Goal: Communication & Community: Answer question/provide support

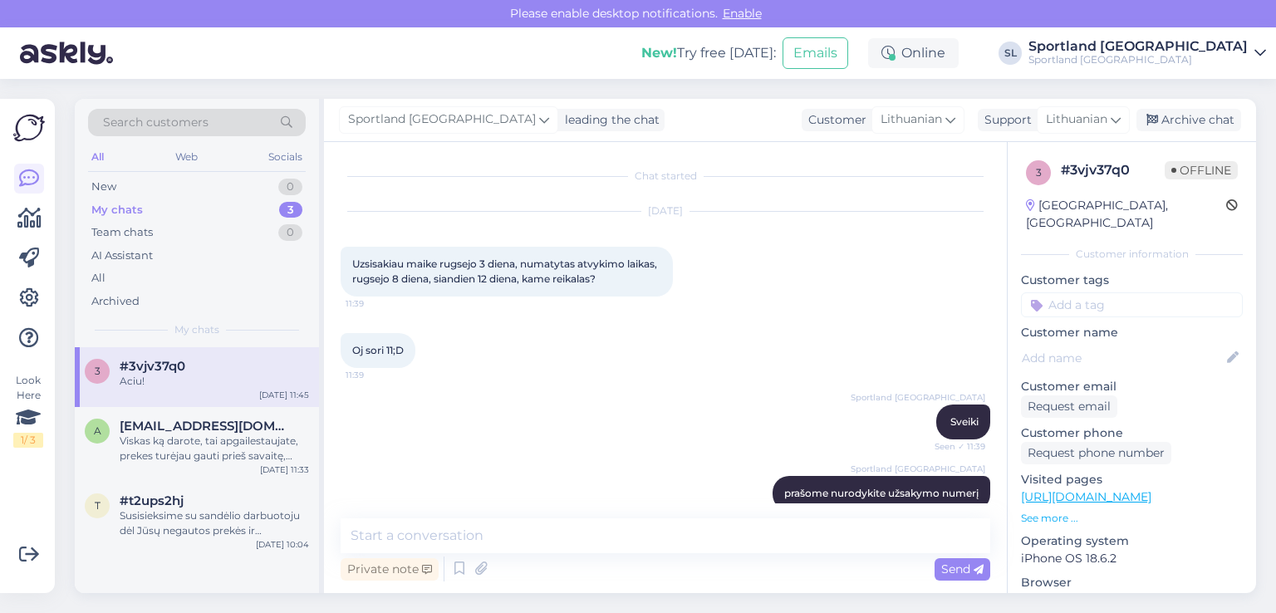
scroll to position [404, 0]
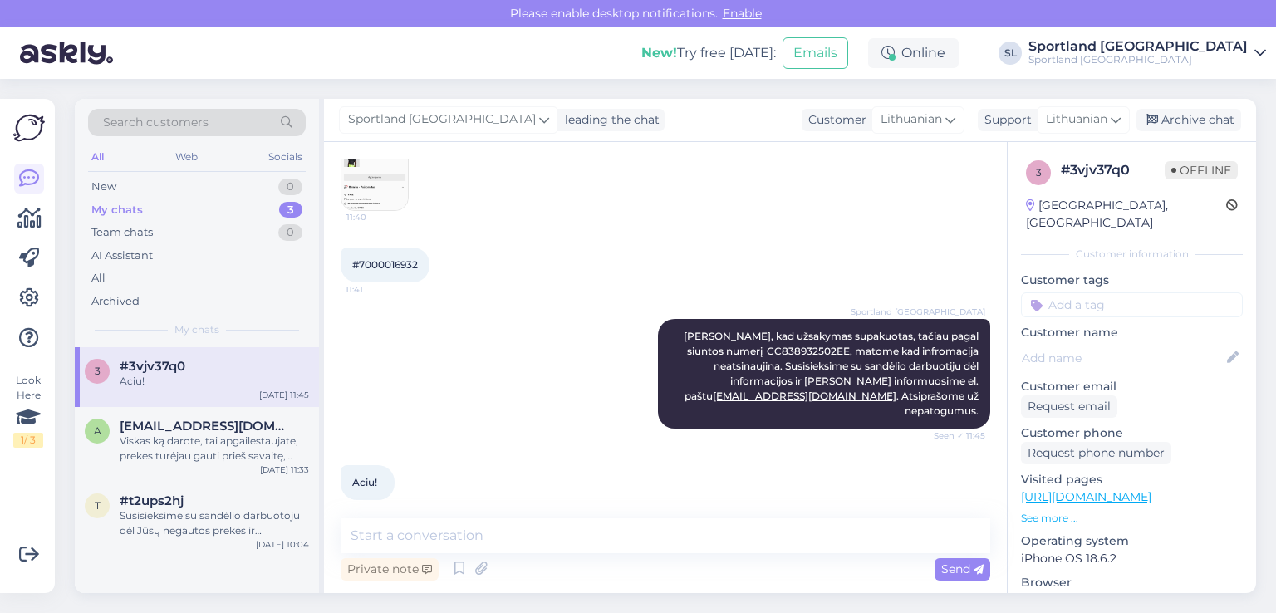
click at [169, 213] on div "My chats 3" at bounding box center [197, 209] width 218 height 23
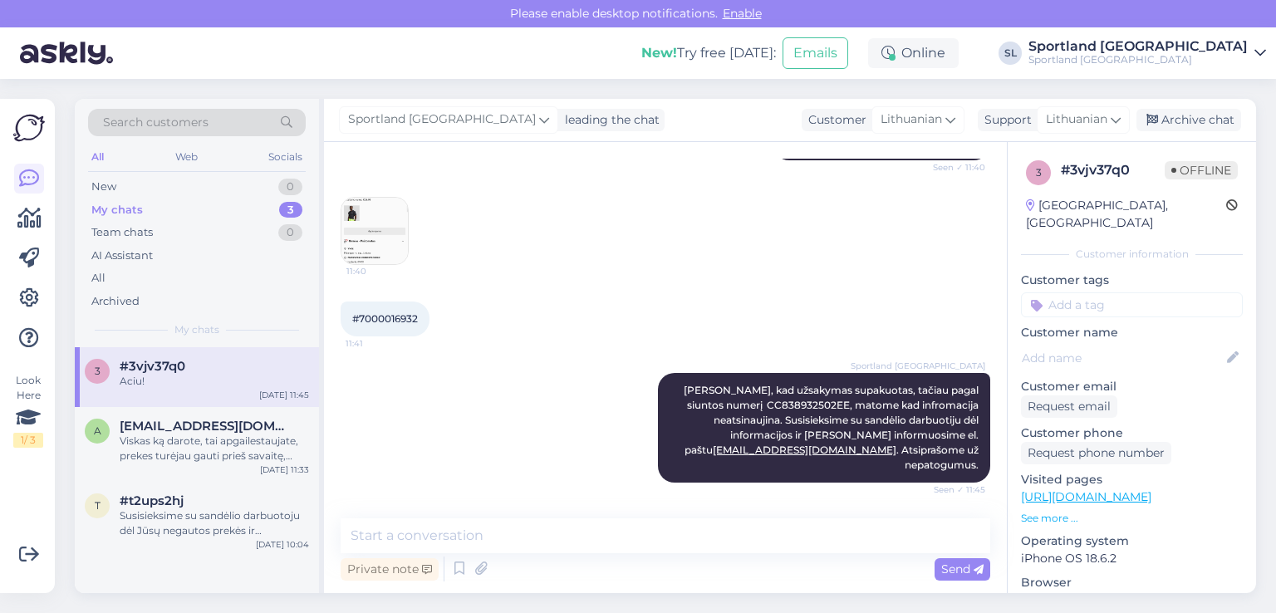
scroll to position [321, 0]
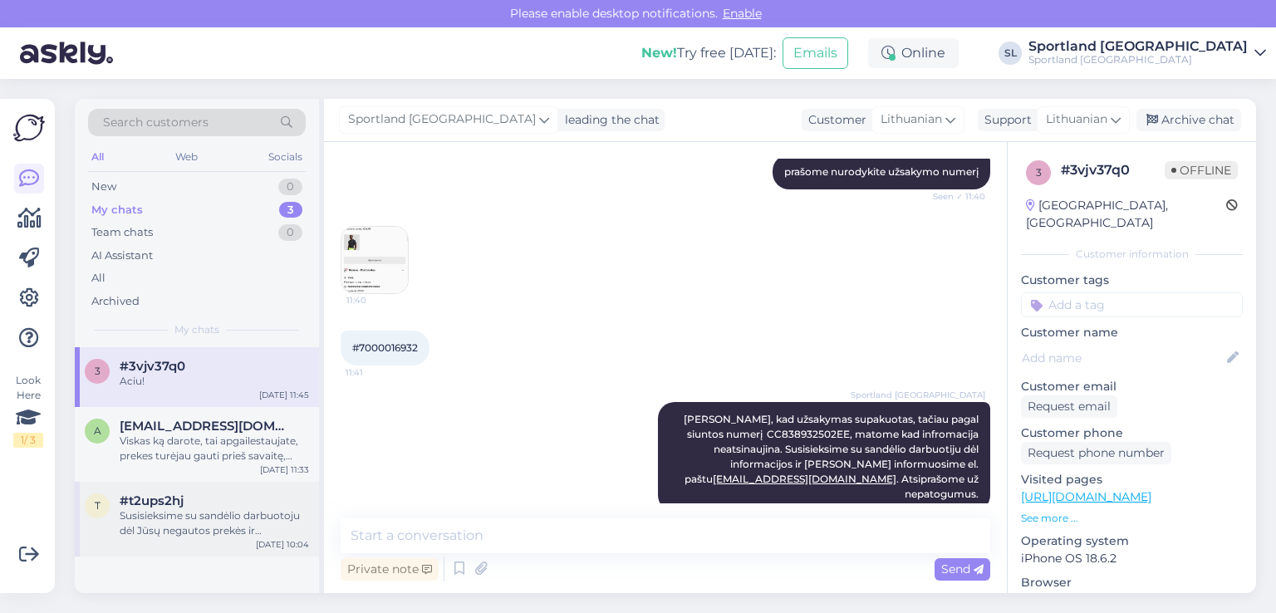
click at [172, 522] on div "Susisieksime su sandėlio darbuotoju dėl Jūsų negautos prekės ir [PERSON_NAME] i…" at bounding box center [214, 523] width 189 height 30
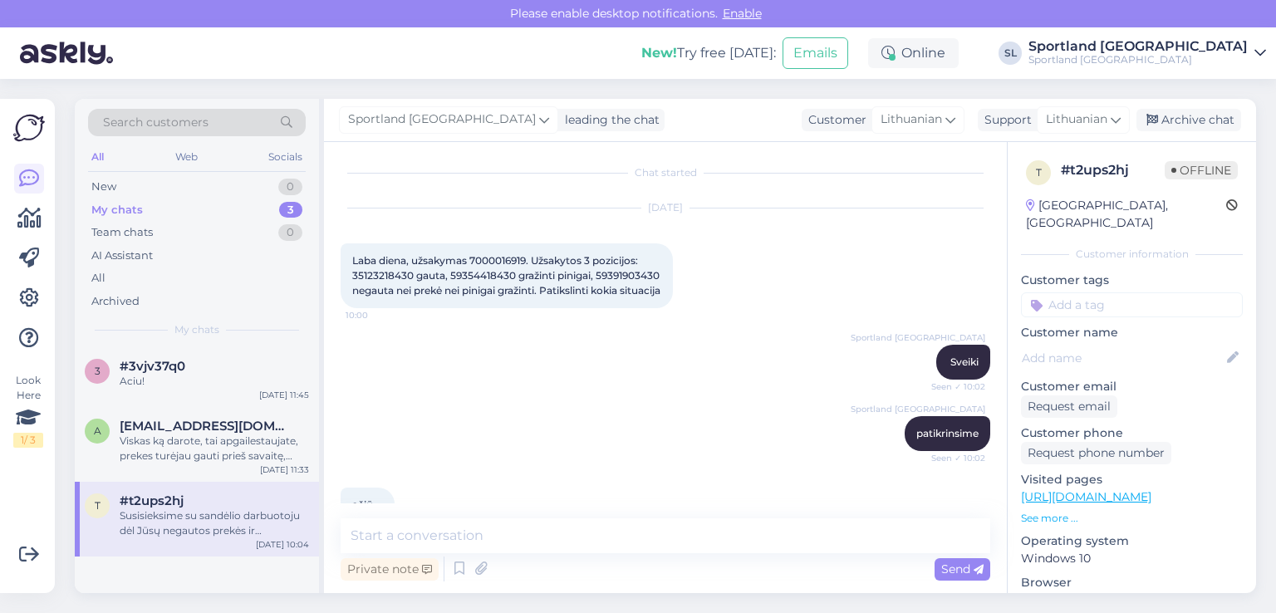
scroll to position [0, 0]
click at [511, 256] on div "Laba diena, užsakymas 7000016919. Užsakytos 3 pozicijos: 35123218430 gauta, 593…" at bounding box center [506, 279] width 332 height 65
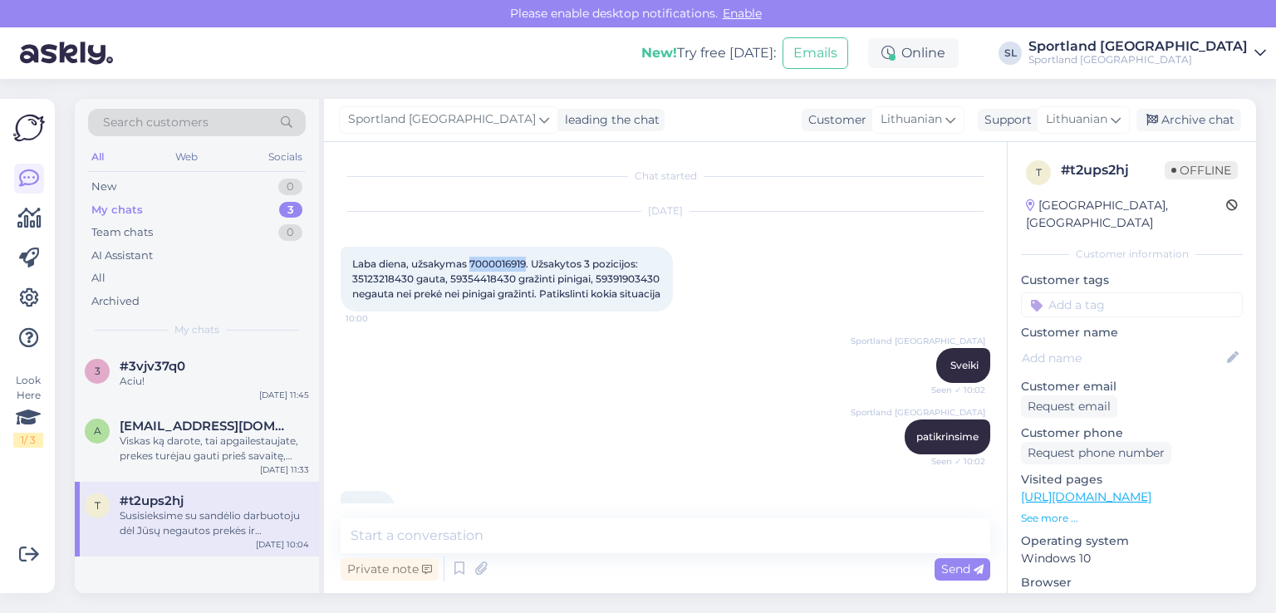
click at [511, 257] on div "Laba diena, užsakymas 7000016919. Užsakytos 3 pozicijos: 35123218430 gauta, 593…" at bounding box center [506, 279] width 332 height 65
copy span "7000016919"
click at [187, 412] on div "a [EMAIL_ADDRESS][DOMAIN_NAME] Viskas ką darote, tai apgailestaujate, prekes tu…" at bounding box center [197, 444] width 244 height 75
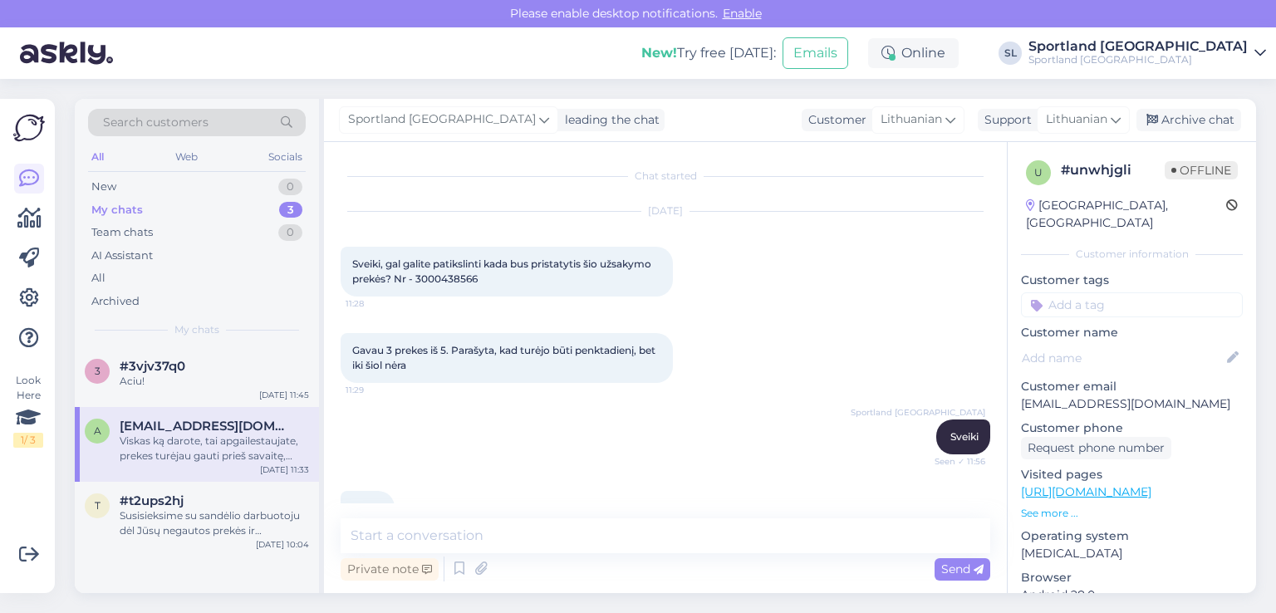
scroll to position [2878, 0]
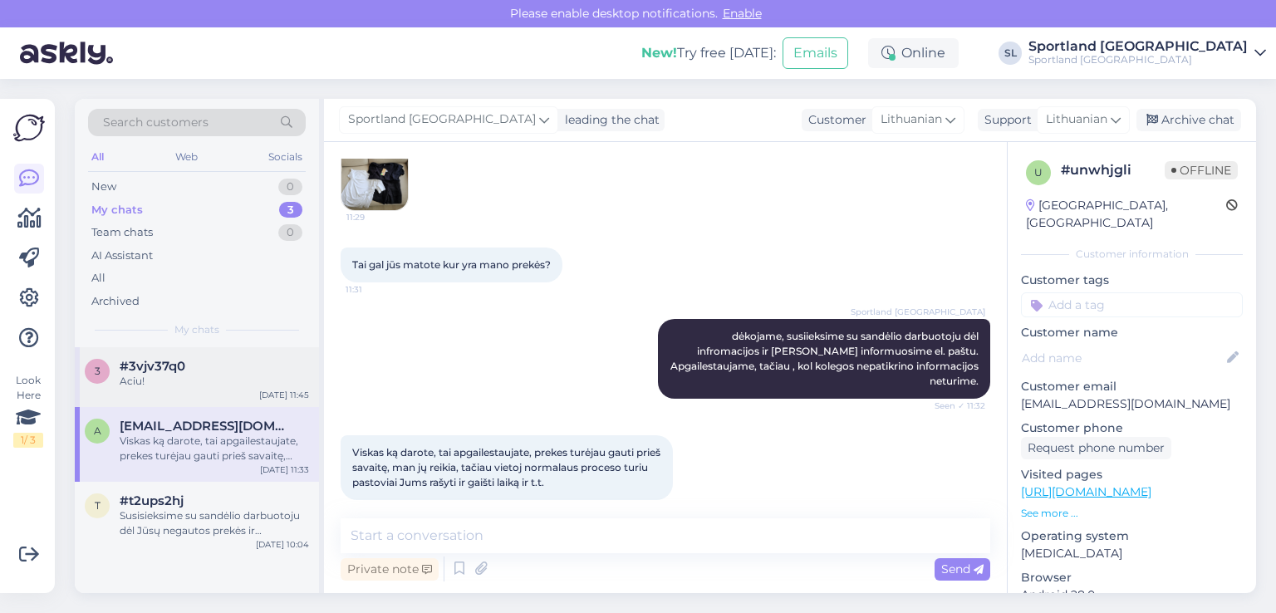
click at [159, 390] on div "3 #3vjv37q0 Aciu! Sep 11 11:45" at bounding box center [197, 377] width 244 height 60
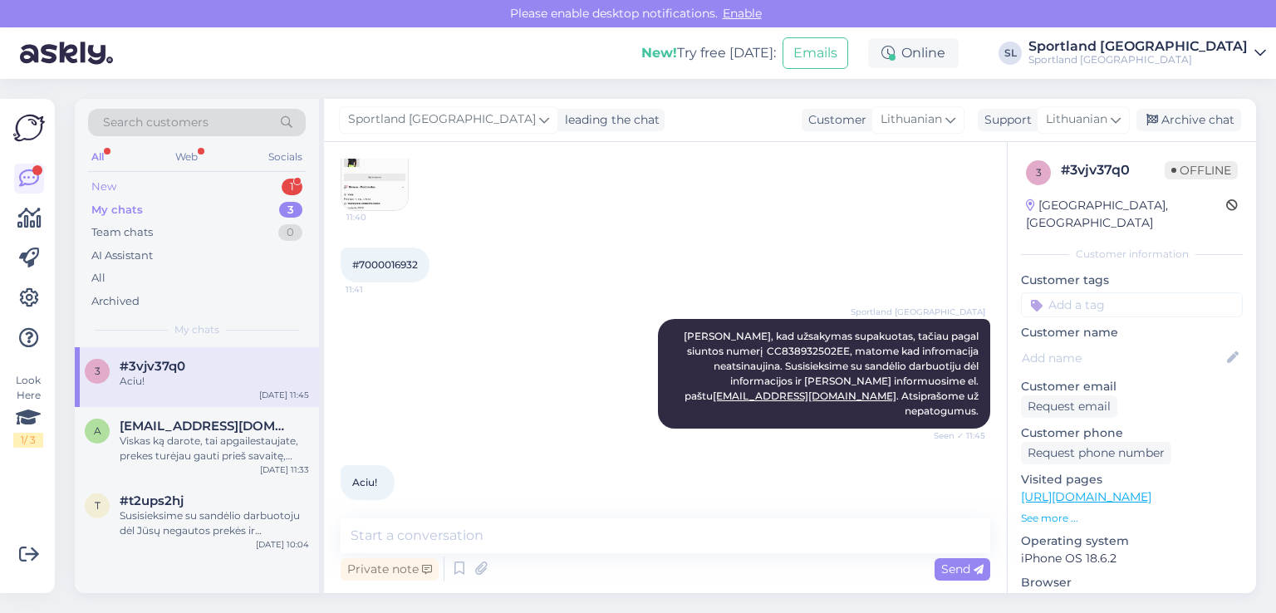
click at [183, 189] on div "New 1" at bounding box center [197, 186] width 218 height 23
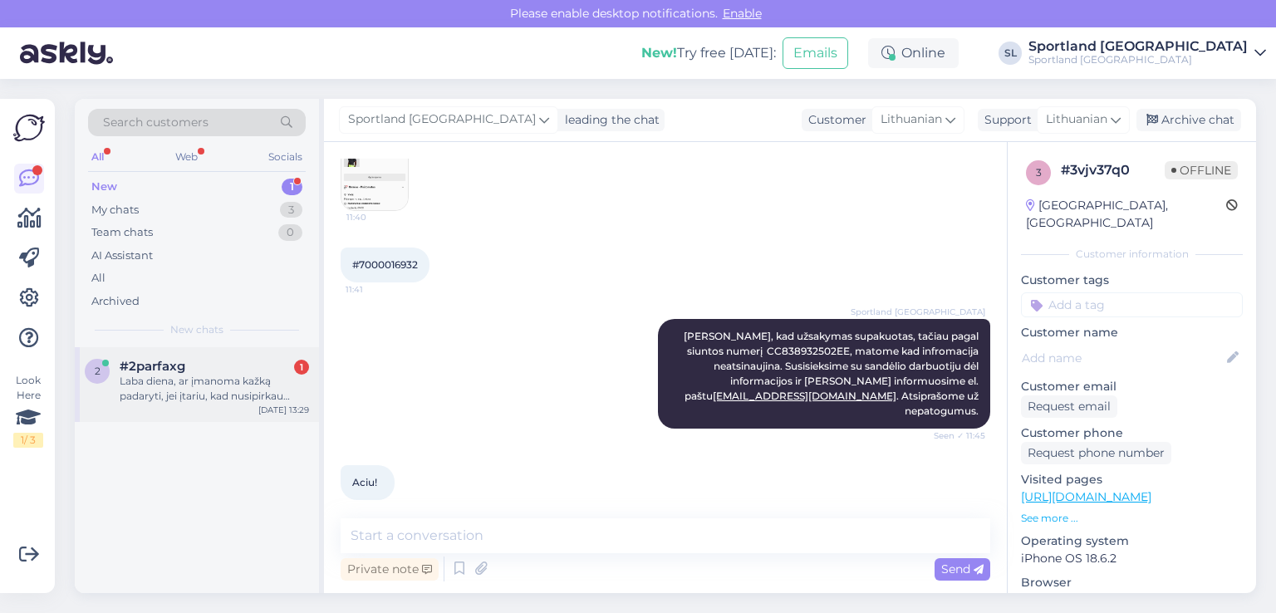
click at [216, 377] on div "Laba diena, ar įmanoma kažką padaryti, jei įtariu, kad nusipirkau brokuotus tre…" at bounding box center [214, 389] width 189 height 30
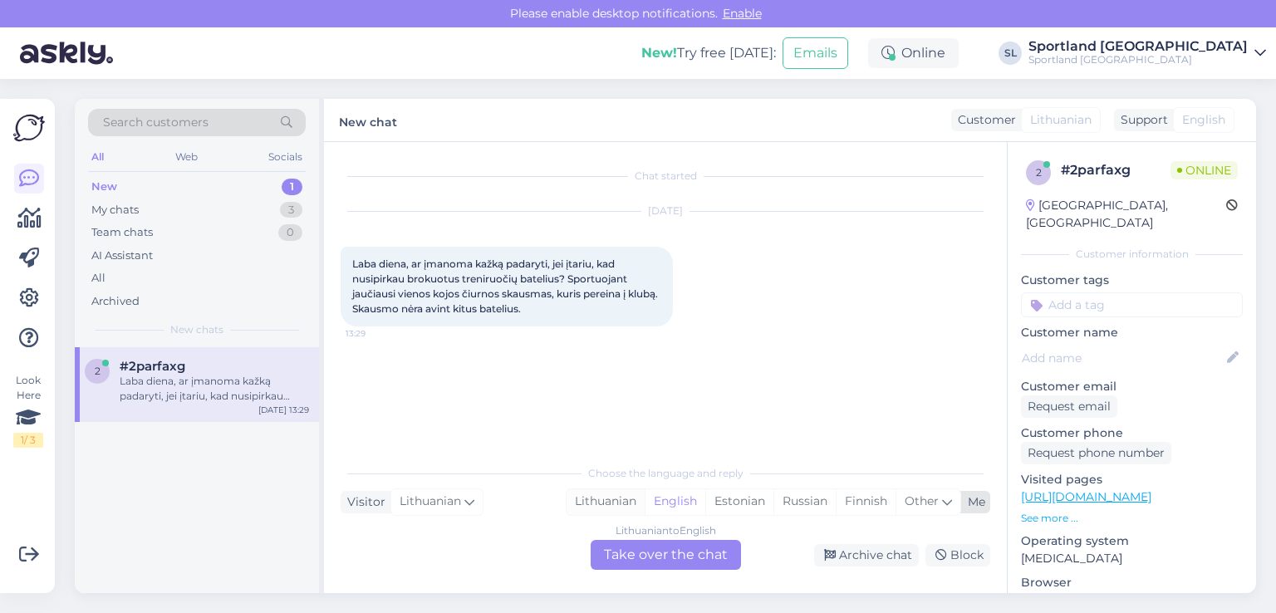
click at [591, 494] on div "Lithuanian" at bounding box center [605, 501] width 78 height 25
click at [634, 548] on div "Lithuanian to Lithuanian Take over the chat" at bounding box center [665, 555] width 150 height 30
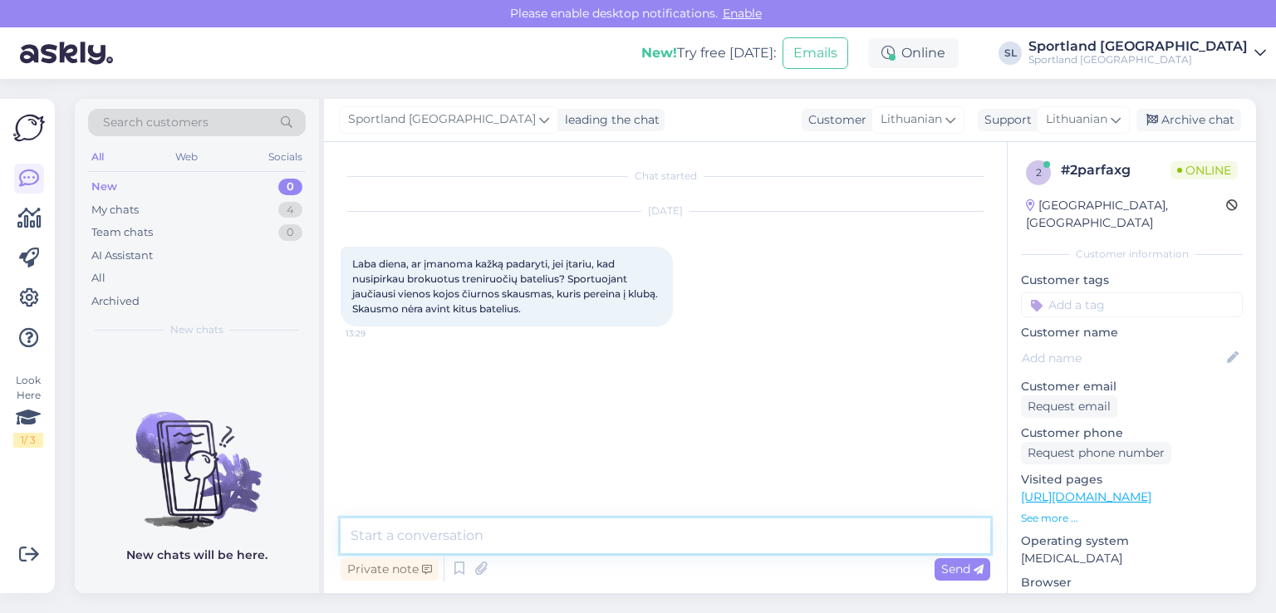
click at [581, 527] on textarea at bounding box center [664, 535] width 649 height 35
type textarea "Sveiki"
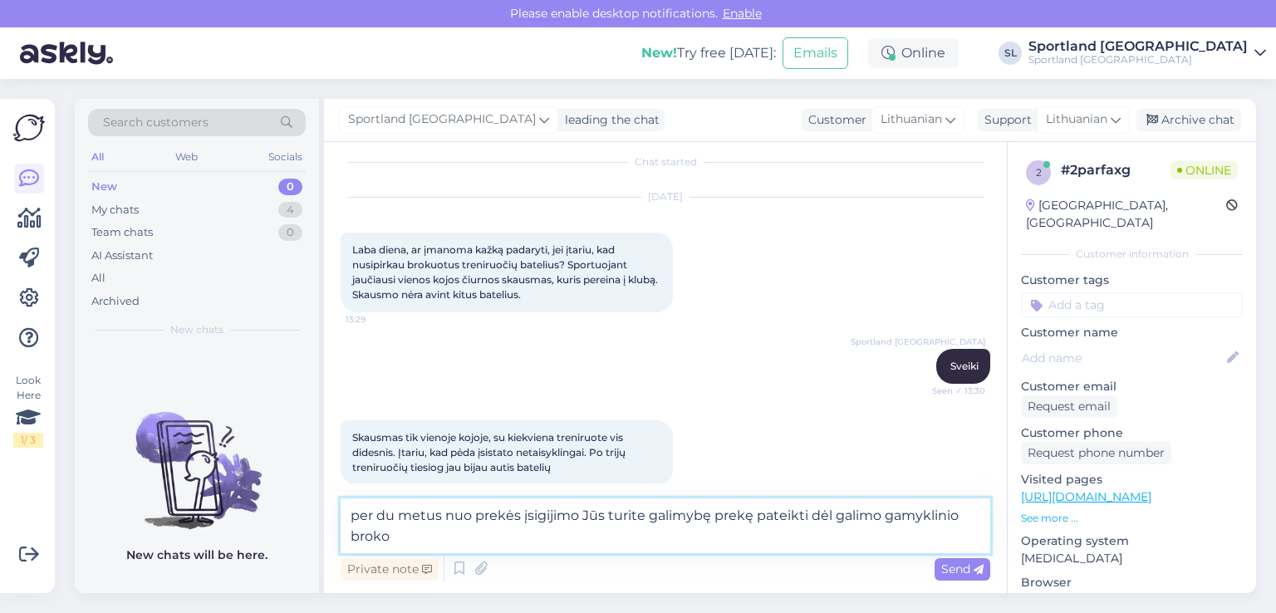
type textarea "per du metus nuo prekės įsigijimo Jūs turite galimybę prekę pateikti dėl galimo…"
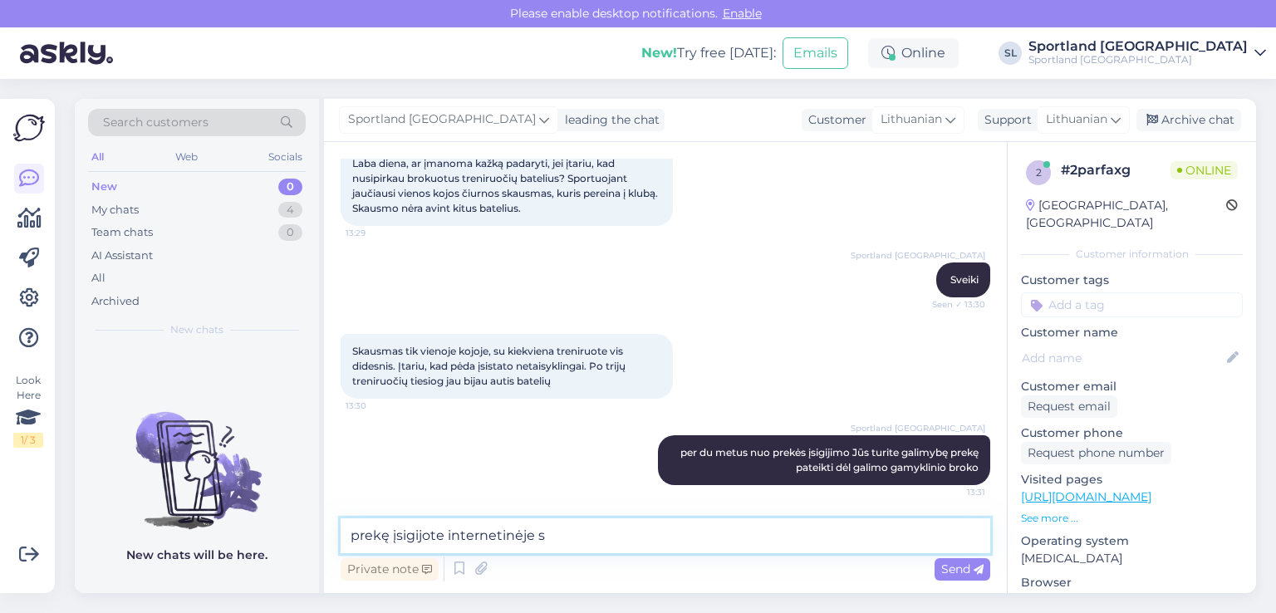
scroll to position [118, 0]
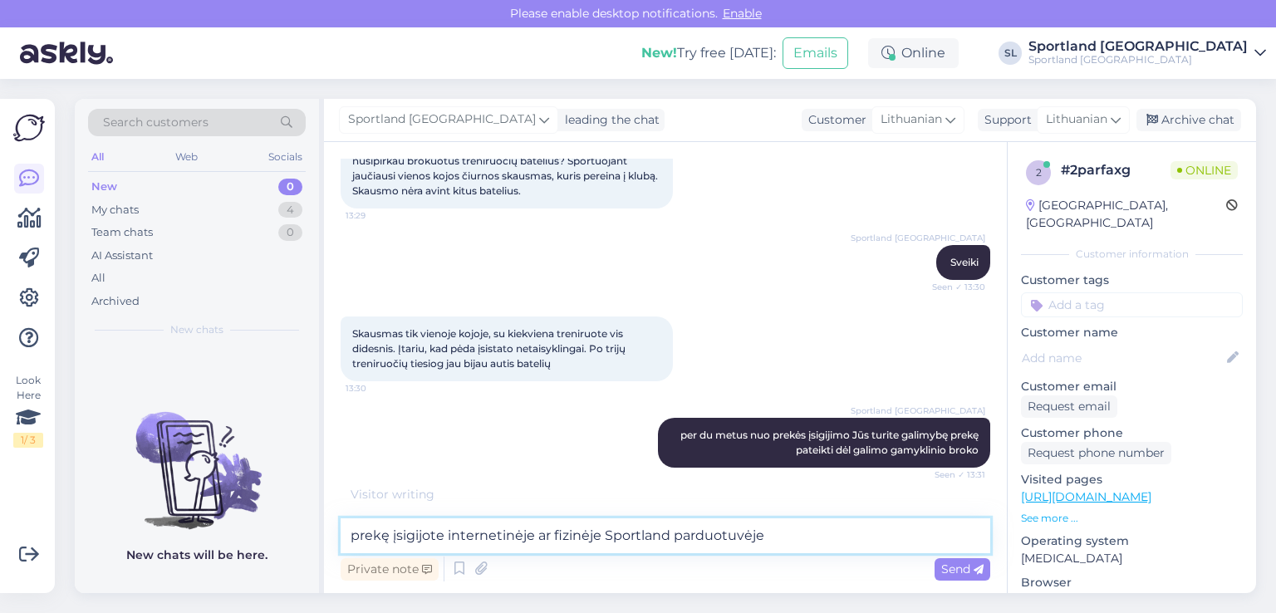
type textarea "prekę įsigijote internetinėje ar fizinėje Sportland parduotuvėje?"
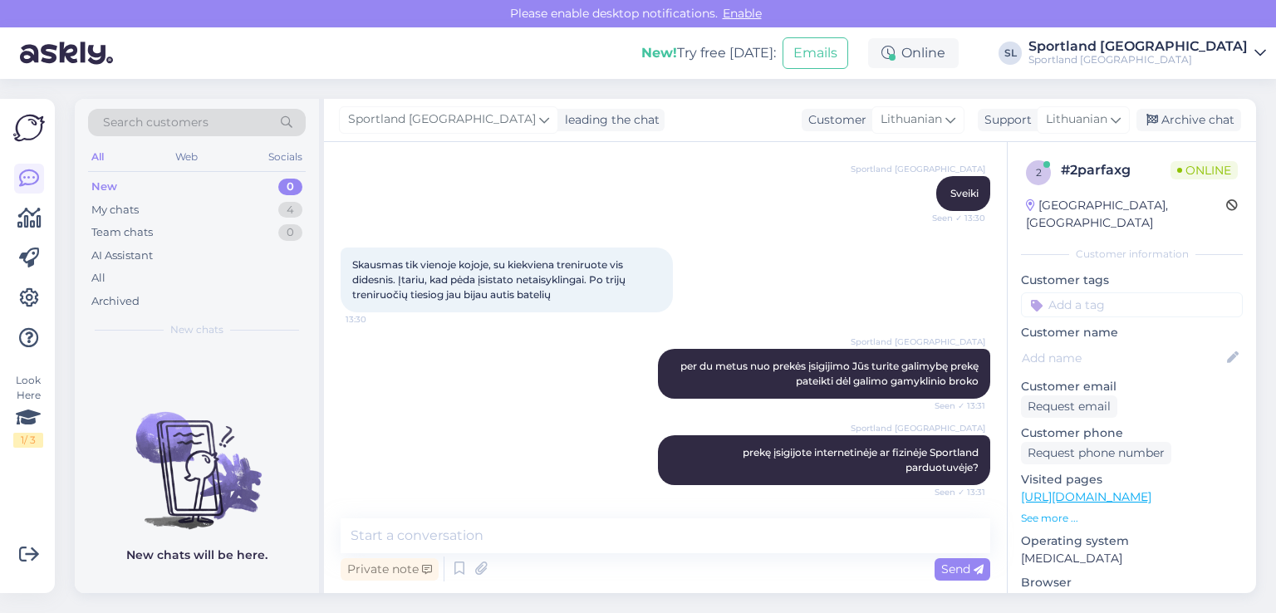
scroll to position [259, 0]
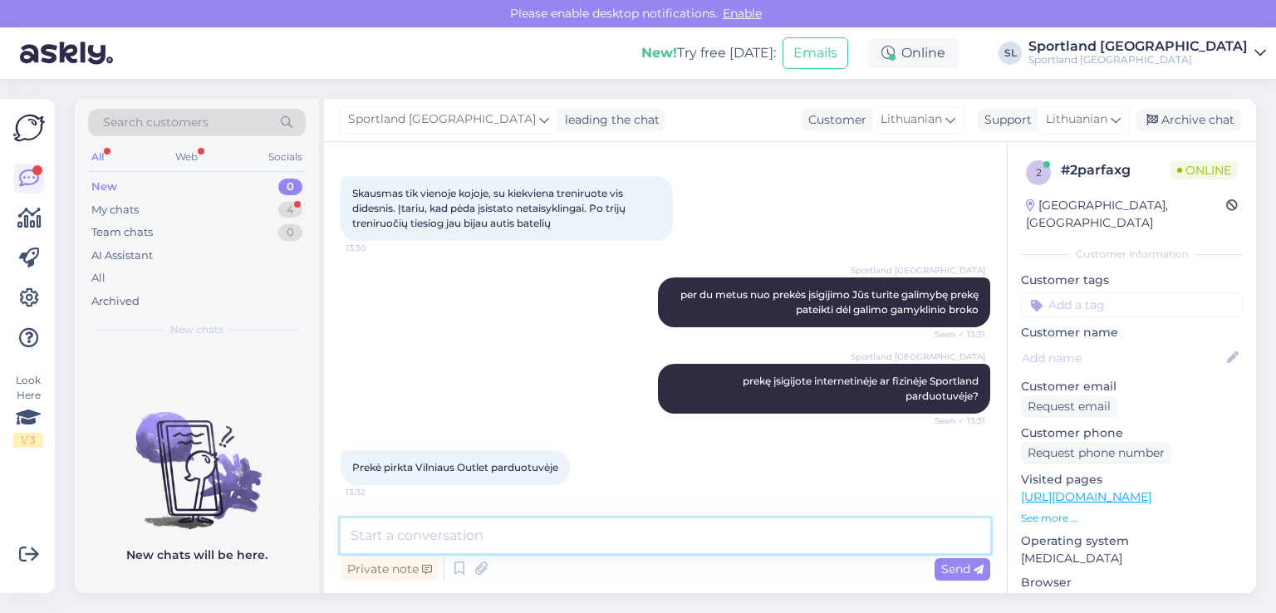
click at [827, 539] on textarea at bounding box center [664, 535] width 649 height 35
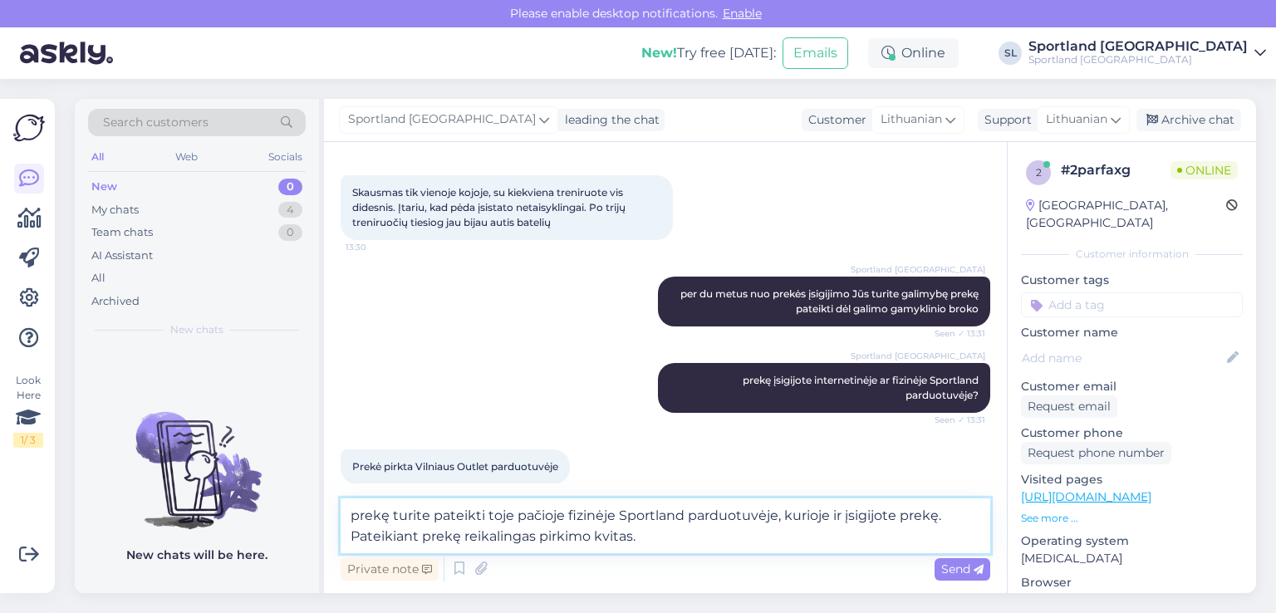
type textarea "prekę turite pateikti toje pačioje fizinėje Sportland parduotuvėje, kurioje ir …"
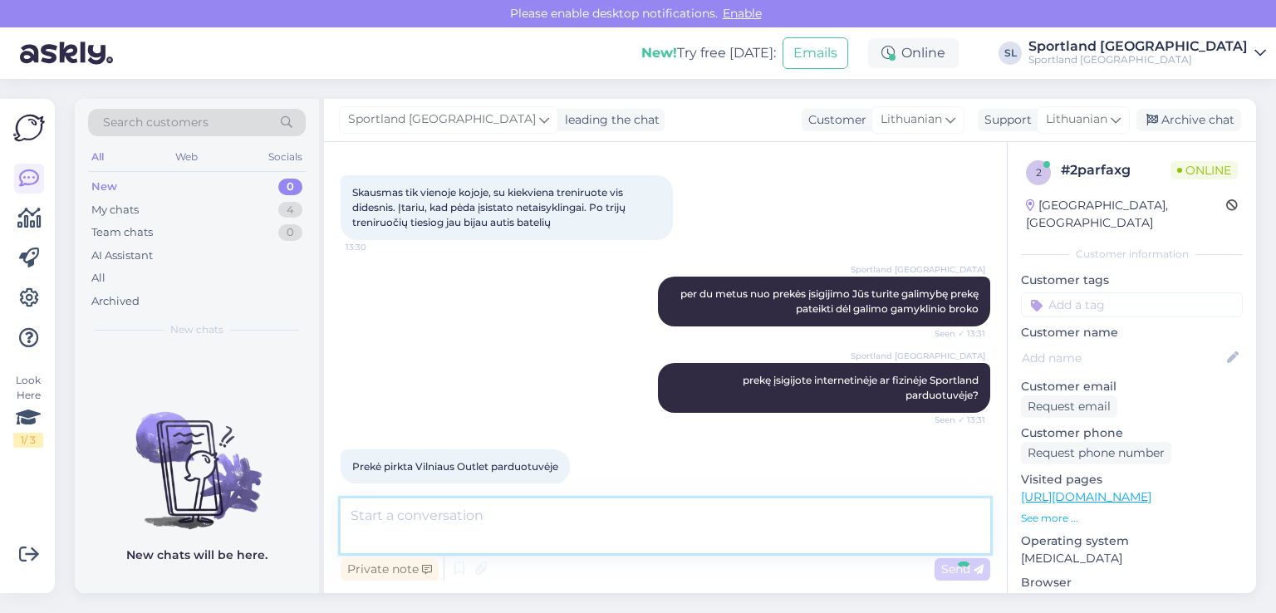
scroll to position [360, 0]
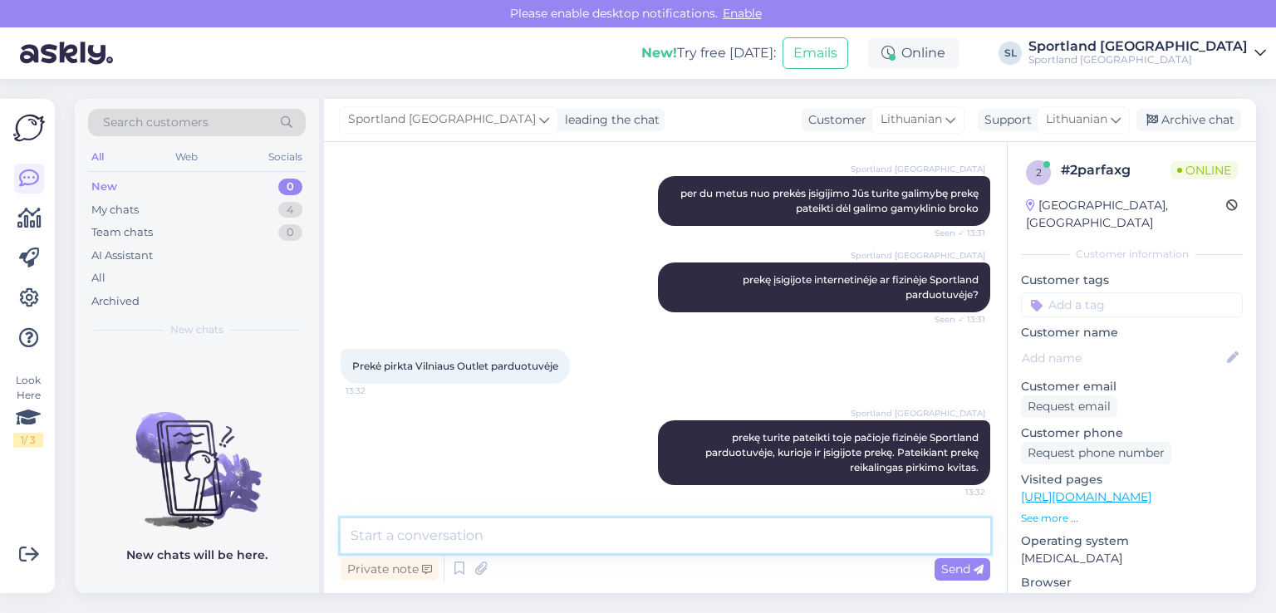
type textarea "1"
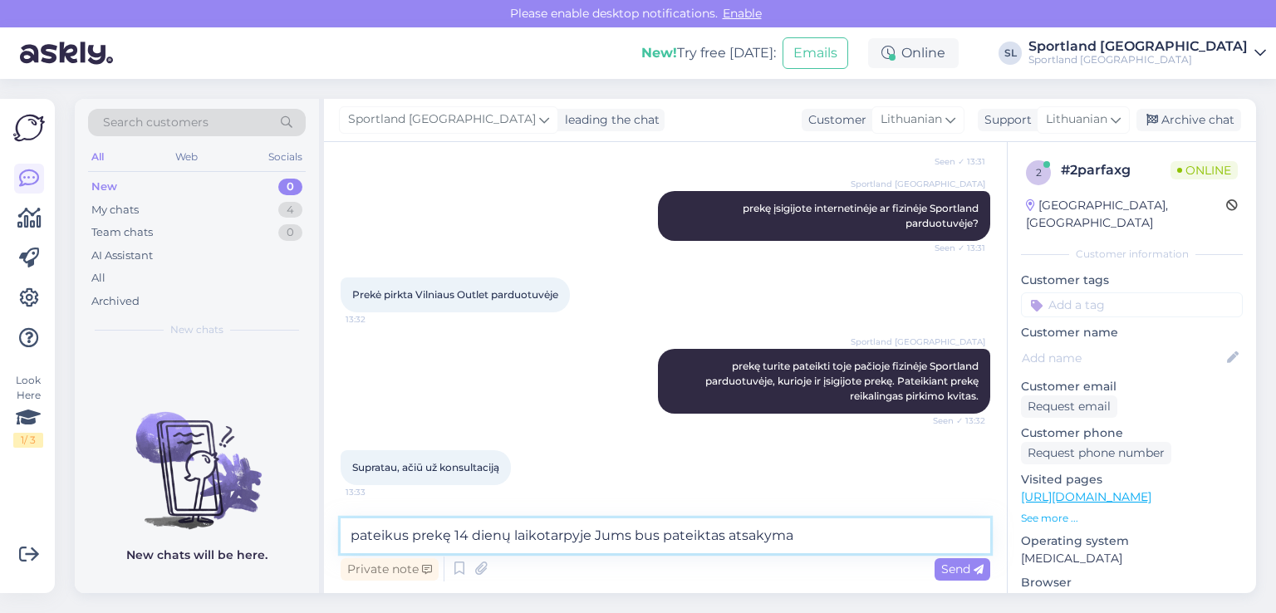
scroll to position [448, 0]
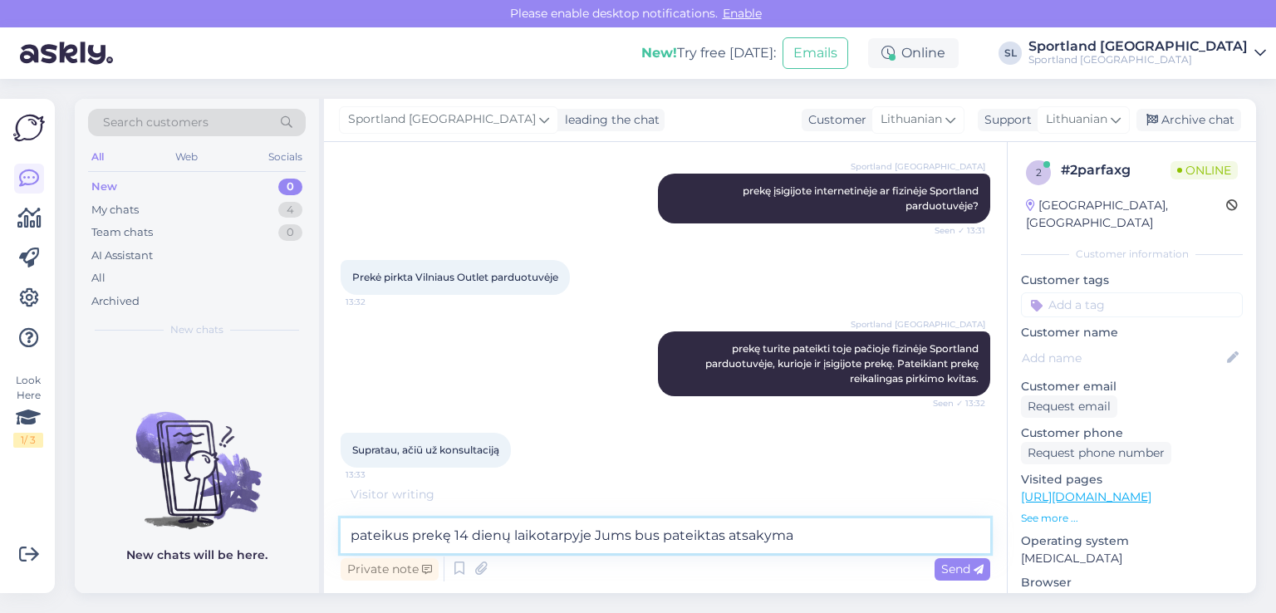
type textarea "pateikus prekę 14 dienų laikotarpyje Jums bus pateiktas atsakymas"
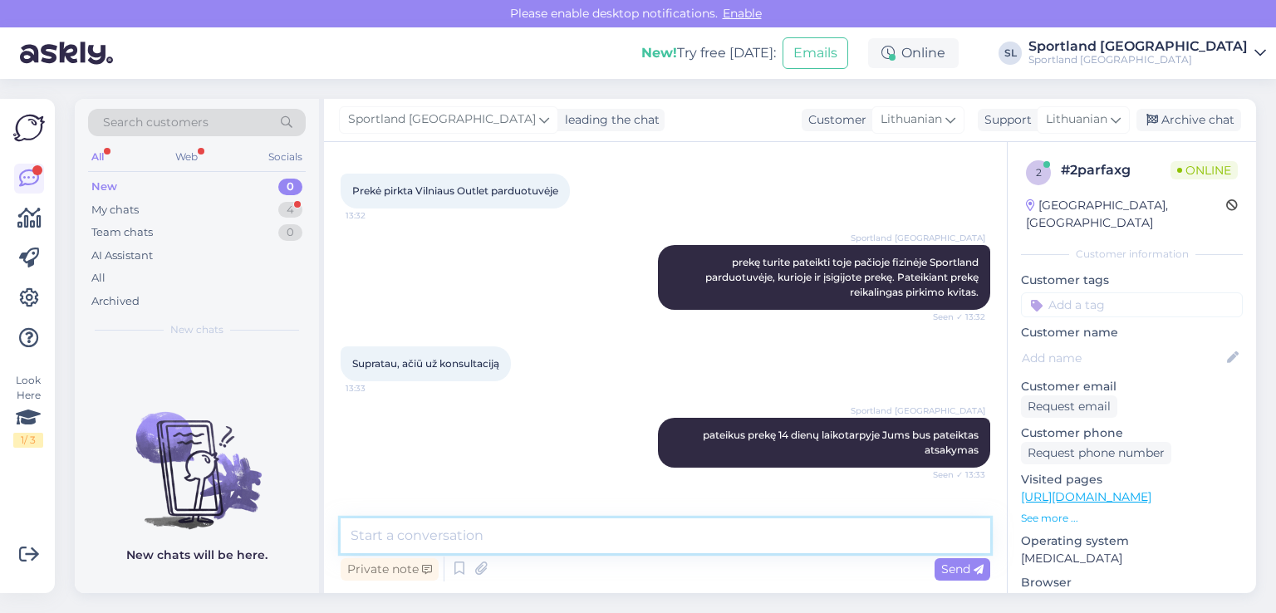
scroll to position [589, 0]
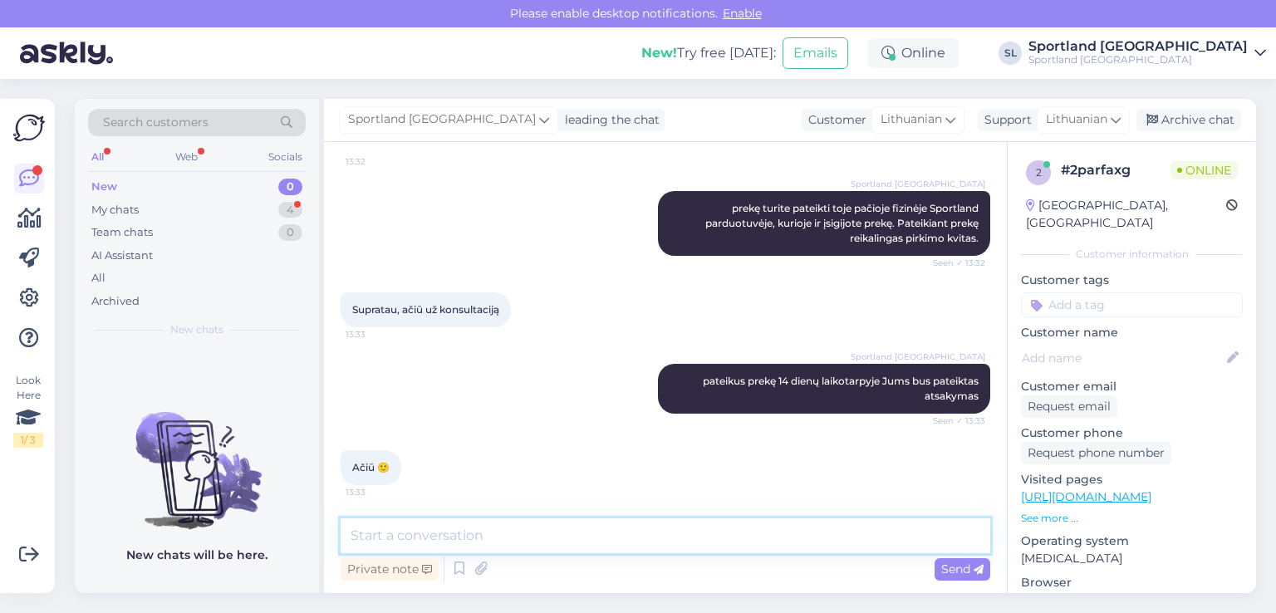
click at [582, 522] on textarea at bounding box center [664, 535] width 649 height 35
type textarea "nėra už ką, geros Jums dienos :)"
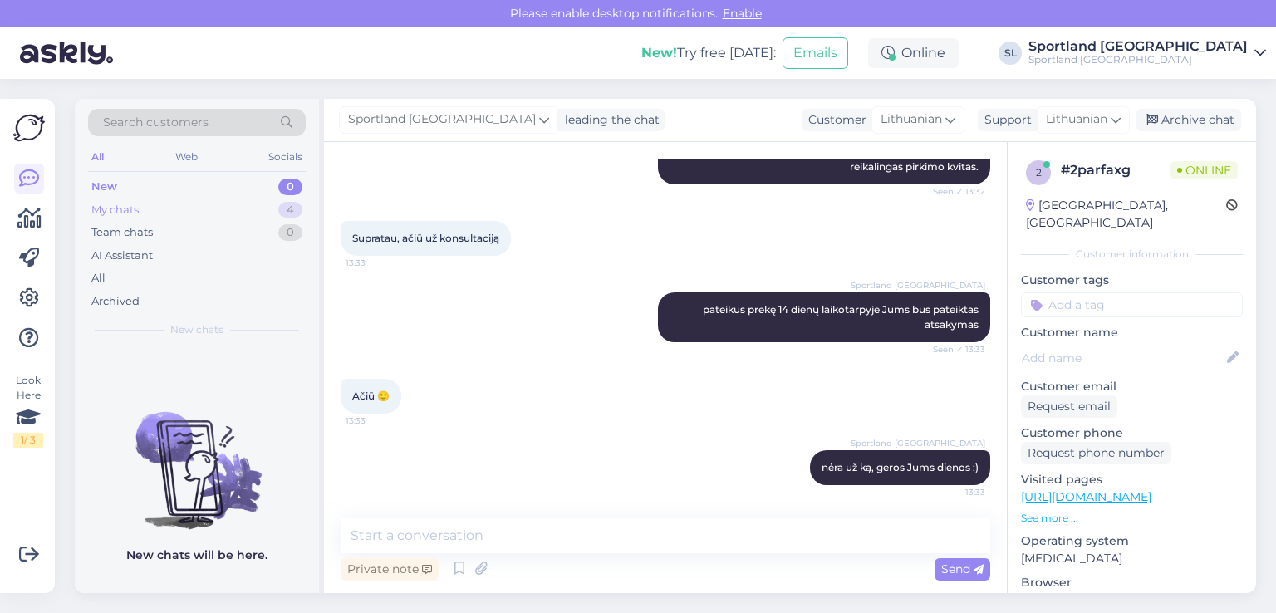
click at [144, 199] on div "My chats 4" at bounding box center [197, 209] width 218 height 23
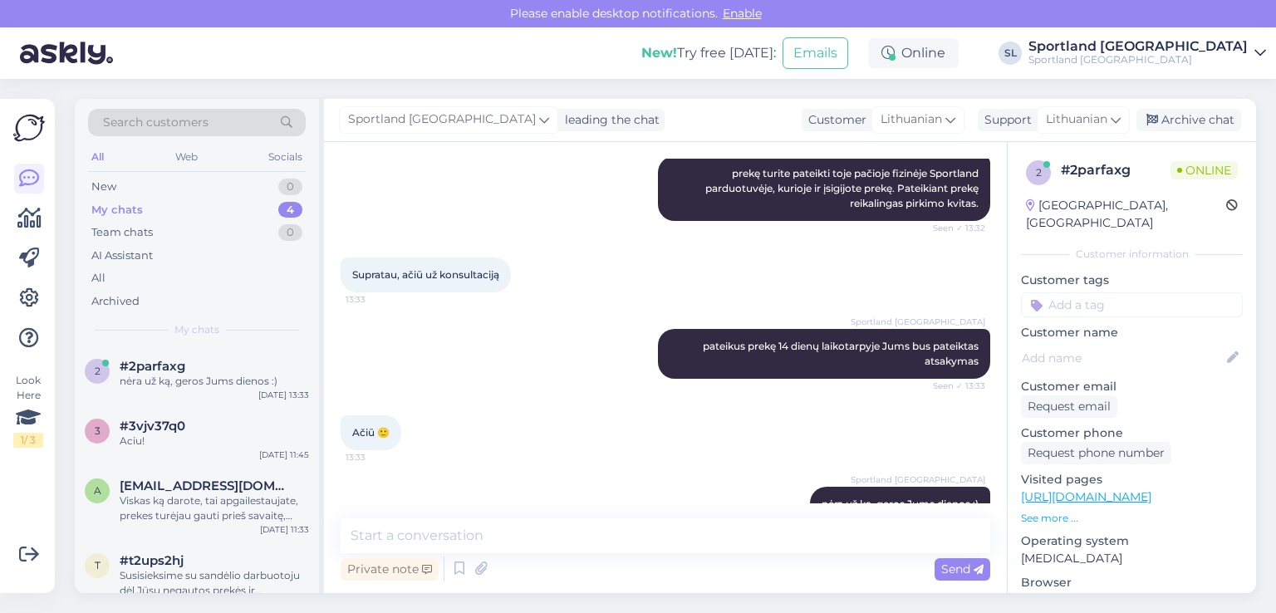
scroll to position [660, 0]
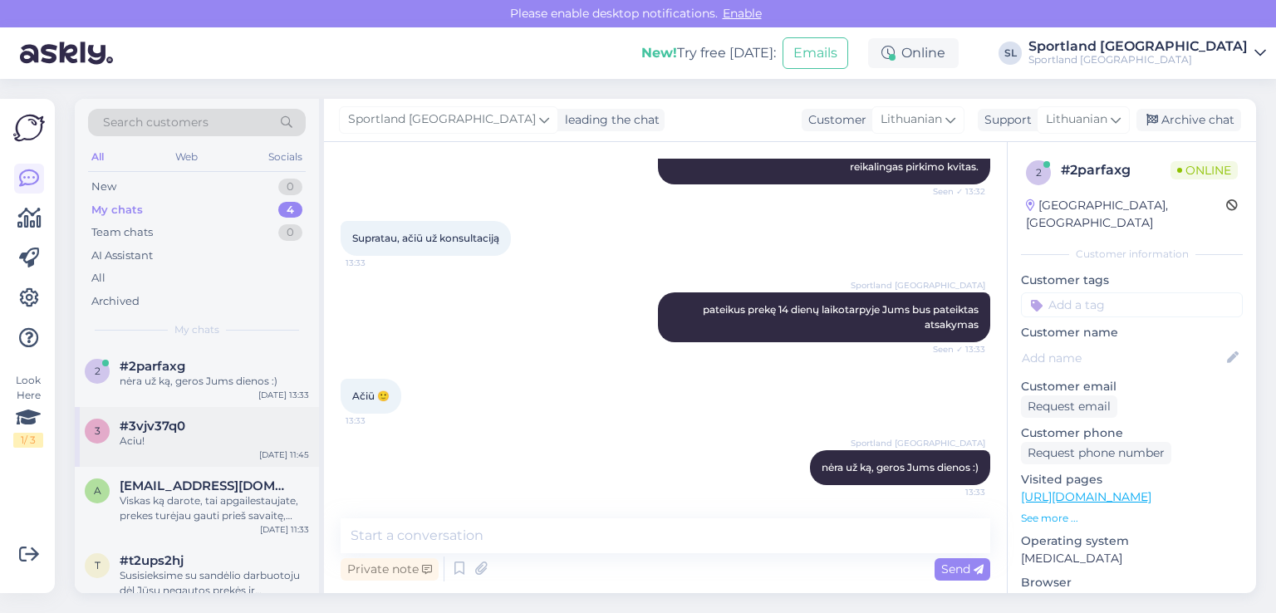
click at [213, 438] on div "Aciu!" at bounding box center [214, 441] width 189 height 15
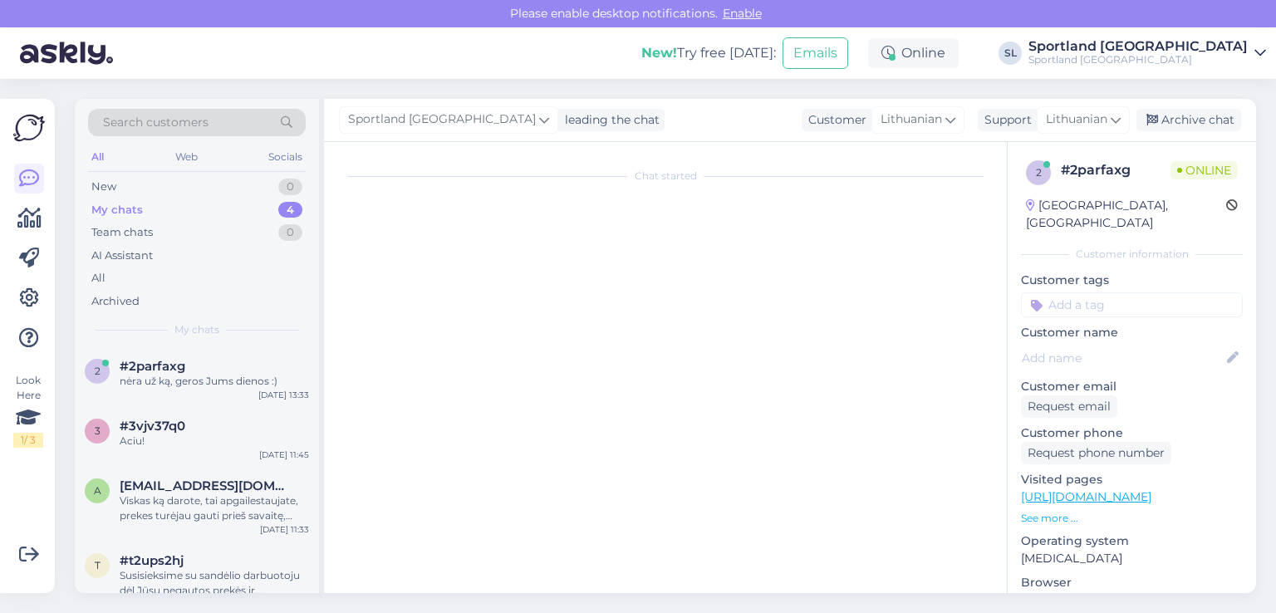
scroll to position [404, 0]
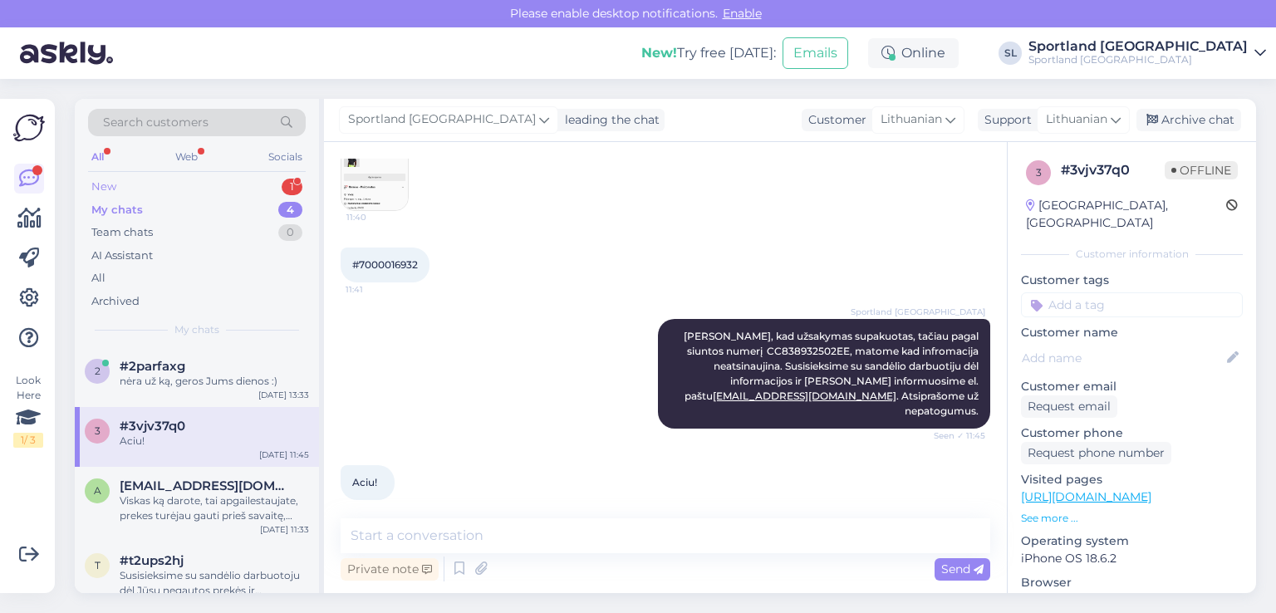
click at [213, 184] on div "New 1" at bounding box center [197, 186] width 218 height 23
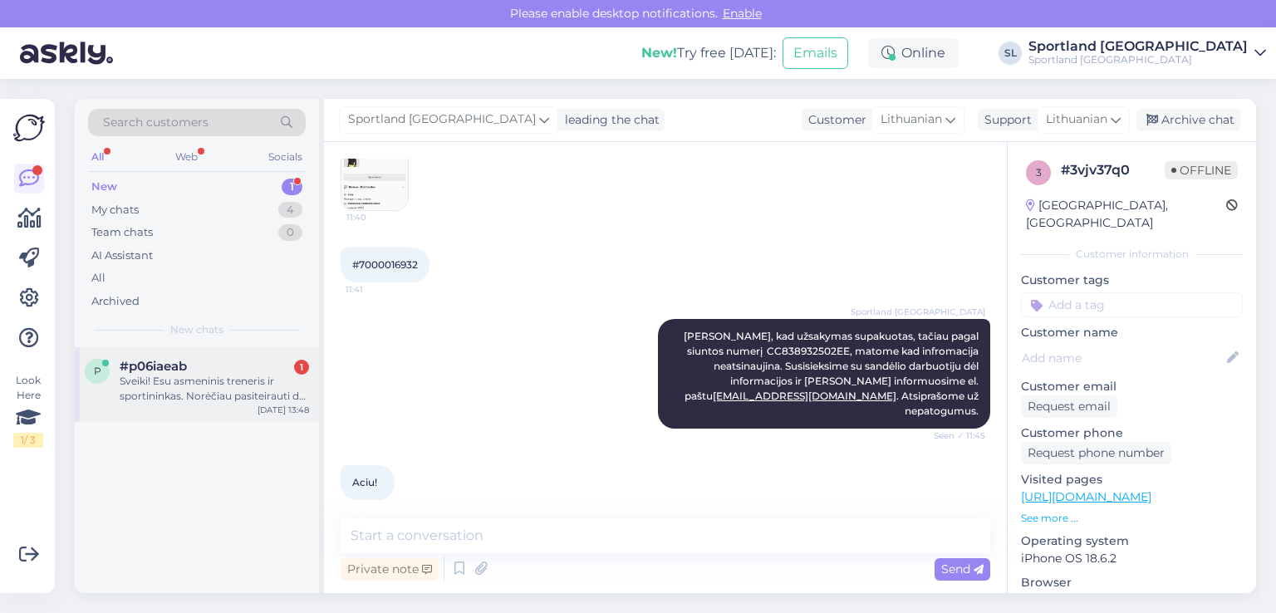
click at [179, 376] on div "Sveiki! Esu asmeninis treneris ir sportininkas. Norėčiau pasiteirauti dėl bendr…" at bounding box center [214, 389] width 189 height 30
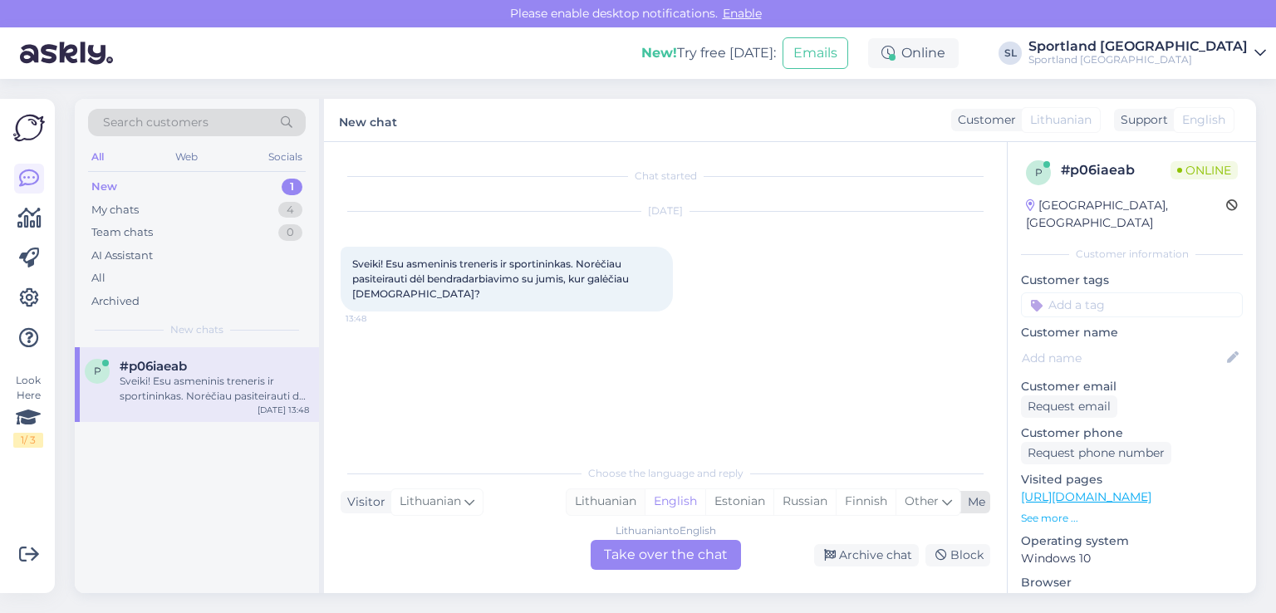
click at [604, 512] on div "Lithuanian" at bounding box center [605, 501] width 78 height 25
click at [651, 554] on div "Lithuanian to Lithuanian Take over the chat" at bounding box center [665, 555] width 150 height 30
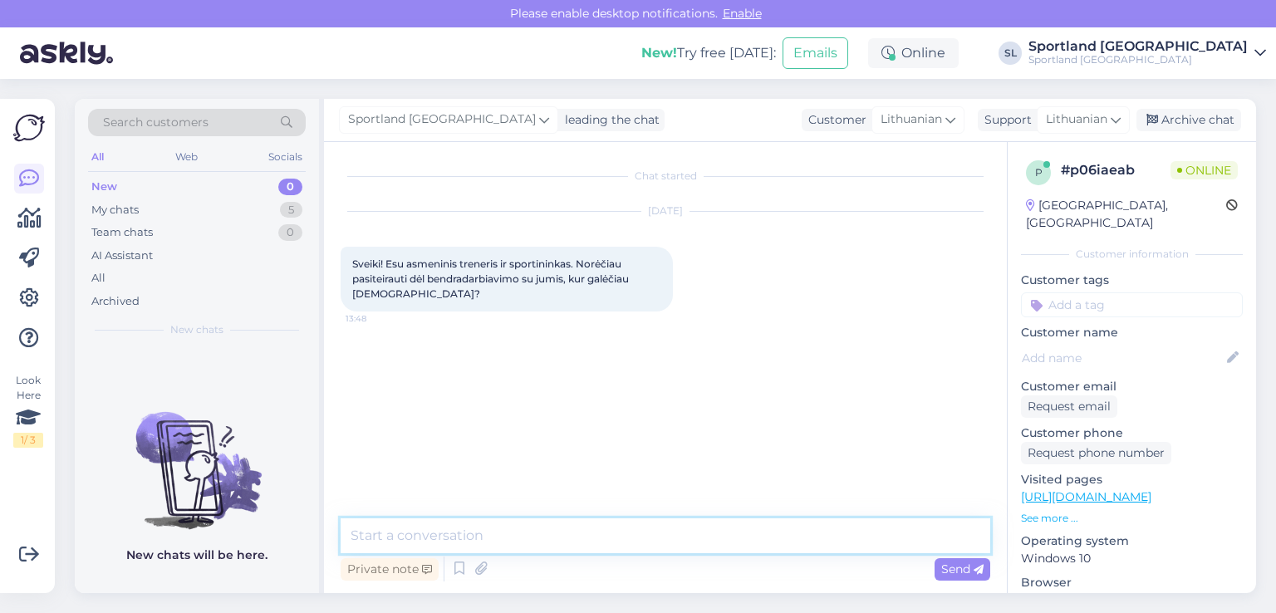
click at [569, 524] on textarea at bounding box center [664, 535] width 649 height 35
type textarea "Sveiki"
type textarea "m"
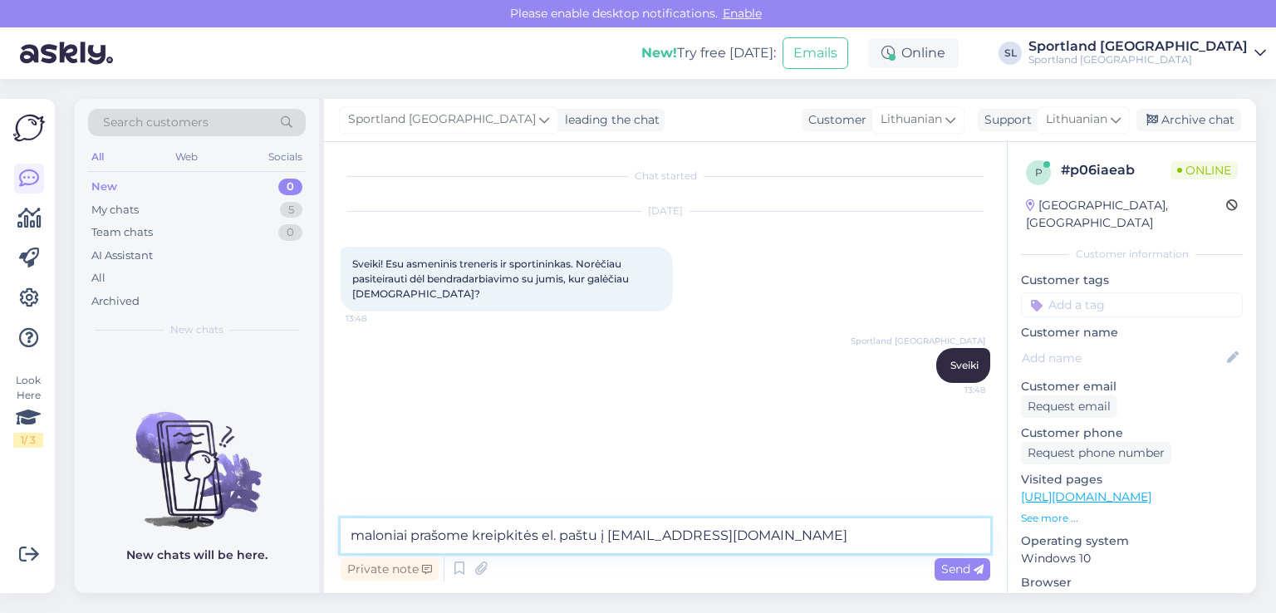
type textarea "maloniai prašome kreipkitės el. paštu į aptarnavimas@sportland.lt"
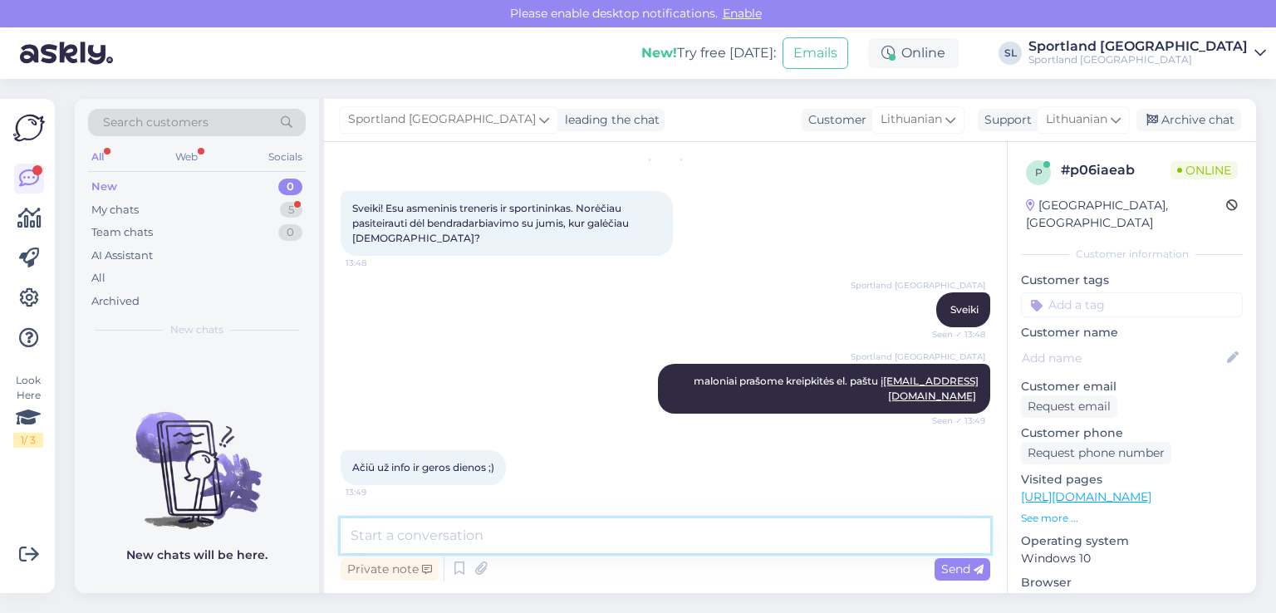
scroll to position [56, 0]
click at [502, 536] on textarea at bounding box center [664, 535] width 649 height 35
type textarea "Jums taip pat :)"
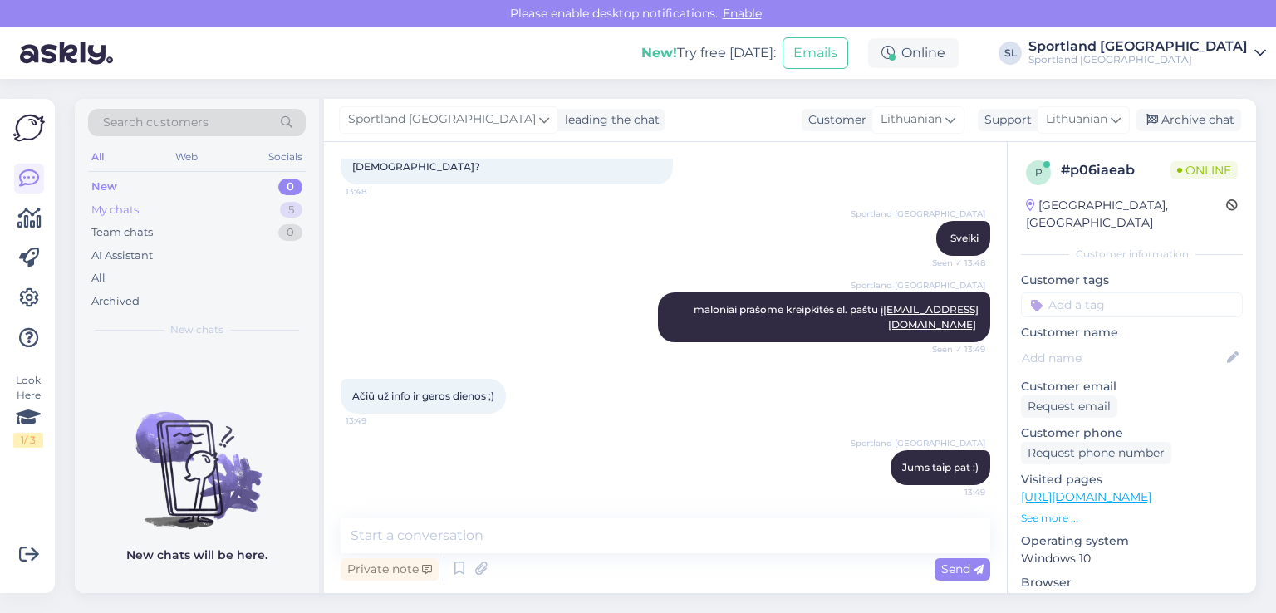
click at [162, 202] on div "My chats 5" at bounding box center [197, 209] width 218 height 23
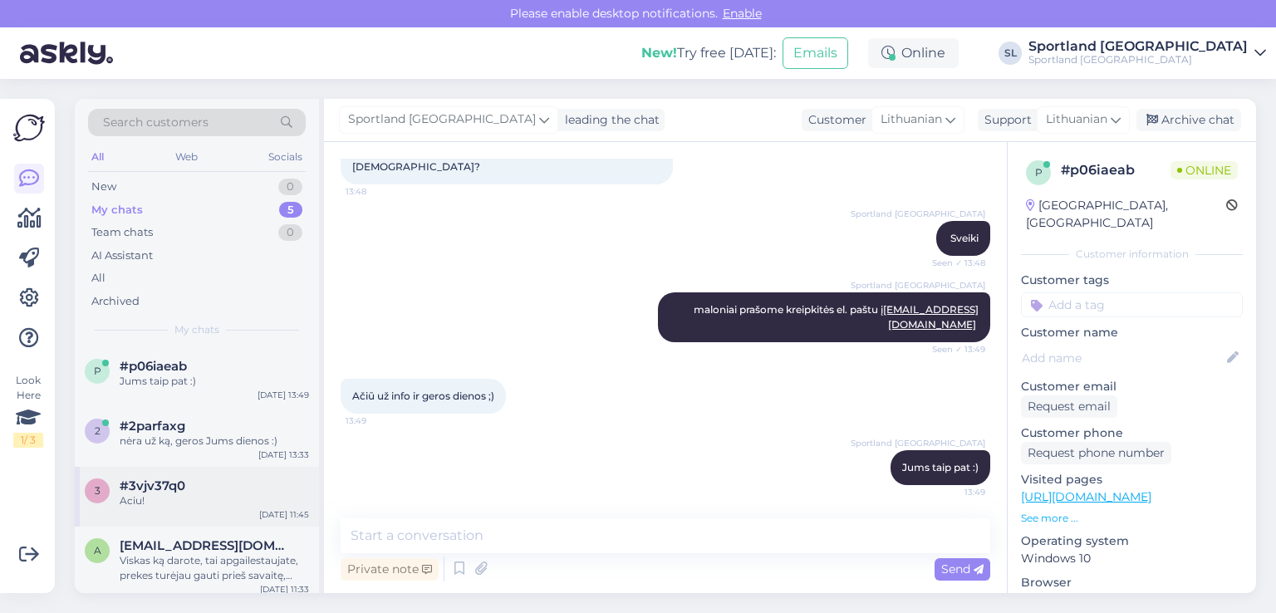
click at [177, 522] on div "3 #3vjv37q0 Aciu! Sep 11 11:45" at bounding box center [197, 497] width 244 height 60
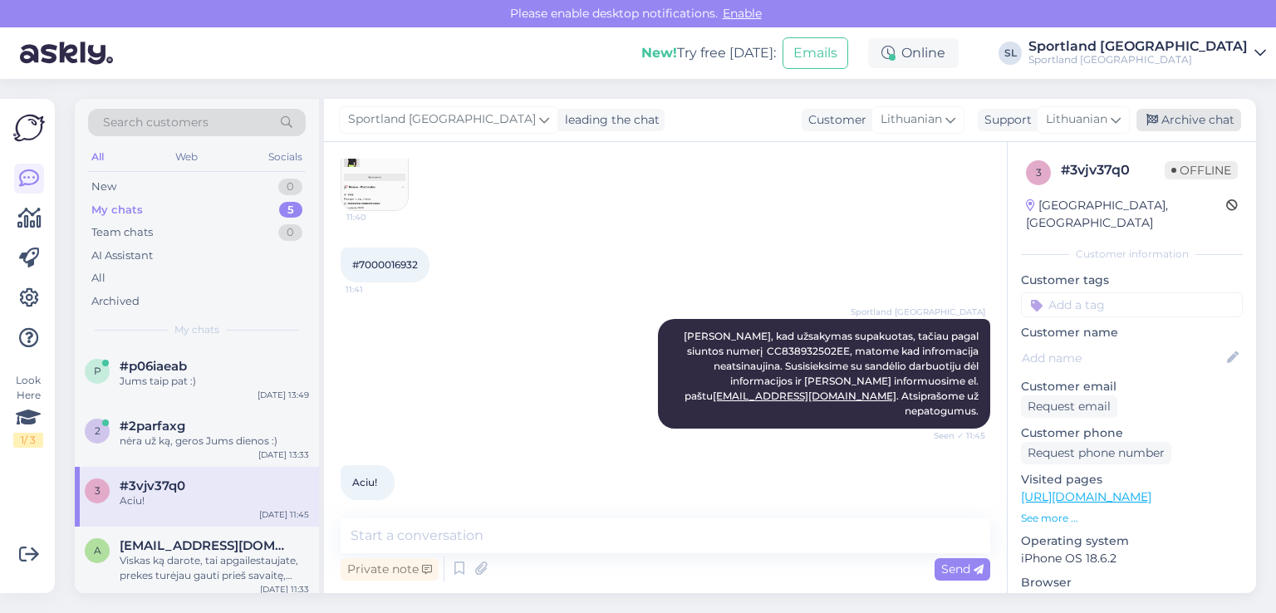
click at [1160, 119] on div "Archive chat" at bounding box center [1188, 120] width 105 height 22
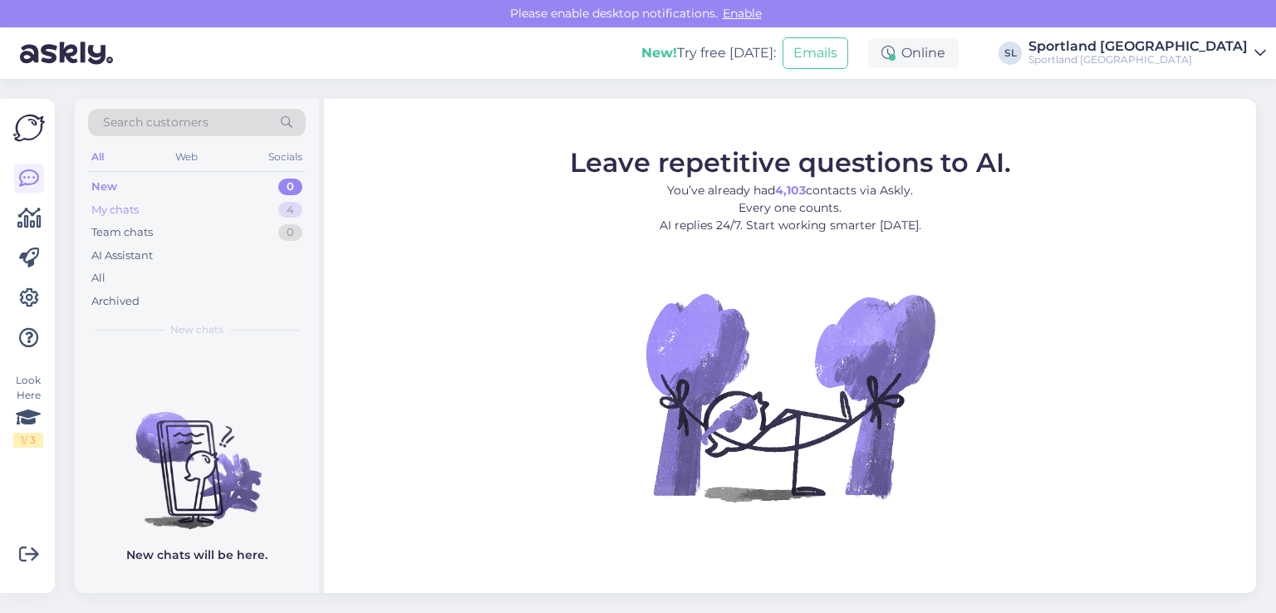
click at [169, 199] on div "My chats 4" at bounding box center [197, 209] width 218 height 23
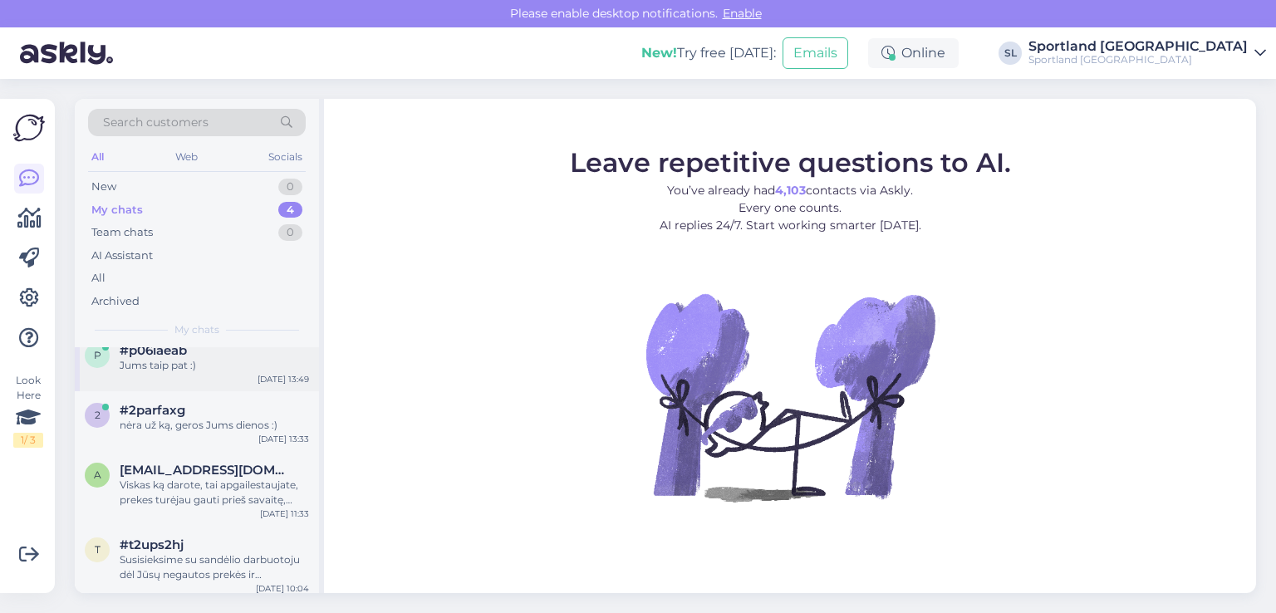
scroll to position [23, 0]
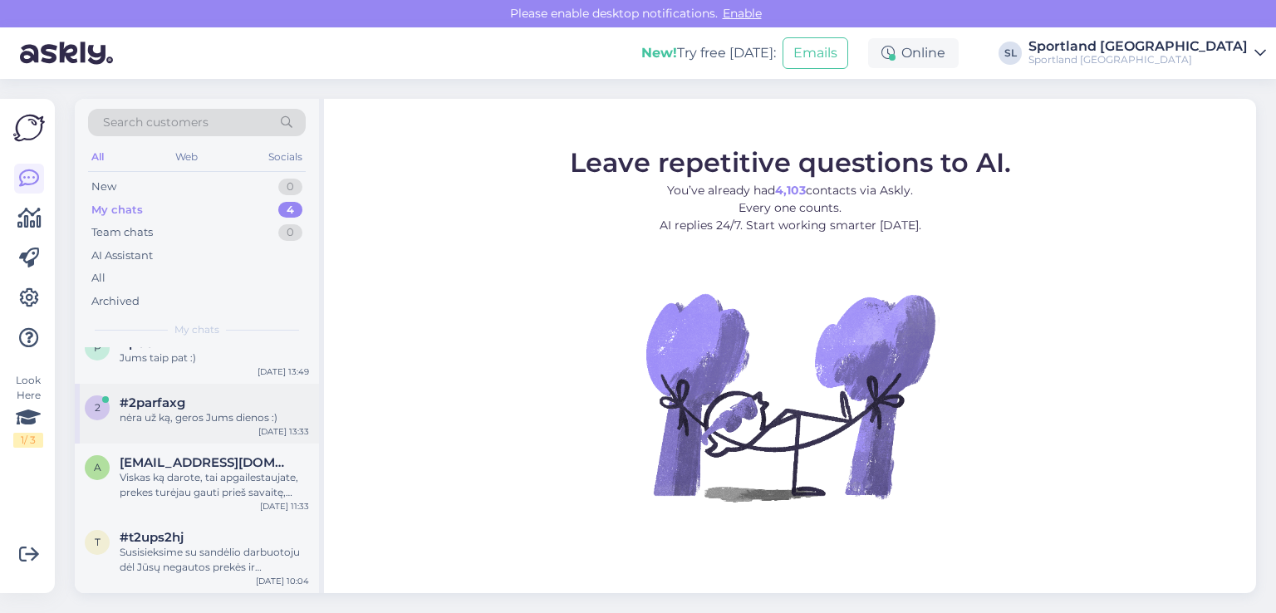
click at [176, 431] on div "2 #2parfaxg nėra už ką, geros Jums dienos :) Sep 11 13:33" at bounding box center [197, 414] width 244 height 60
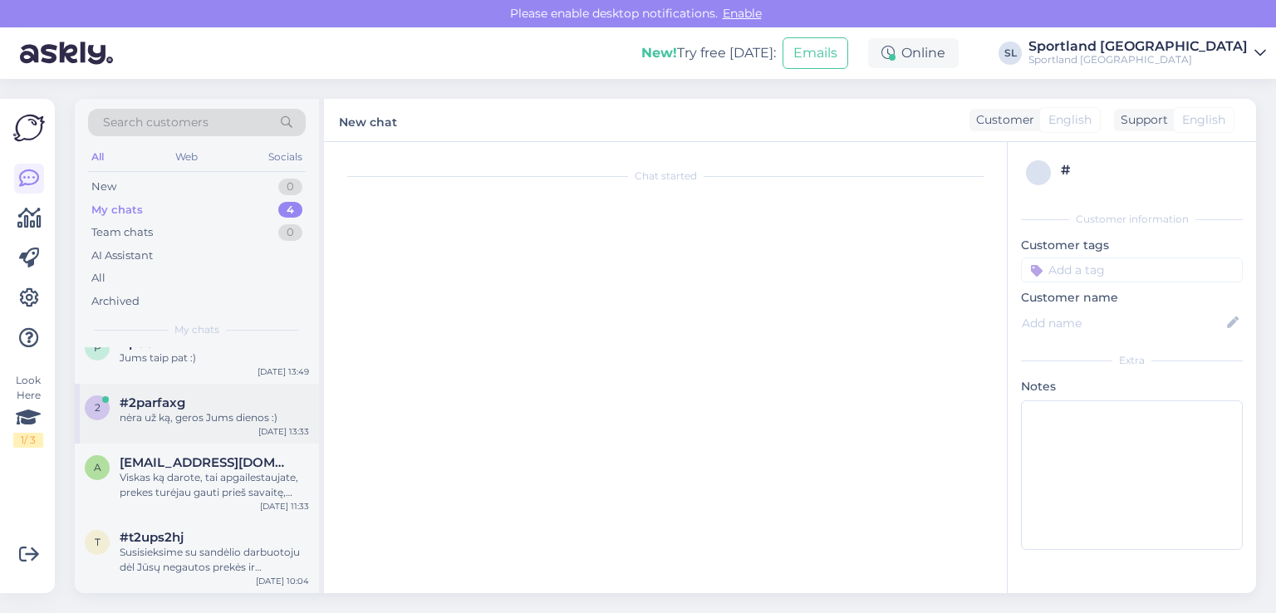
scroll to position [661, 0]
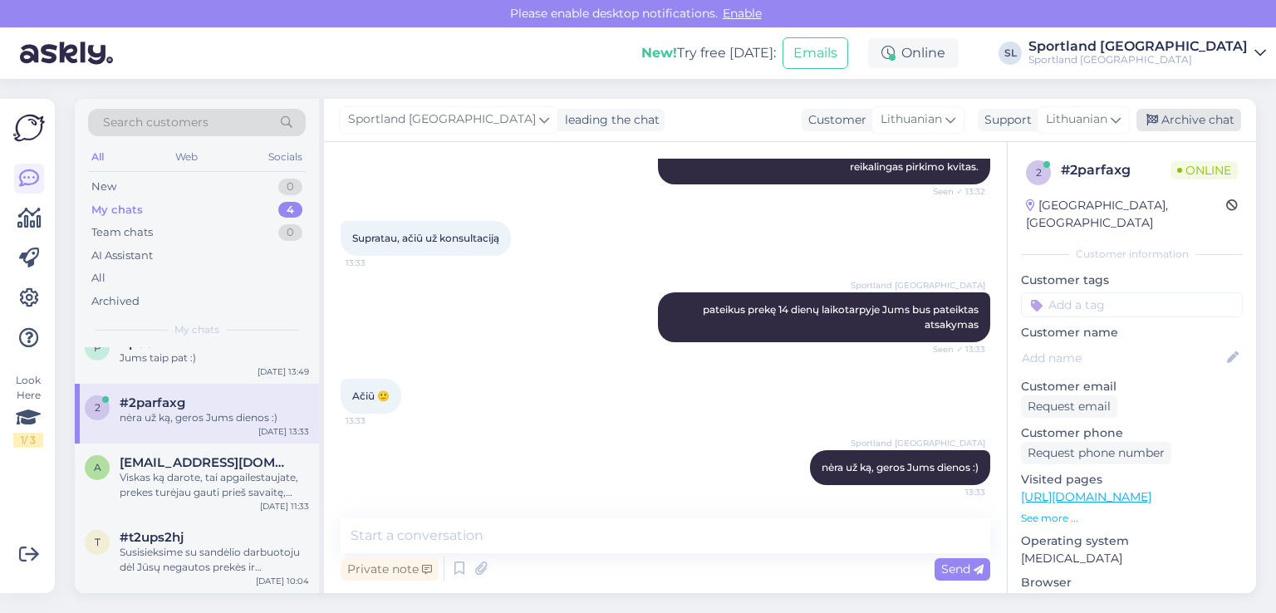
click at [1176, 117] on div "Archive chat" at bounding box center [1188, 120] width 105 height 22
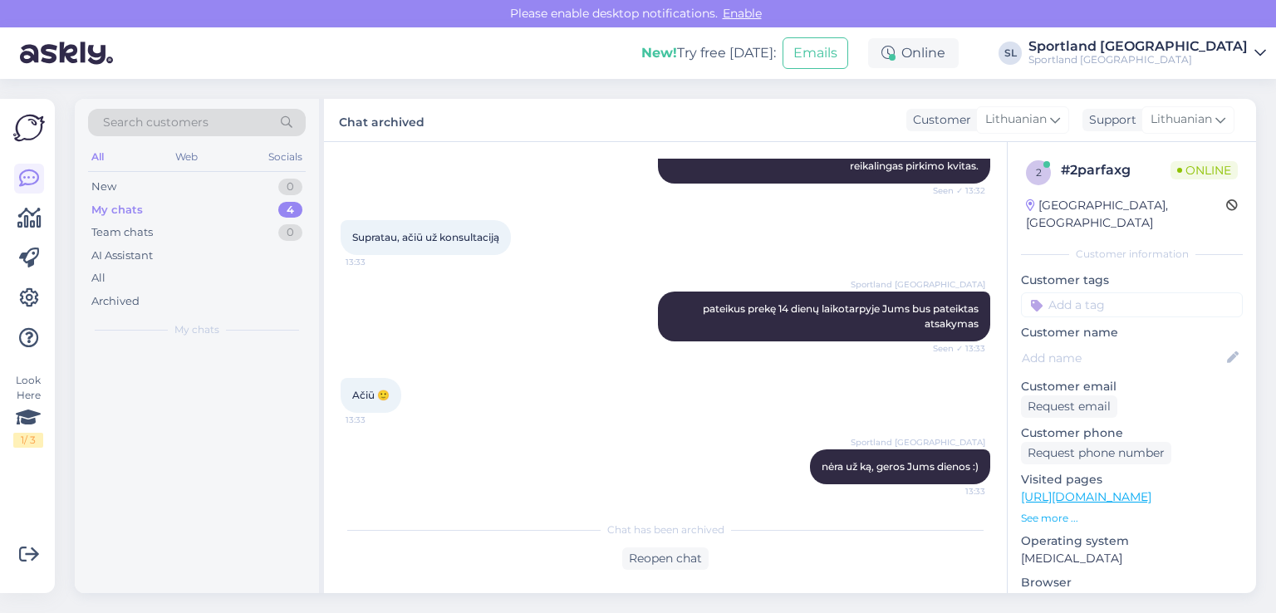
scroll to position [0, 0]
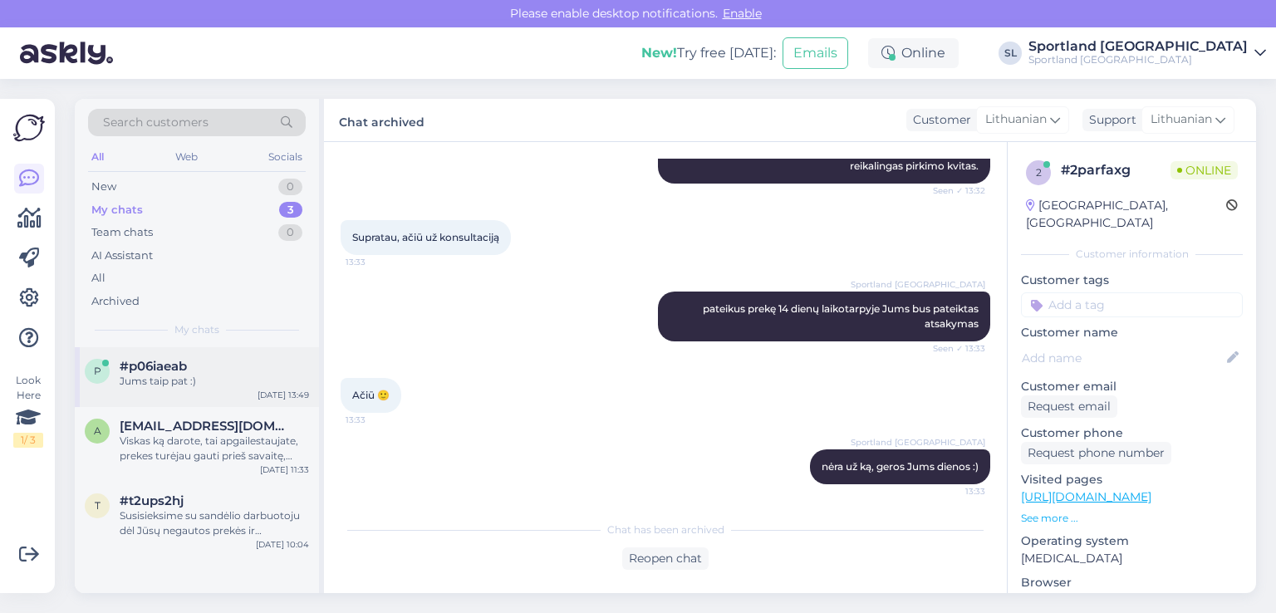
click at [186, 389] on div "p #p06iaeab Jums taip pat :) Sep 11 13:49" at bounding box center [197, 377] width 244 height 60
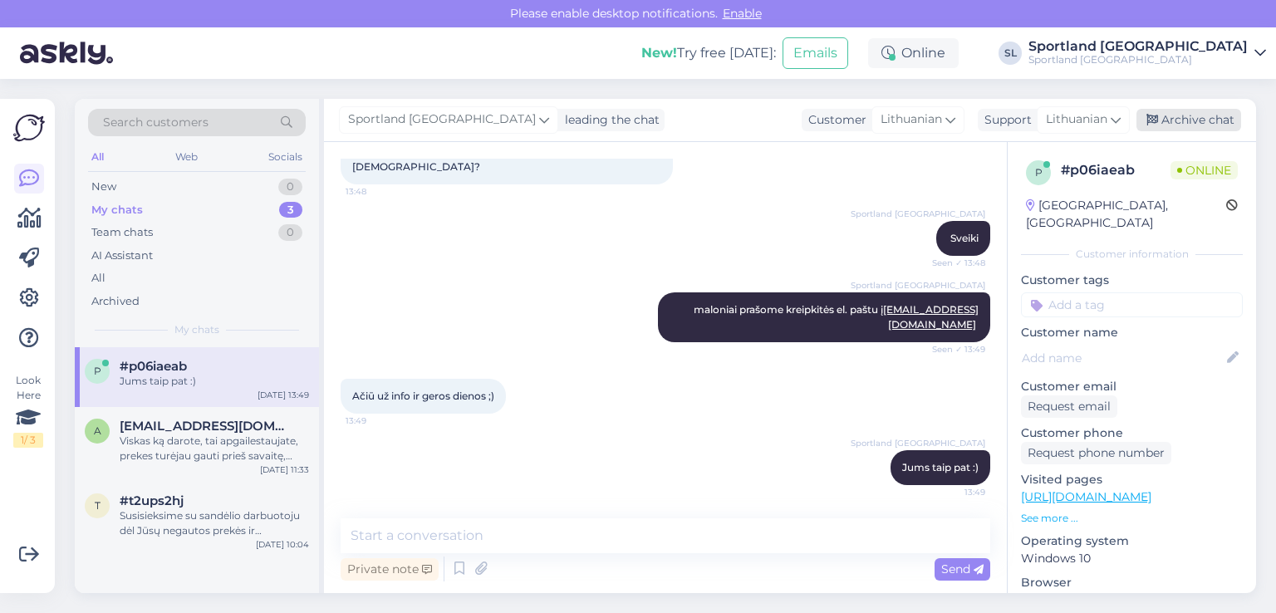
click at [1178, 129] on div "Archive chat" at bounding box center [1188, 120] width 105 height 22
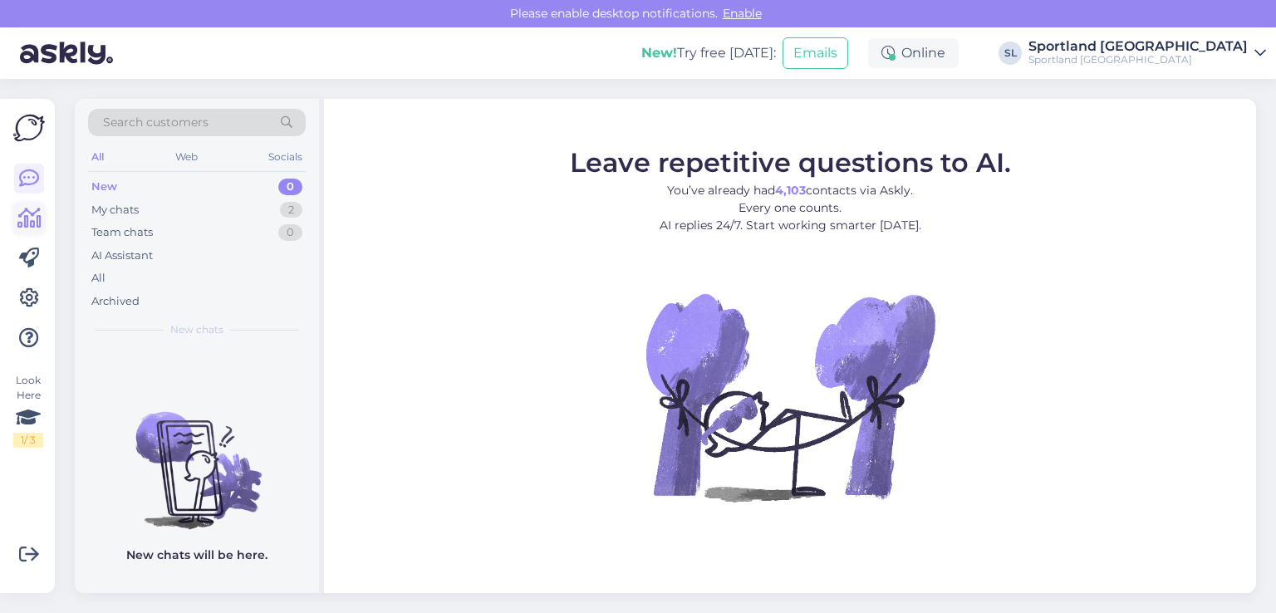
click at [27, 223] on icon at bounding box center [29, 218] width 24 height 20
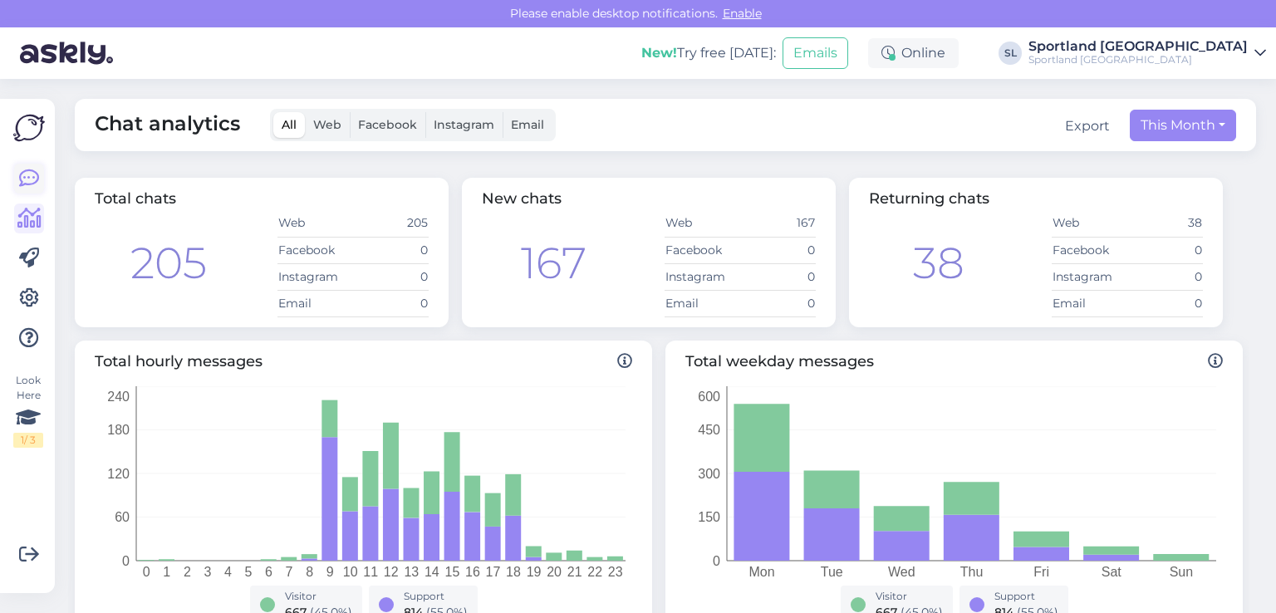
click at [33, 180] on icon at bounding box center [29, 179] width 20 height 20
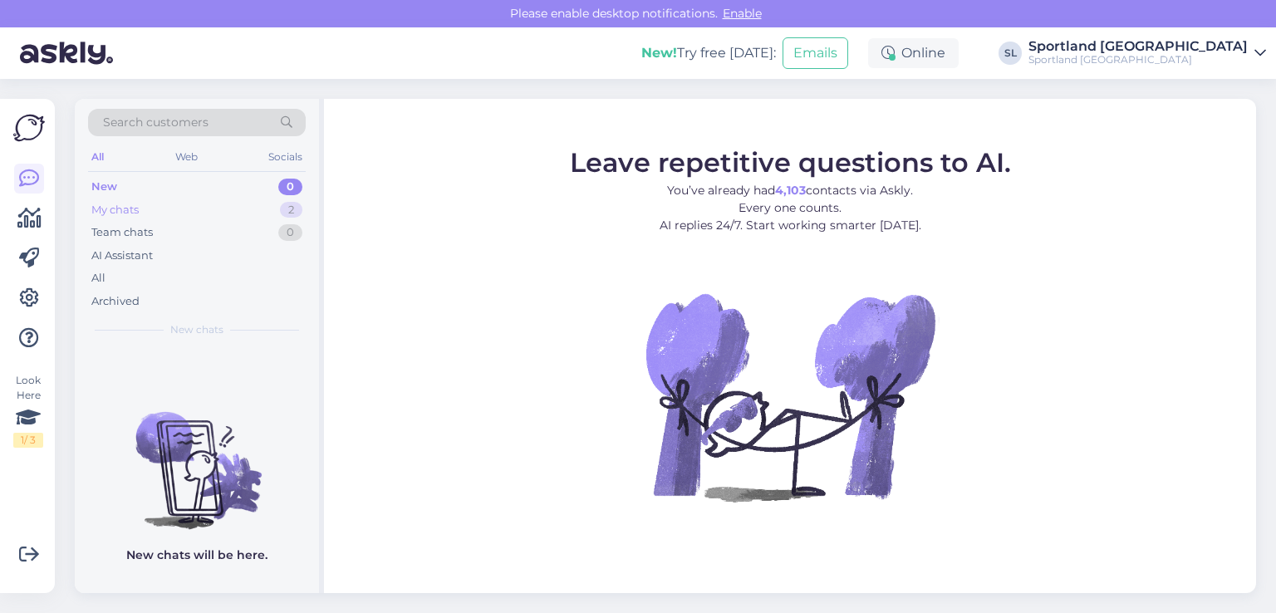
click at [159, 208] on div "My chats 2" at bounding box center [197, 209] width 218 height 23
click at [135, 267] on div "All" at bounding box center [197, 278] width 218 height 23
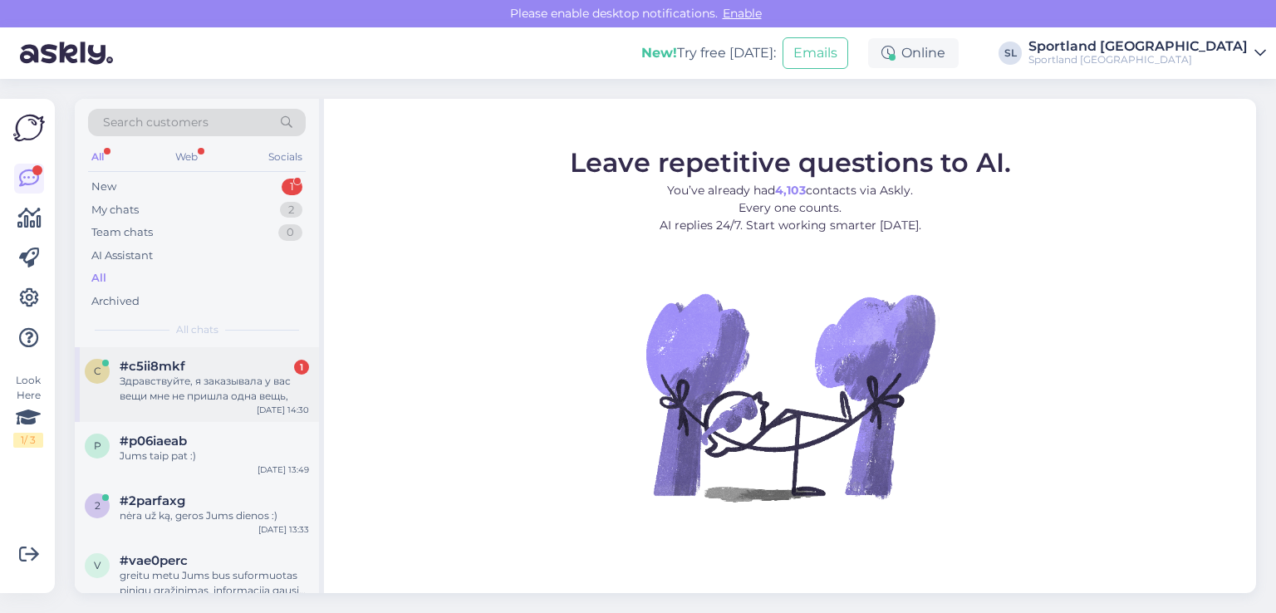
click at [192, 396] on div "Здравствуйте, я заказывала у вас вещи мне не пришла одна вещь," at bounding box center [214, 389] width 189 height 30
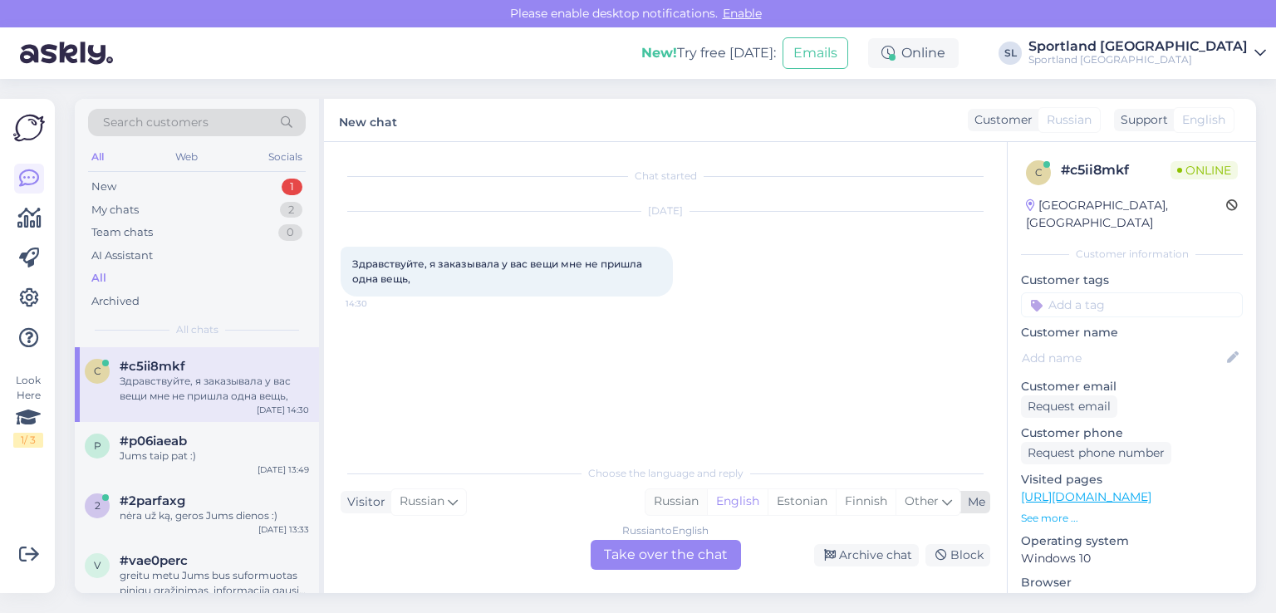
click at [668, 499] on div "Russian" at bounding box center [675, 501] width 61 height 25
click at [639, 559] on div "Russian to Russian Take over the chat" at bounding box center [665, 555] width 150 height 30
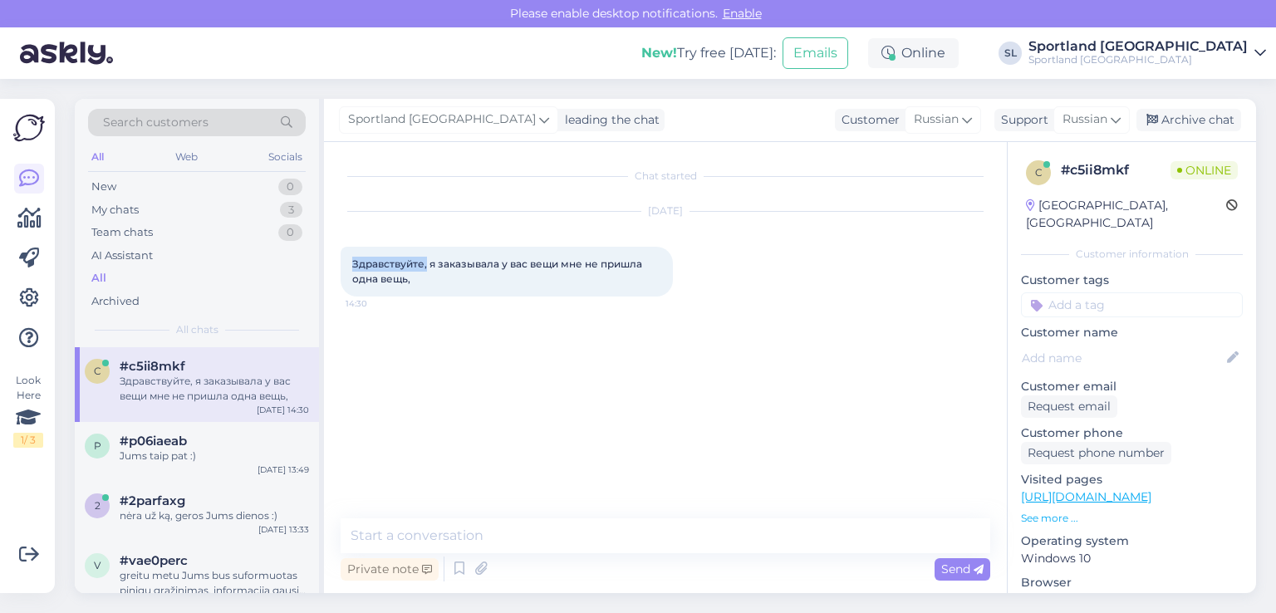
drag, startPoint x: 425, startPoint y: 268, endPoint x: 348, endPoint y: 260, distance: 77.7
click at [348, 260] on div "Здравствуйте, я заказывала у вас вещи мне не пришла одна вещь, 14:30" at bounding box center [506, 272] width 332 height 50
copy span "Здравствуйте,"
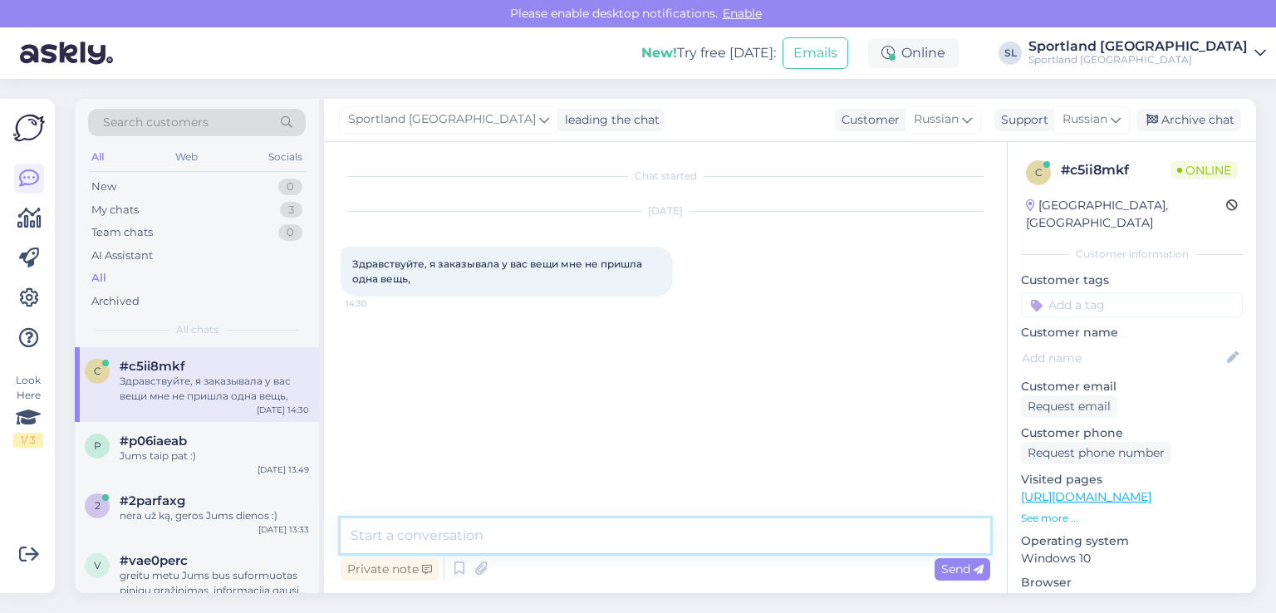
click at [591, 546] on textarea at bounding box center [664, 535] width 649 height 35
paste textarea "Здравствуйте,"
type textarea "Здравствуйте,"
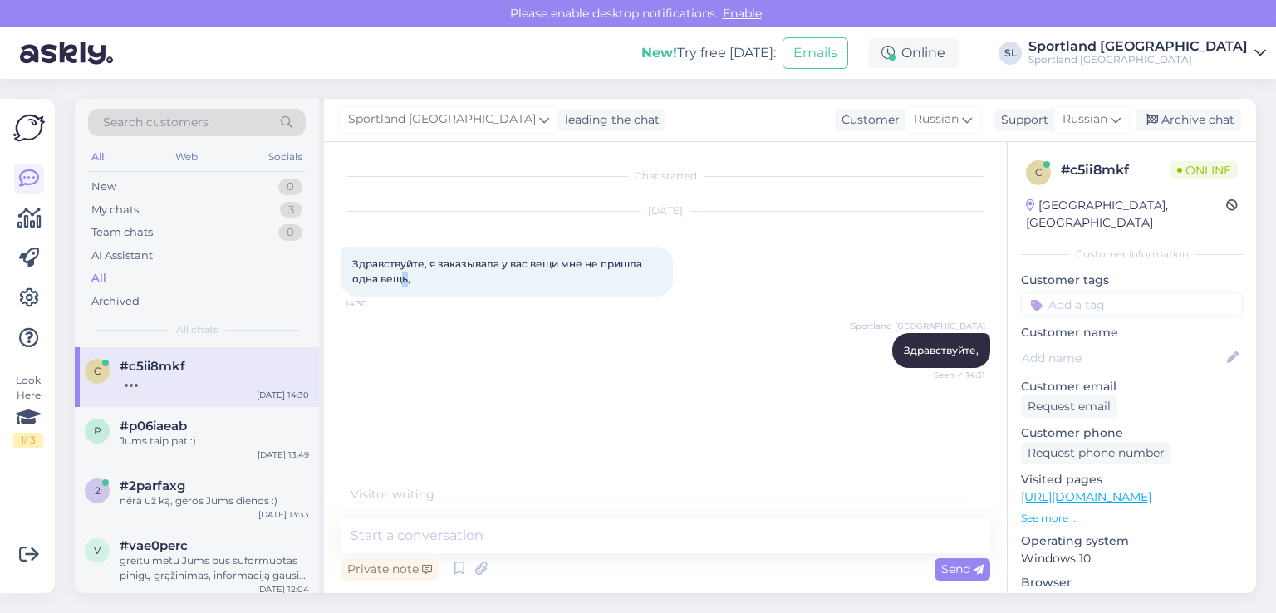
drag, startPoint x: 405, startPoint y: 277, endPoint x: 419, endPoint y: 280, distance: 13.5
click at [409, 277] on span "Здравствуйте, я заказывала у вас вещи мне не пришла одна вещь," at bounding box center [498, 270] width 292 height 27
drag, startPoint x: 425, startPoint y: 283, endPoint x: 351, endPoint y: 262, distance: 77.0
click at [351, 262] on div "Здравствуйте, я заказывала у вас вещи мне не пришла одна вещь, 14:30" at bounding box center [506, 272] width 332 height 50
copy span "Здравствуйте, я заказывала у вас вещи мне не пришла одна вещь,"
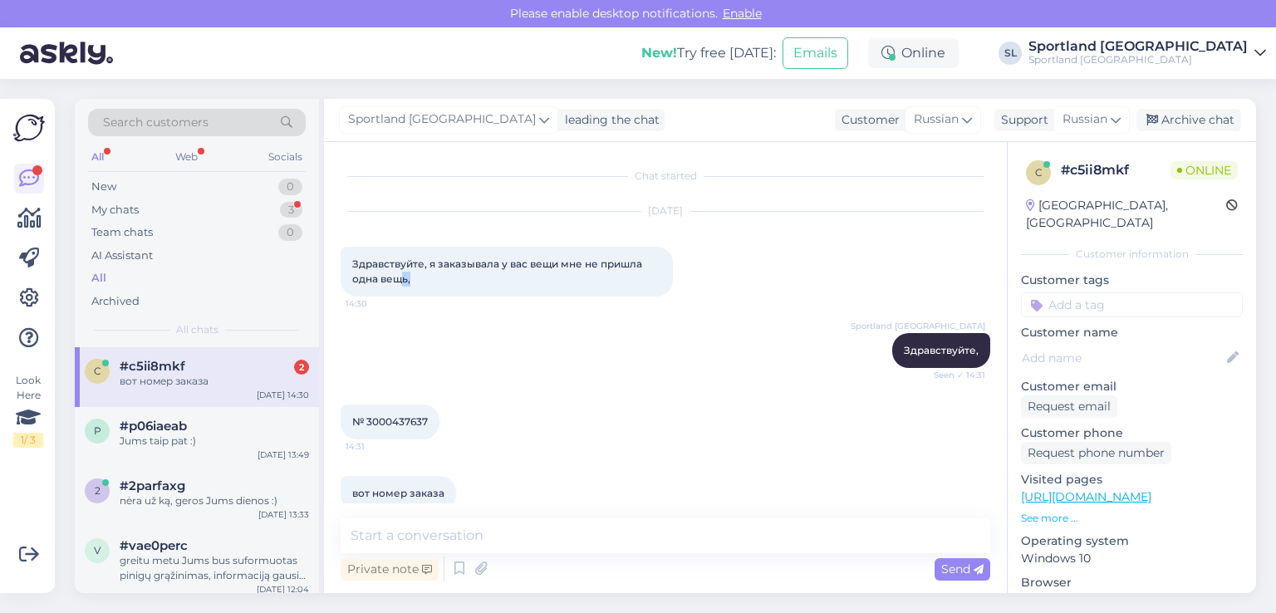
scroll to position [27, 0]
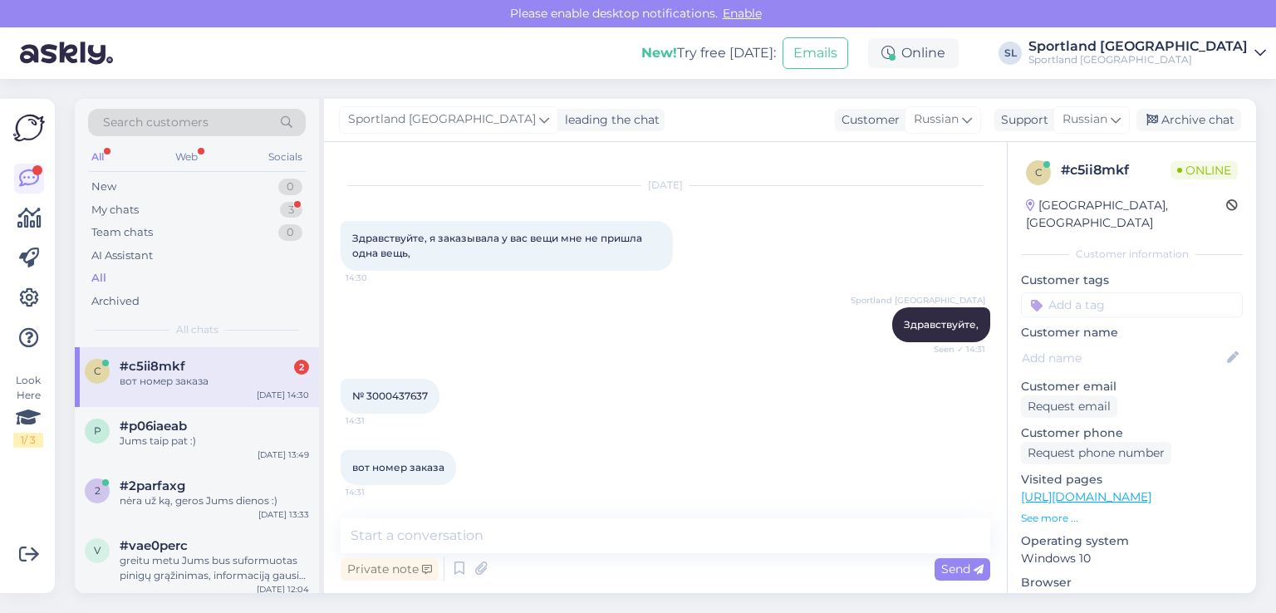
click at [393, 393] on span "№ 3000437637" at bounding box center [390, 395] width 76 height 12
copy div "3000437637 14:31"
drag, startPoint x: 437, startPoint y: 252, endPoint x: 348, endPoint y: 230, distance: 91.4
click at [348, 230] on div "Здравствуйте, я заказывала у вас вещи мне не пришла одна вещь, 14:30" at bounding box center [506, 246] width 332 height 50
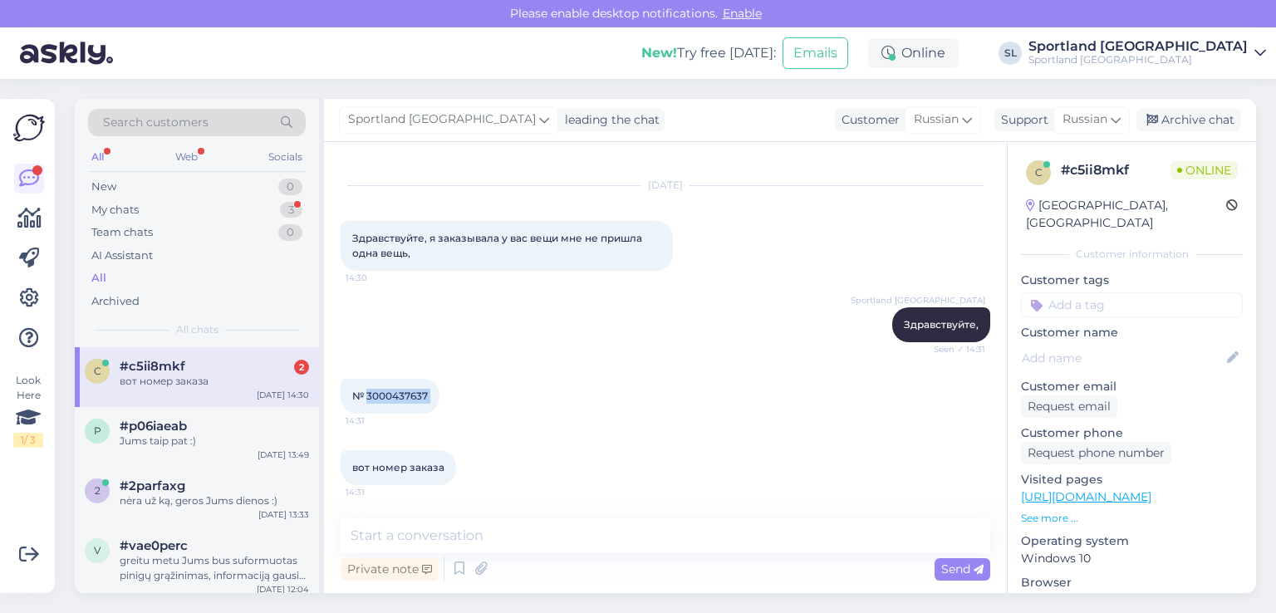
copy span "Здравствуйте, я заказывала у вас вещи мне не пришла одна вещь,"
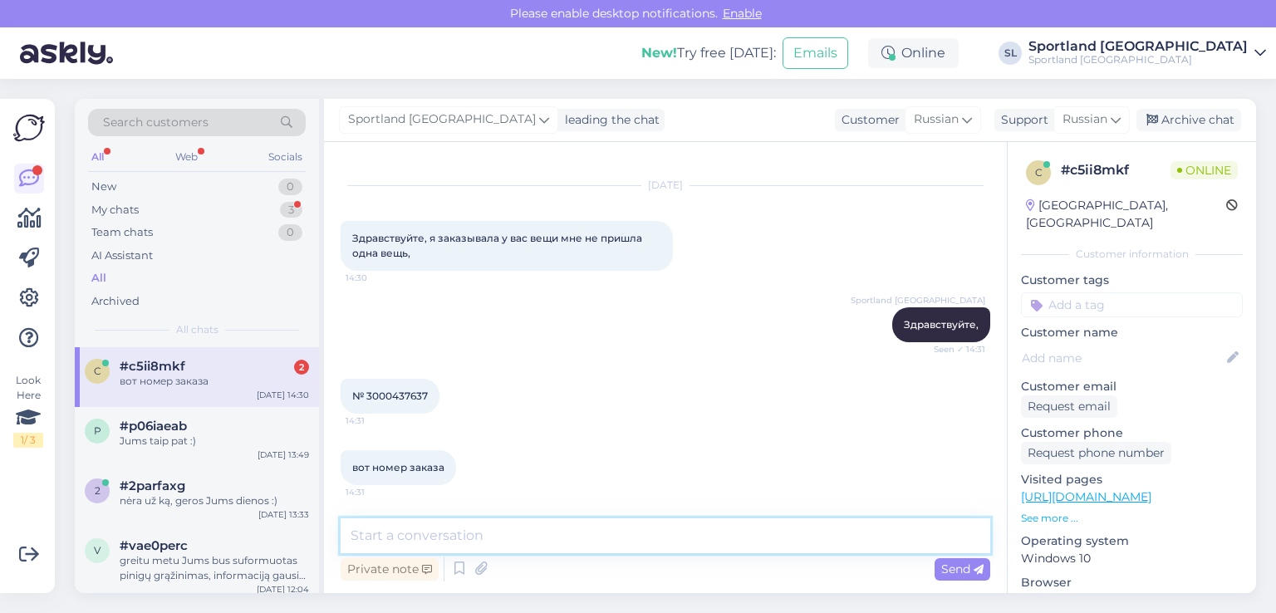
click at [585, 525] on textarea at bounding box center [664, 535] width 649 height 35
paste textarea "какой товар вы не получили?"
type textarea "какой товар вы не получили?"
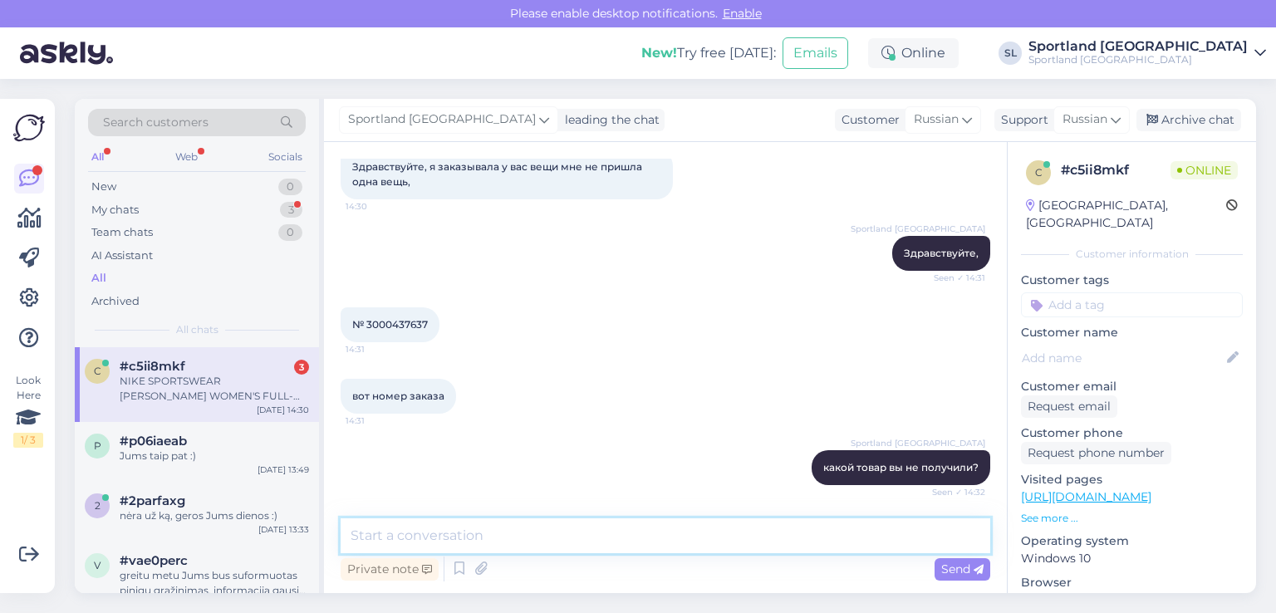
scroll to position [243, 0]
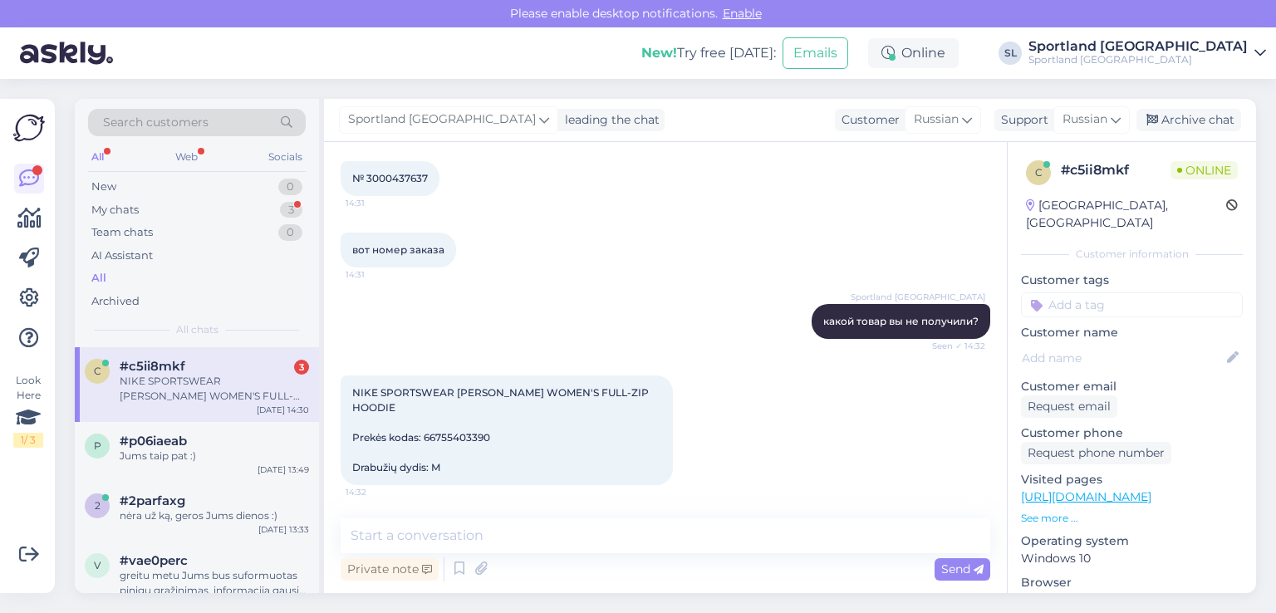
click at [468, 440] on span "NIKE SPORTSWEAR CHILL TERRY WOMEN'S FULL-ZIP HOODIE Prekės kodas: 66755403390 D…" at bounding box center [501, 429] width 299 height 87
copy span "66755403390"
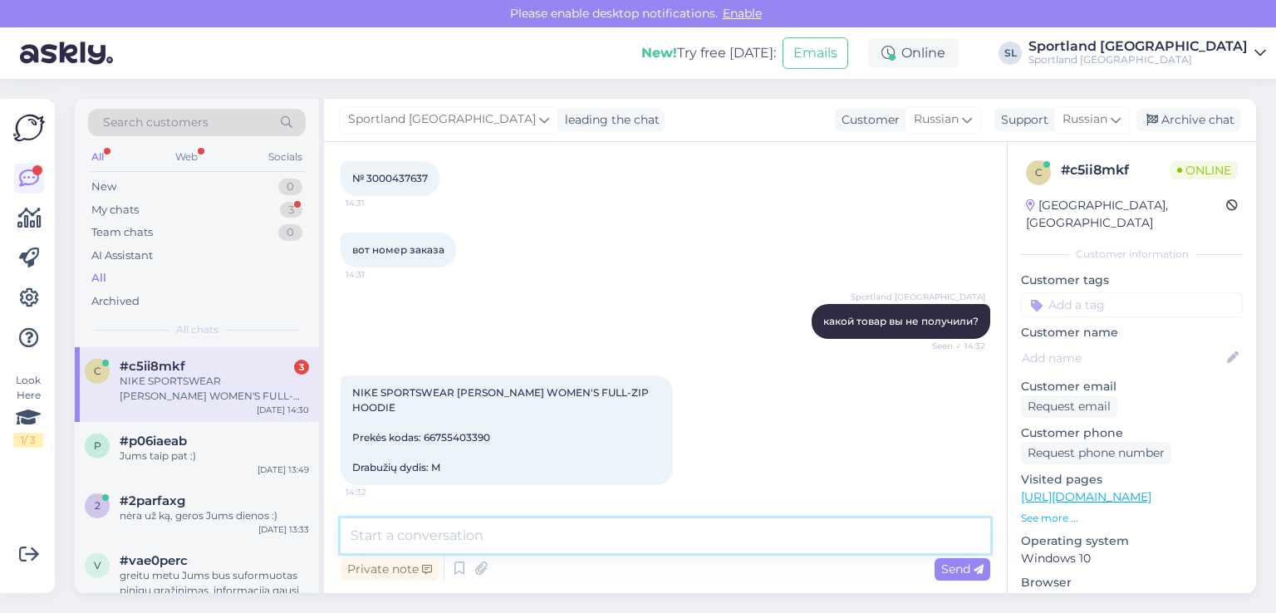
click at [587, 530] on textarea at bounding box center [664, 535] width 649 height 35
paste textarea "Вам были возвращены средства за этот товар, поскольку его у нас больше нет."
type textarea "Вам были возвращены средства за этот товар, поскольку его у нас больше нет."
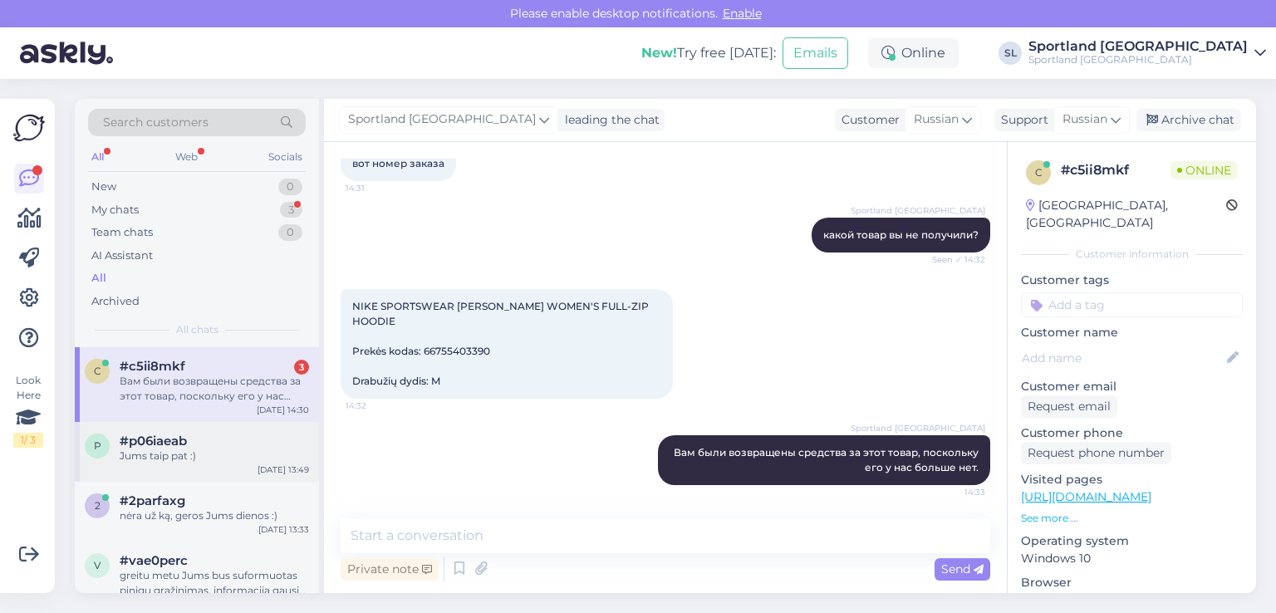
click at [232, 465] on div "p #p06iaeab Jums taip pat :) Sep 11 13:49" at bounding box center [197, 452] width 244 height 60
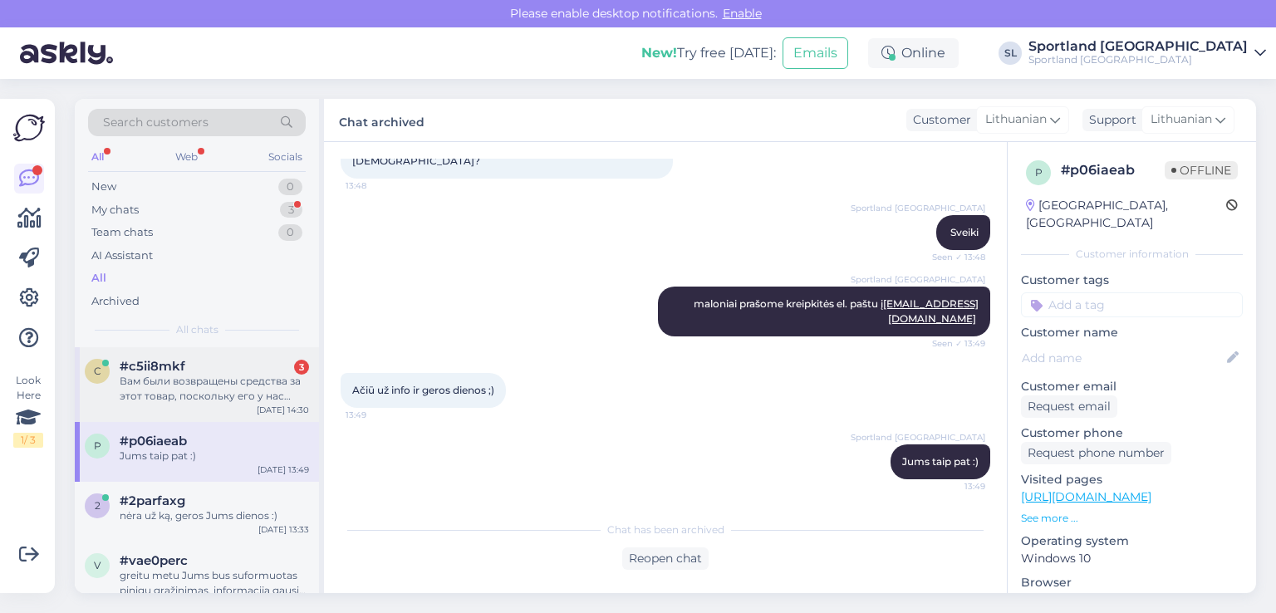
scroll to position [133, 0]
click at [216, 396] on div "Вам были возвращены средства за этот товар, поскольку его у нас больше нет." at bounding box center [214, 389] width 189 height 30
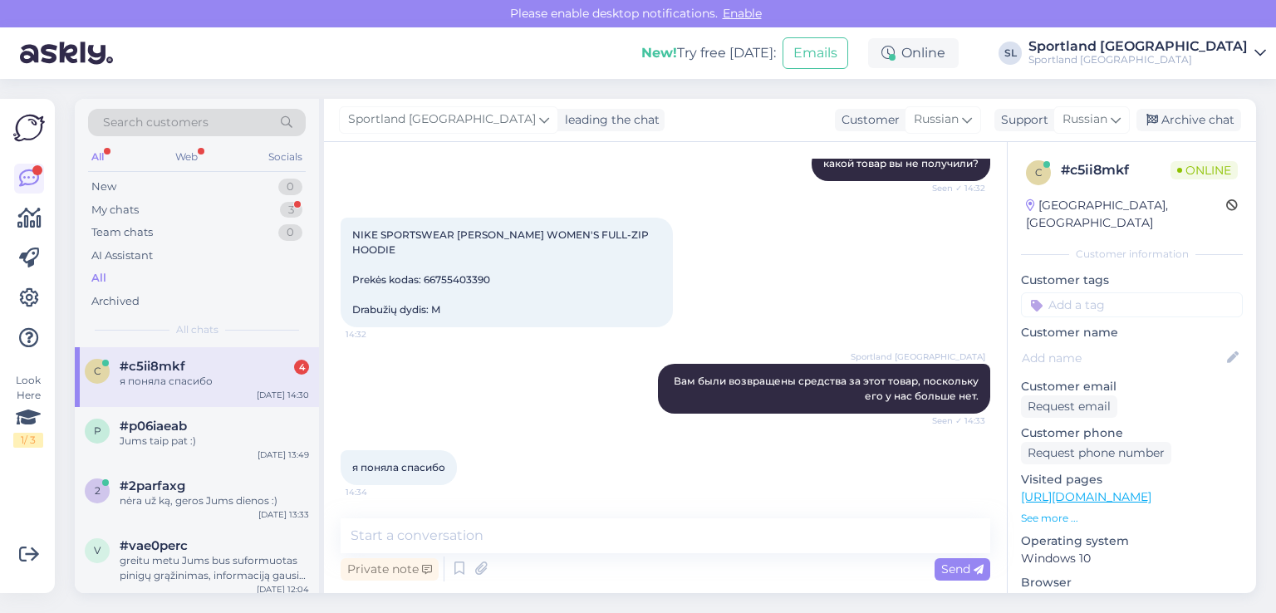
scroll to position [401, 0]
drag, startPoint x: 446, startPoint y: 465, endPoint x: 345, endPoint y: 455, distance: 101.8
click at [345, 455] on div "я поняла спасибо 14:34" at bounding box center [398, 467] width 116 height 35
copy span "я поняла спасибо"
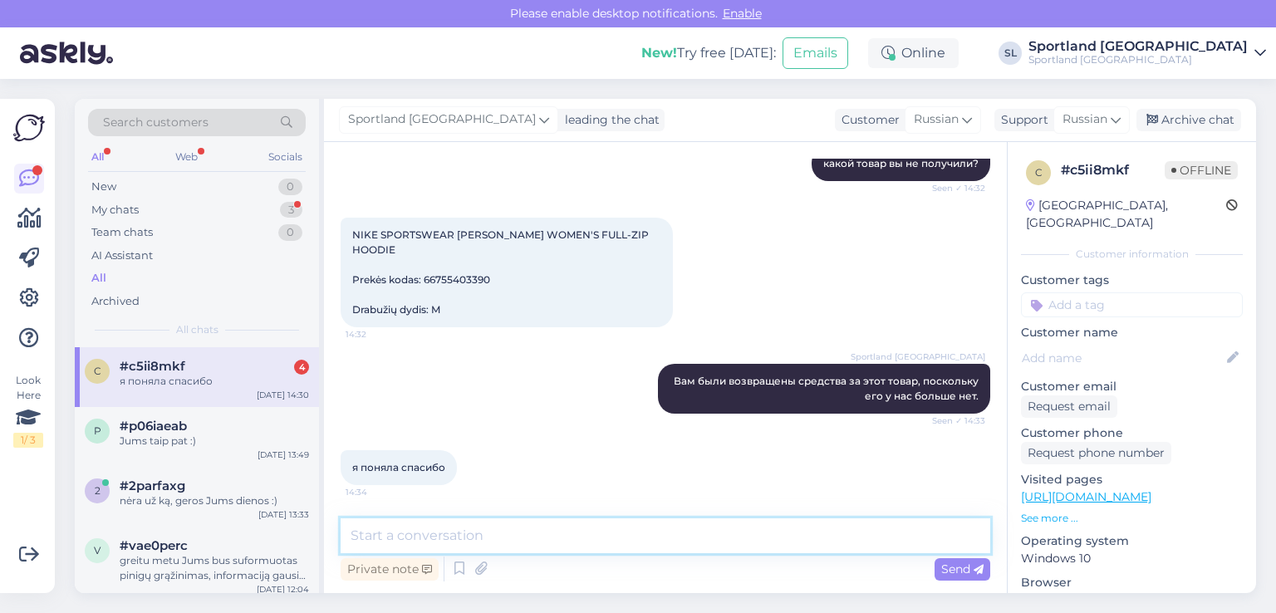
click at [588, 532] on textarea at bounding box center [664, 535] width 649 height 35
paste textarea "Хорошего дня"
type textarea "Хорошего дня"
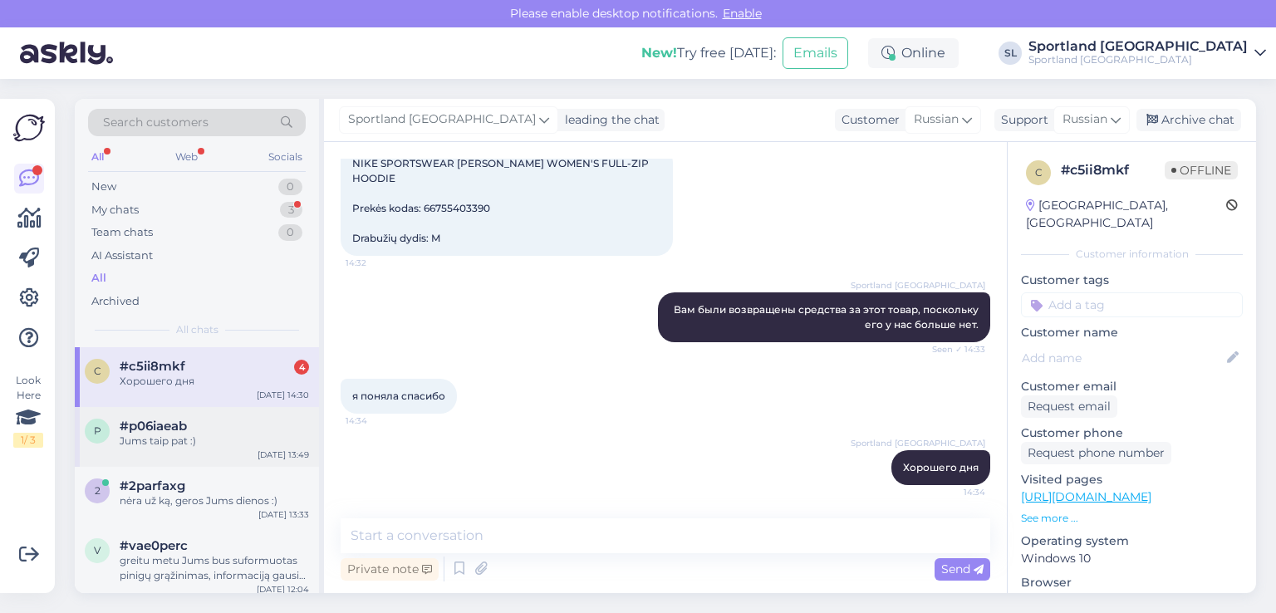
click at [172, 443] on div "Jums taip pat :)" at bounding box center [214, 441] width 189 height 15
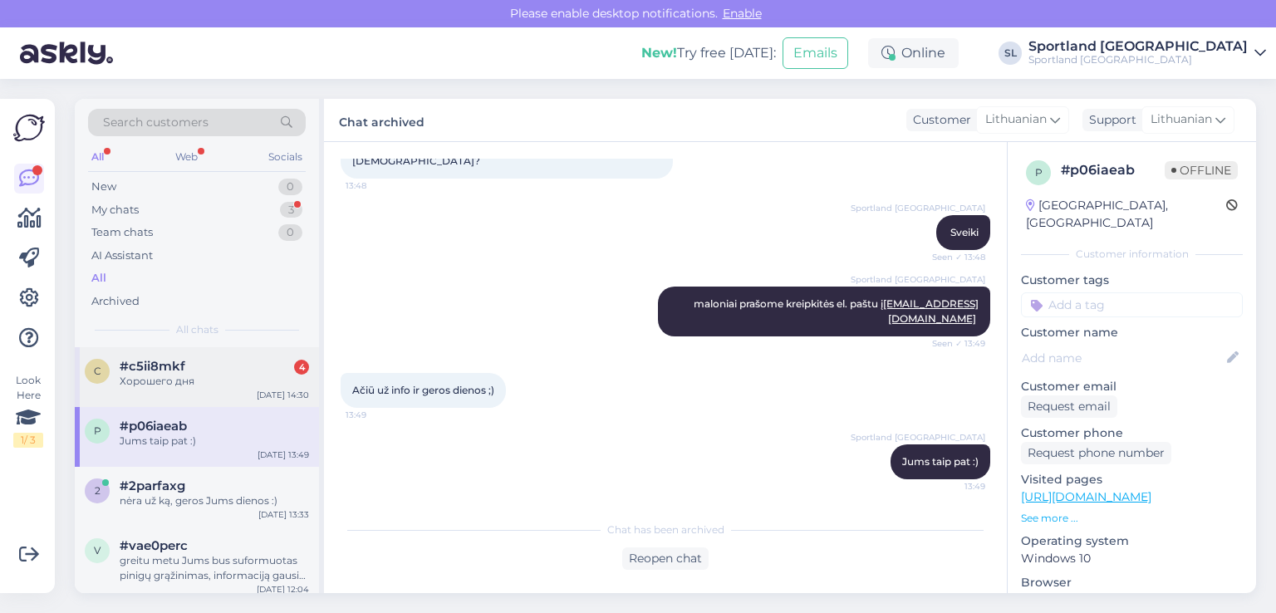
click at [151, 374] on div "Хорошего дня" at bounding box center [214, 381] width 189 height 15
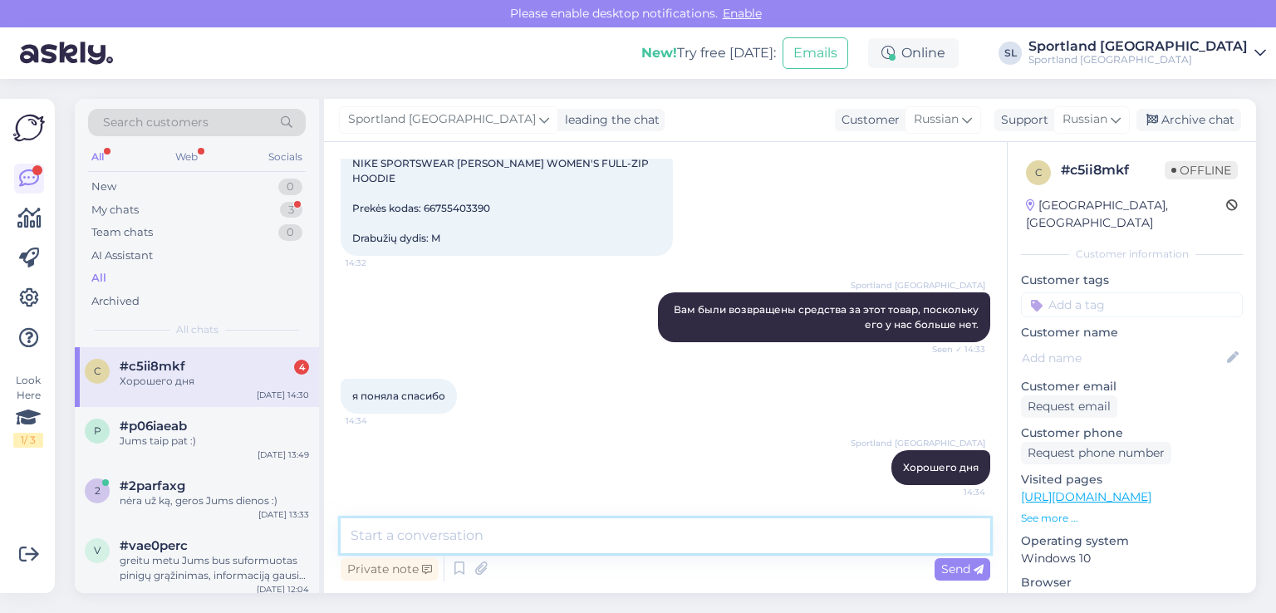
click at [629, 547] on textarea at bounding box center [664, 535] width 649 height 35
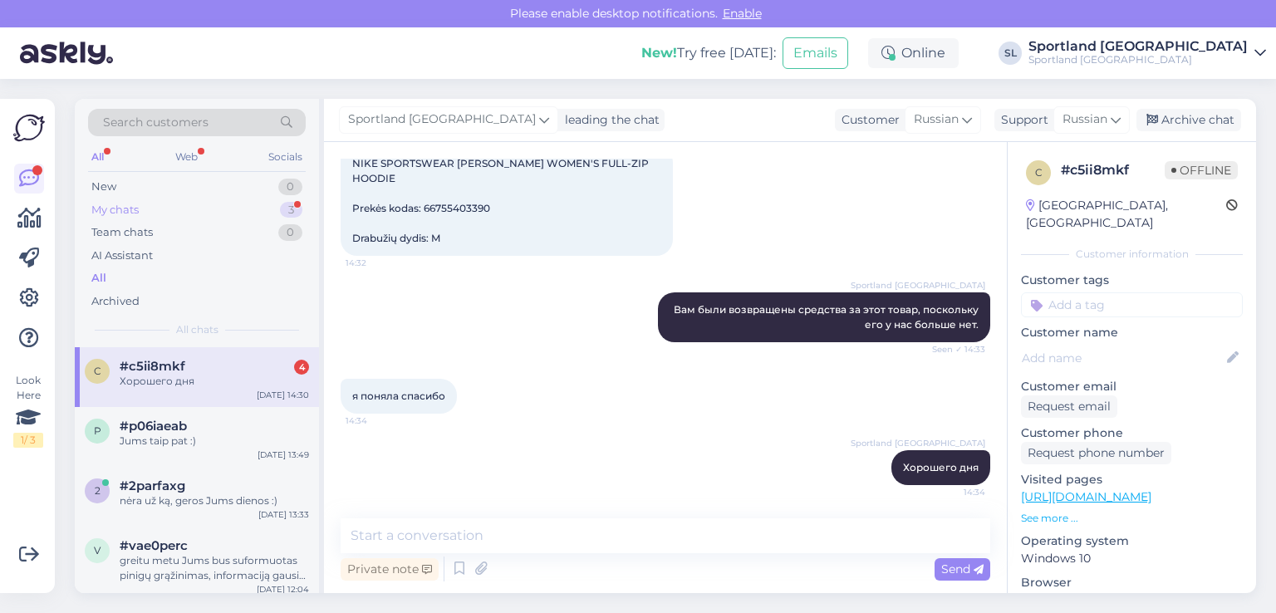
click at [147, 206] on div "My chats 3" at bounding box center [197, 209] width 218 height 23
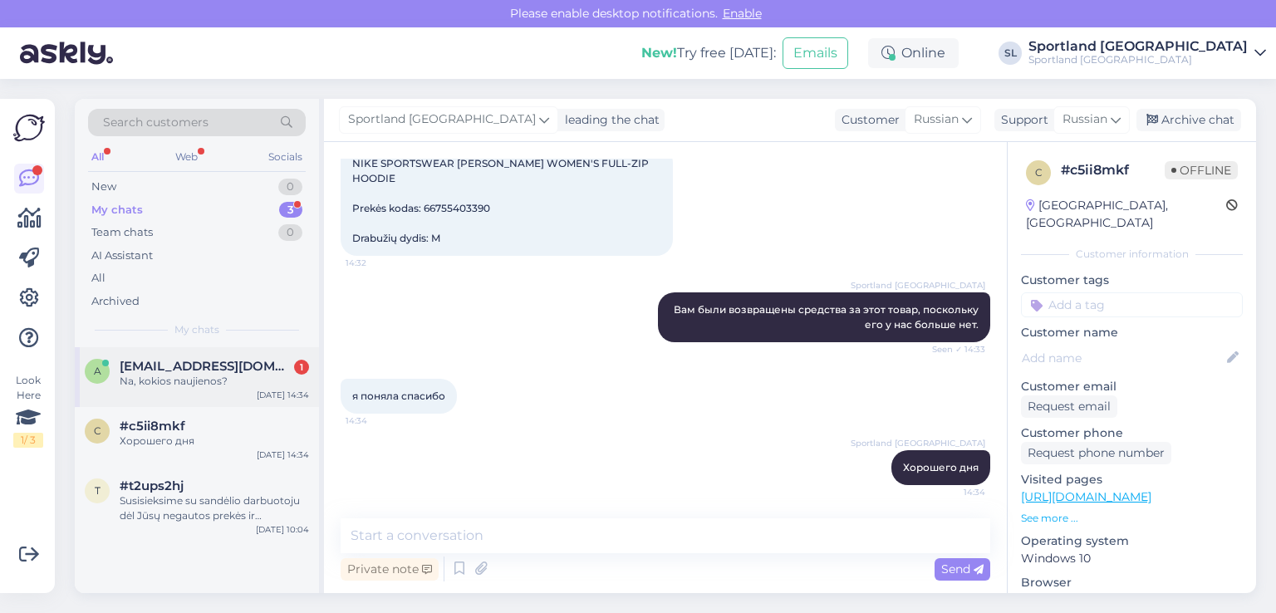
click at [155, 367] on span "[EMAIL_ADDRESS][DOMAIN_NAME]" at bounding box center [206, 366] width 173 height 15
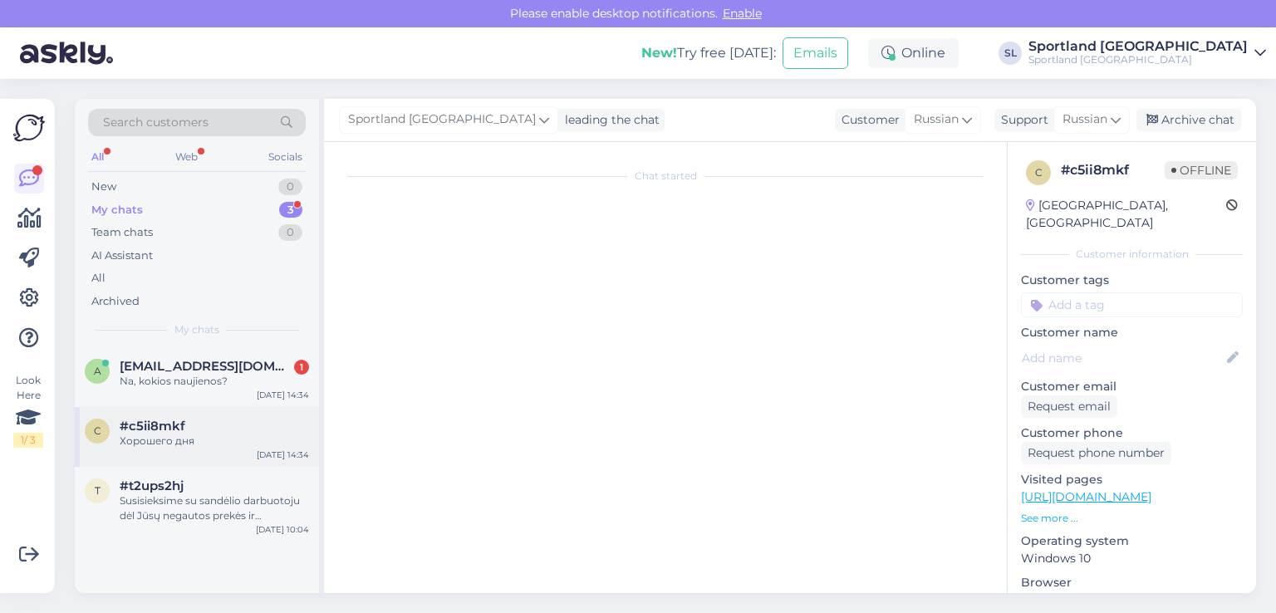
scroll to position [2949, 0]
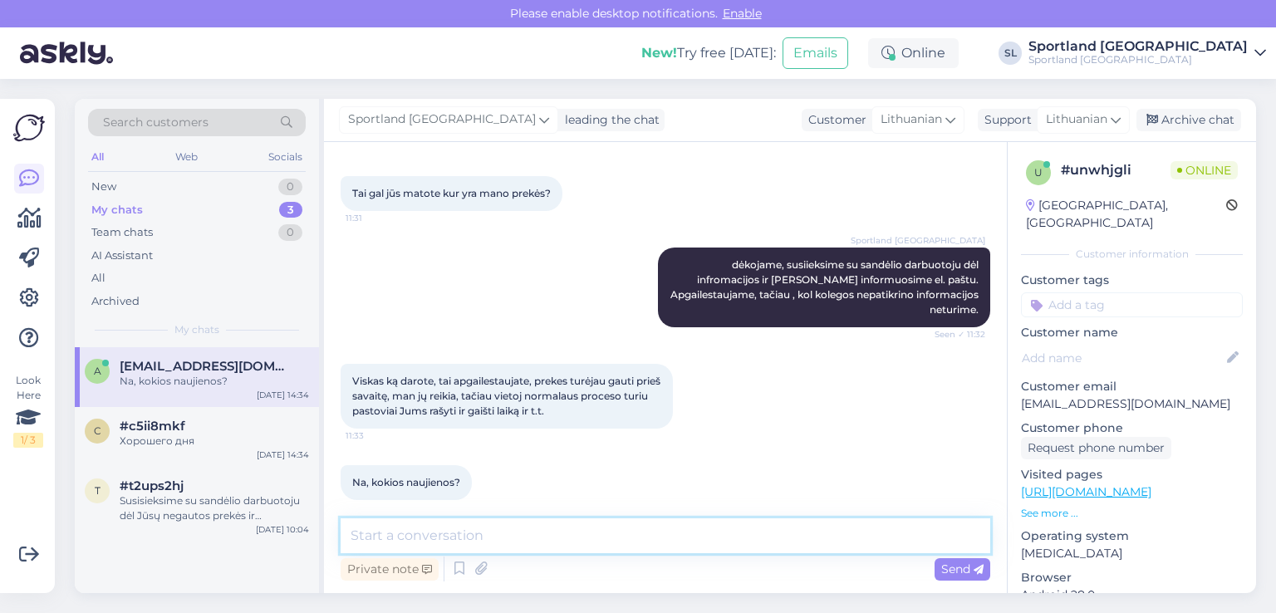
click at [676, 526] on textarea at bounding box center [664, 535] width 649 height 35
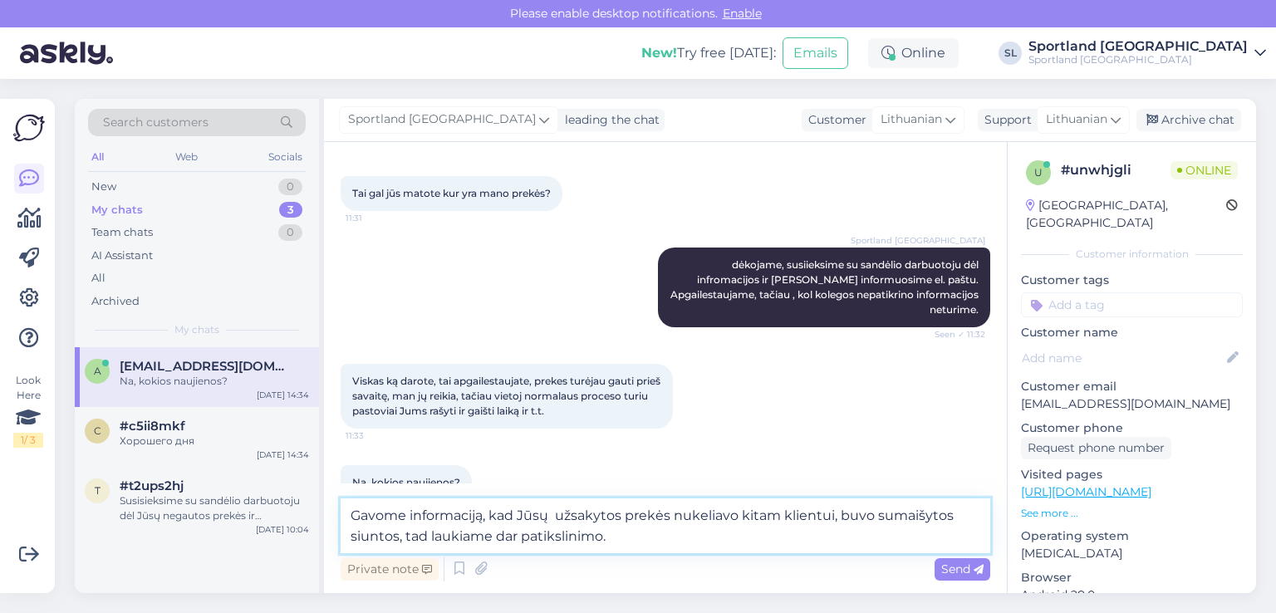
type textarea "Gavome informaciją, kad Jūsų užsakytos prekės nukeliavo kitam klientui, buvo su…"
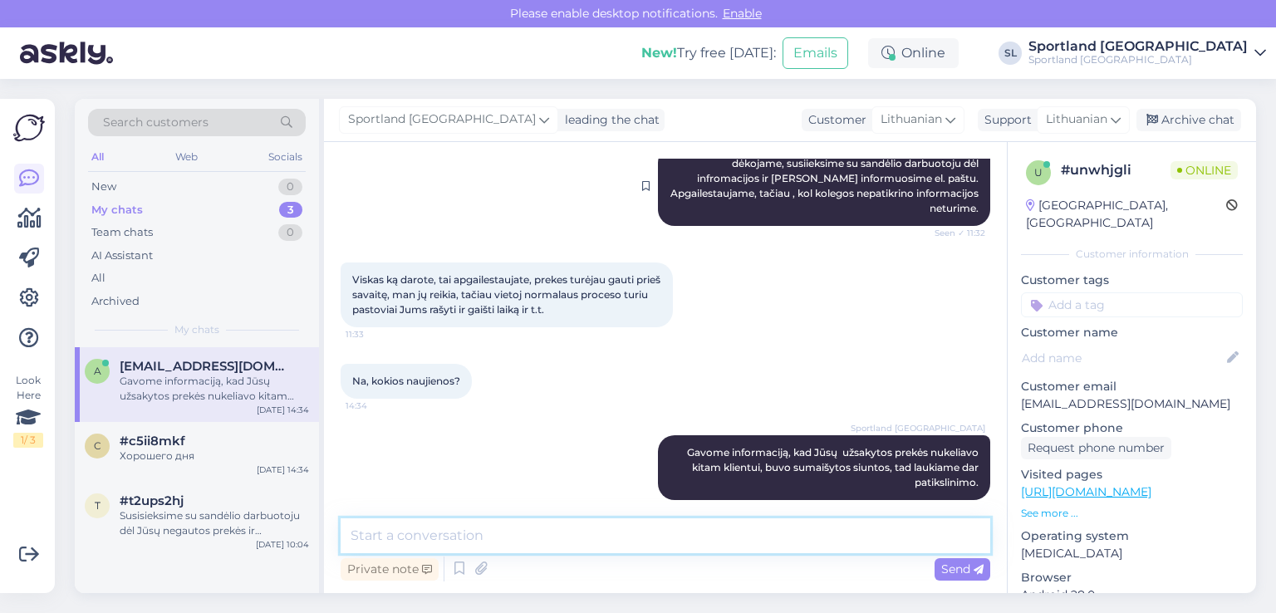
scroll to position [3049, 0]
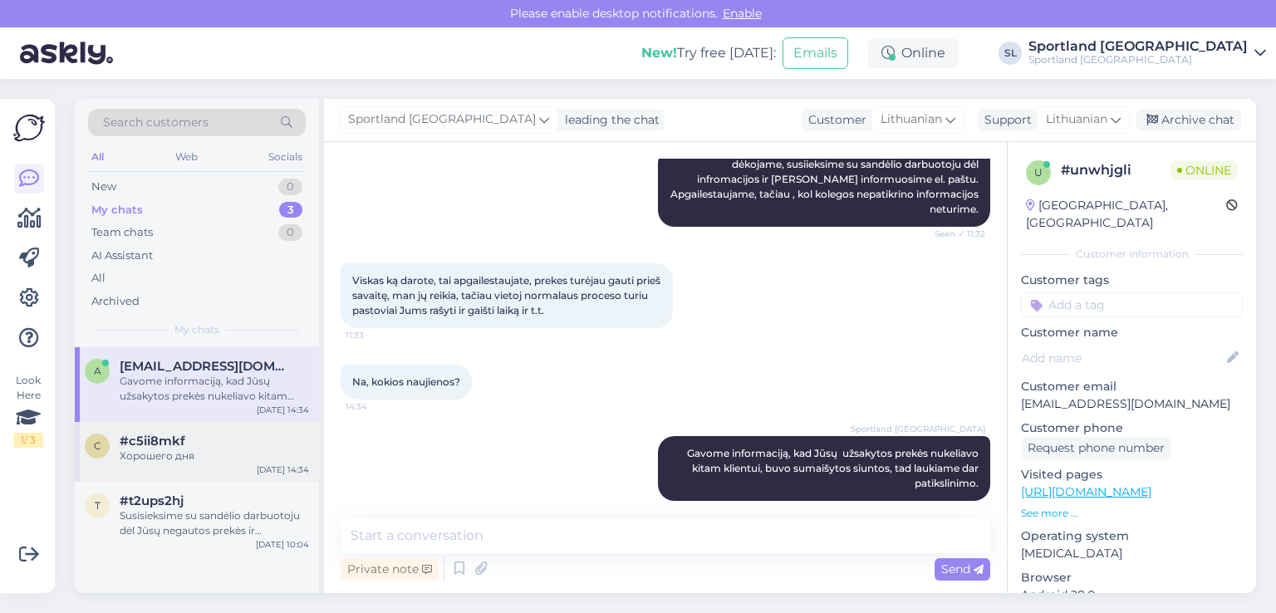
click at [209, 434] on div "#c5ii8mkf" at bounding box center [214, 441] width 189 height 15
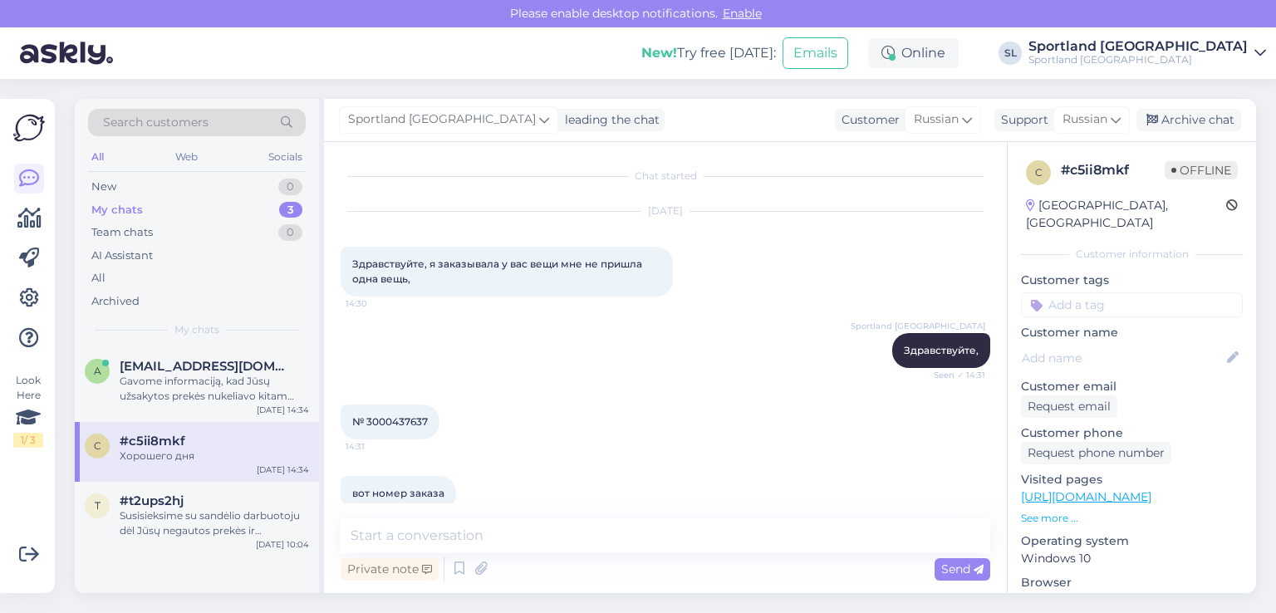
scroll to position [473, 0]
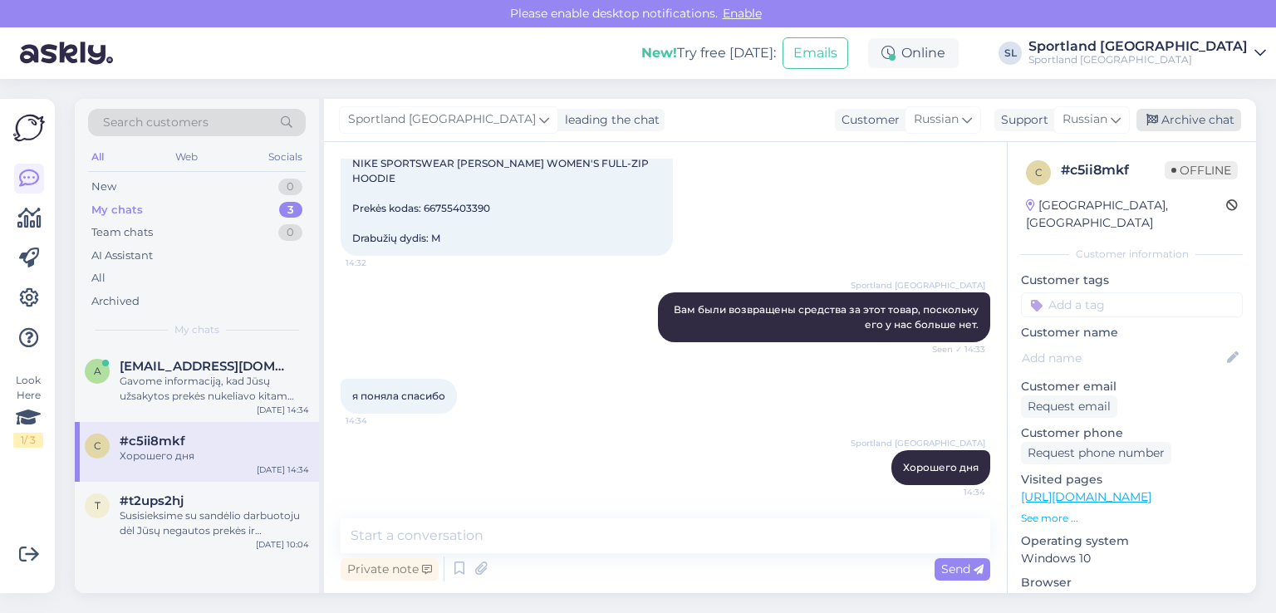
click at [1187, 120] on div "Archive chat" at bounding box center [1188, 120] width 105 height 22
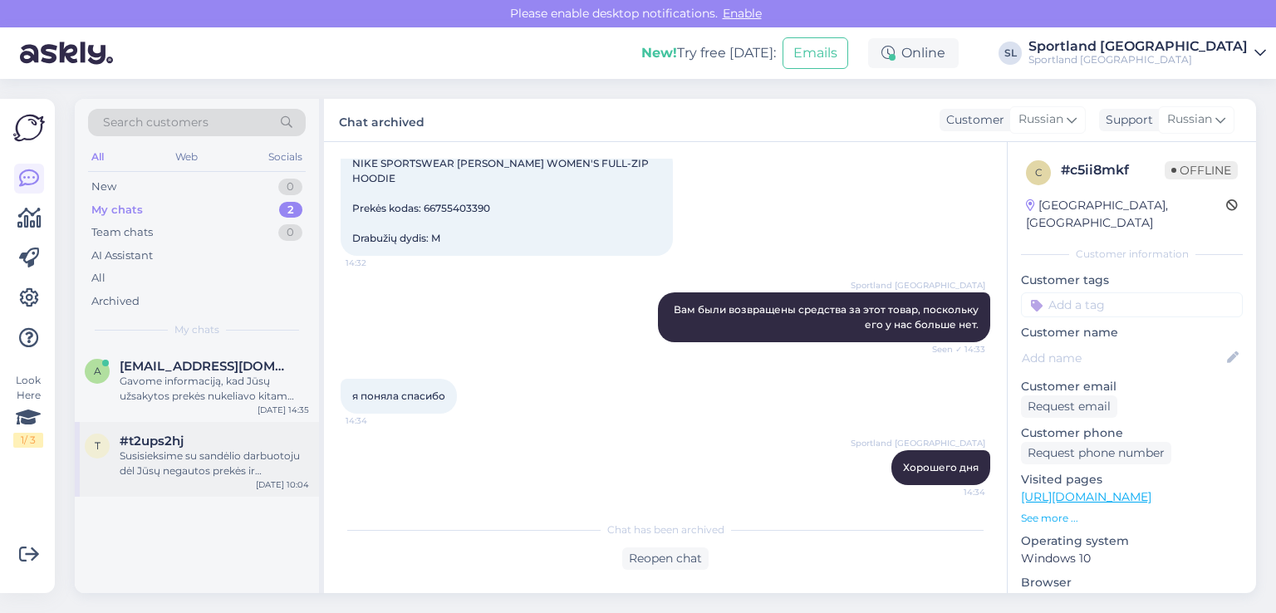
click at [228, 455] on div "Susisieksime su sandėlio darbuotoju dėl Jūsų negautos prekės ir [PERSON_NAME] i…" at bounding box center [214, 463] width 189 height 30
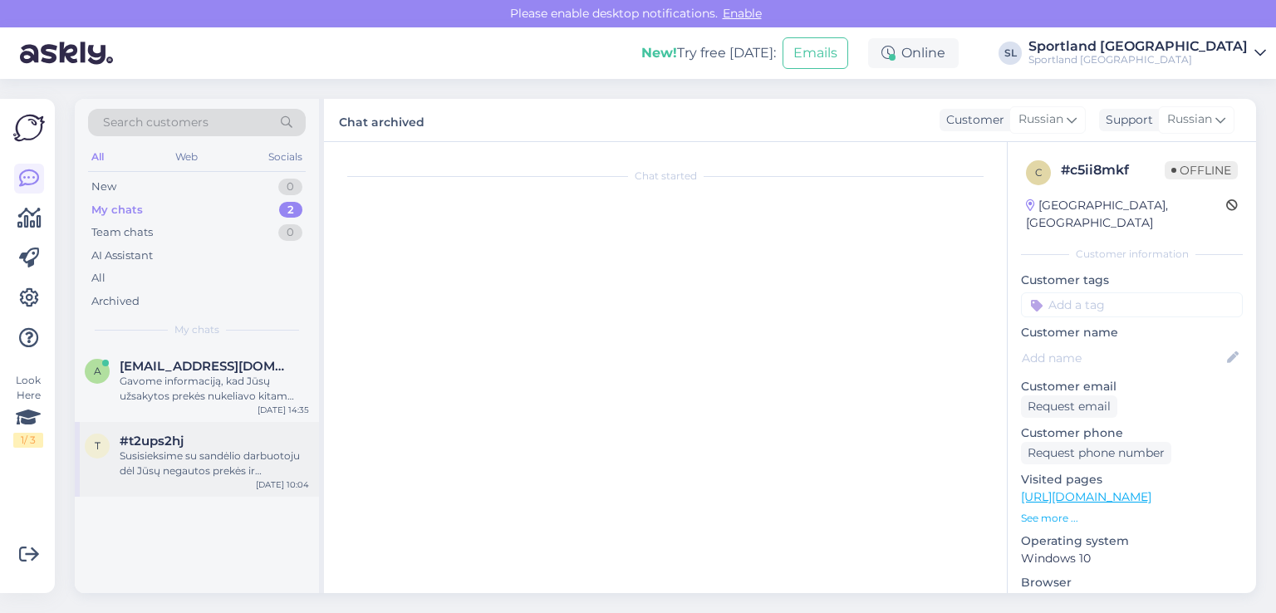
scroll to position [157, 0]
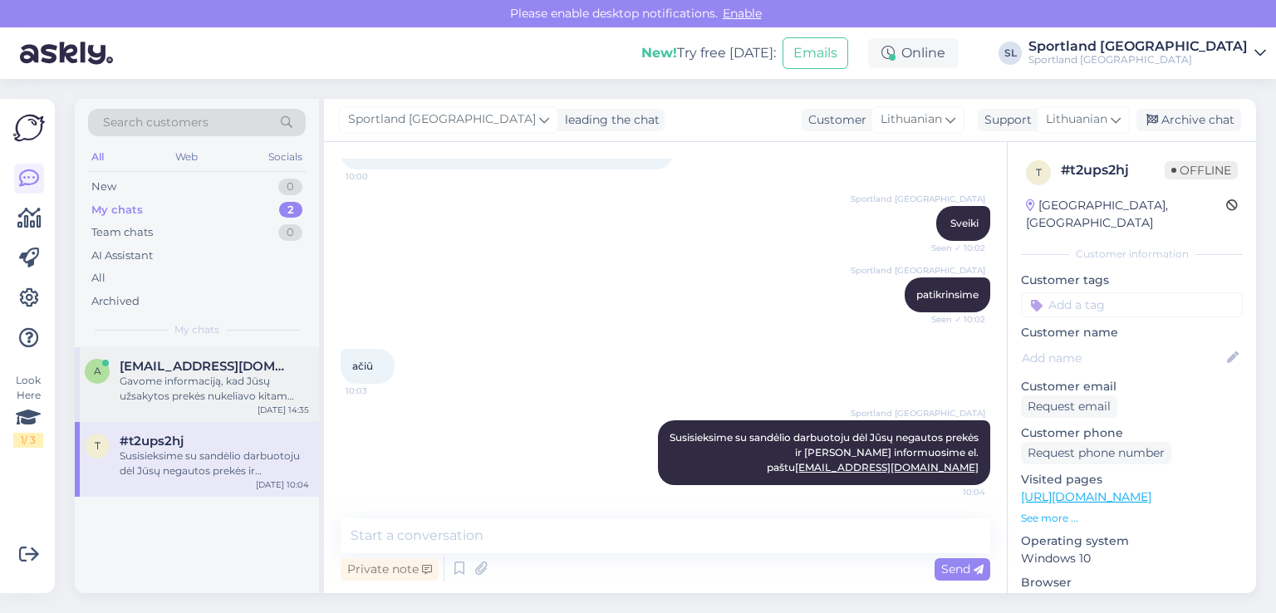
click at [237, 374] on div "Gavome informaciją, kad Jūsų užsakytos prekės nukeliavo kitam klientui, buvo su…" at bounding box center [214, 389] width 189 height 30
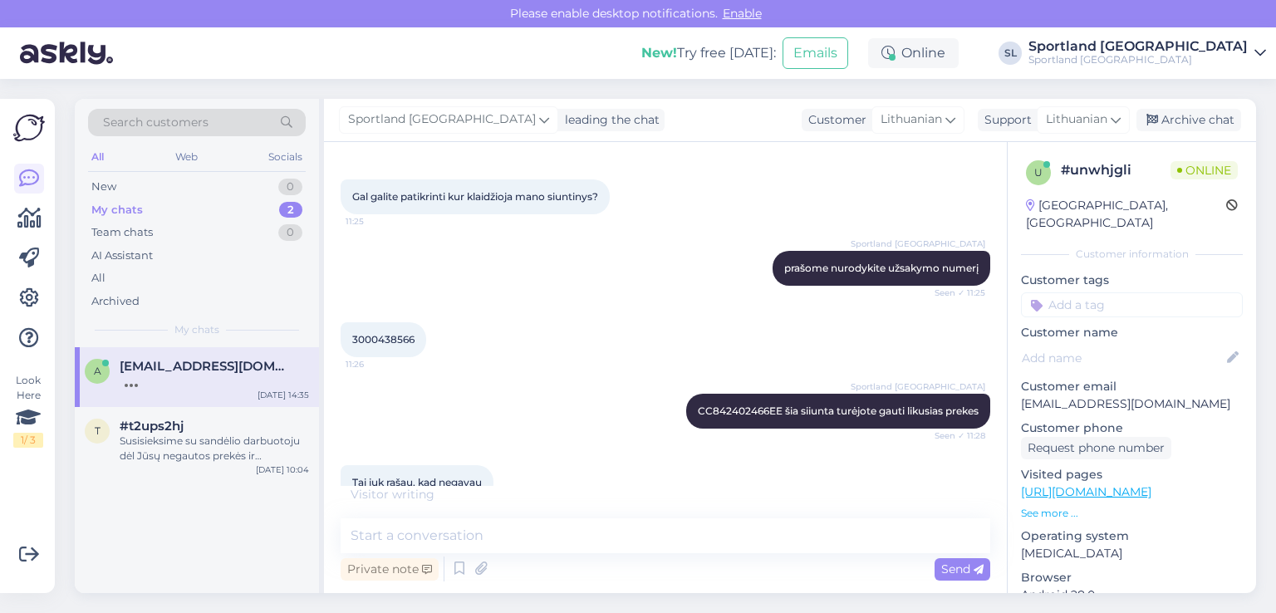
scroll to position [2153, 0]
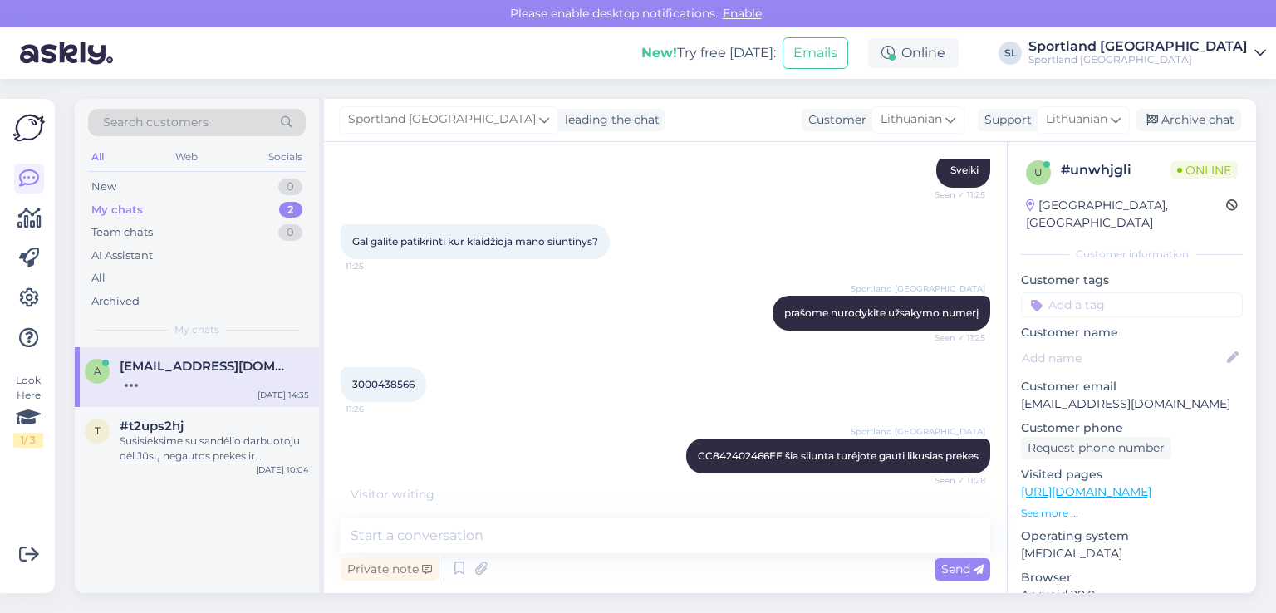
click at [379, 380] on span "3000438566" at bounding box center [383, 384] width 62 height 12
copy div "3000438566 11:26"
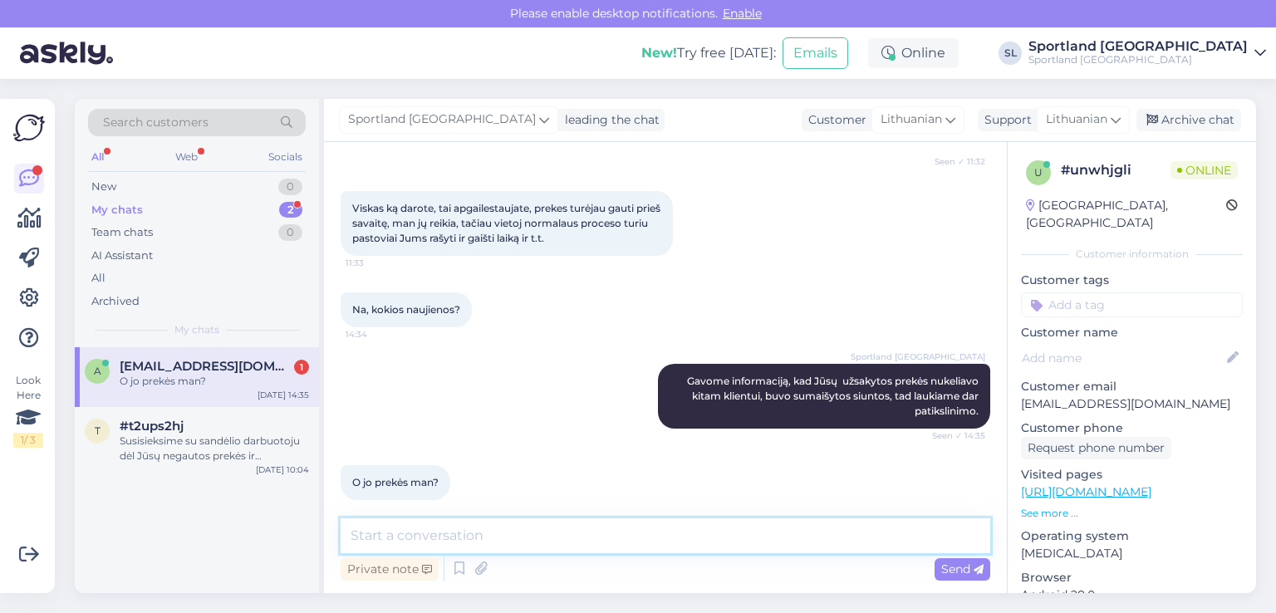
click at [772, 541] on textarea at bounding box center [664, 535] width 649 height 35
type textarea "Taip"
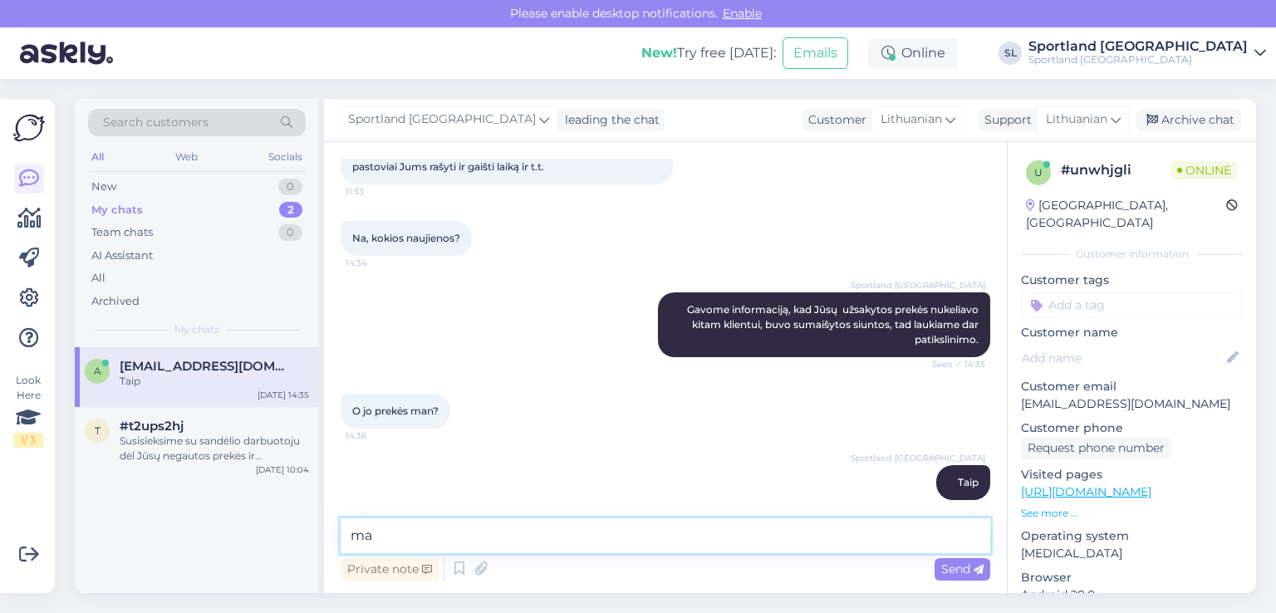
type textarea "m"
type textarea "n"
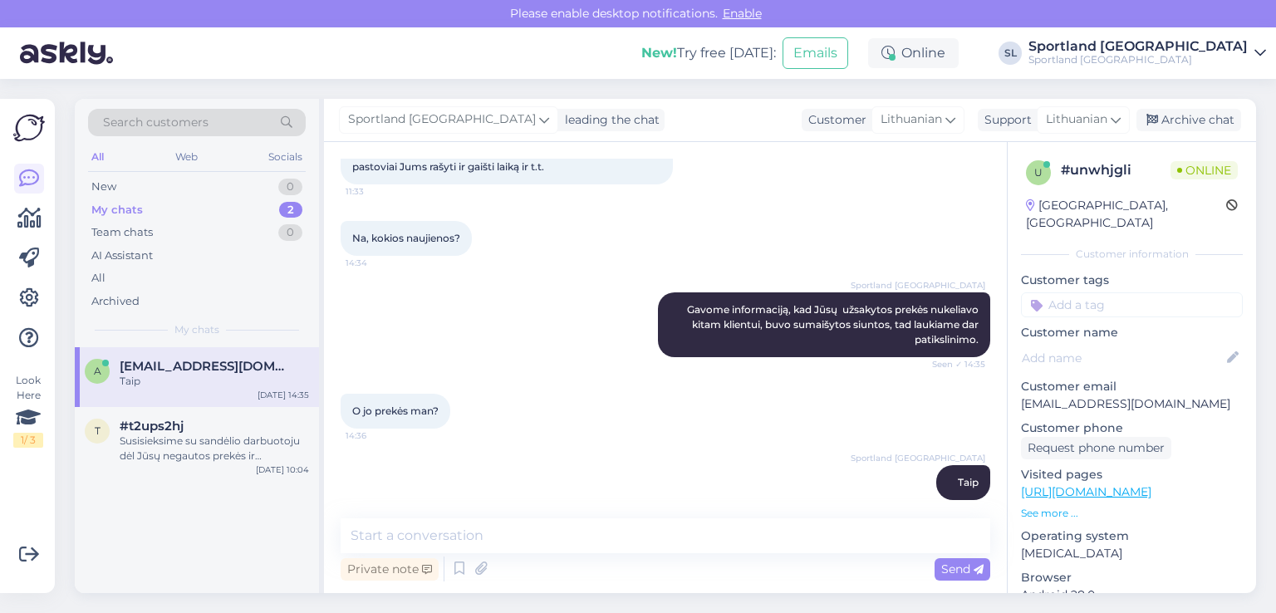
click at [257, 531] on div "a andriuskapitancukas@gmail.com Taip Sep 11 14:35 t #t2ups2hj Susisieksime su s…" at bounding box center [197, 470] width 244 height 246
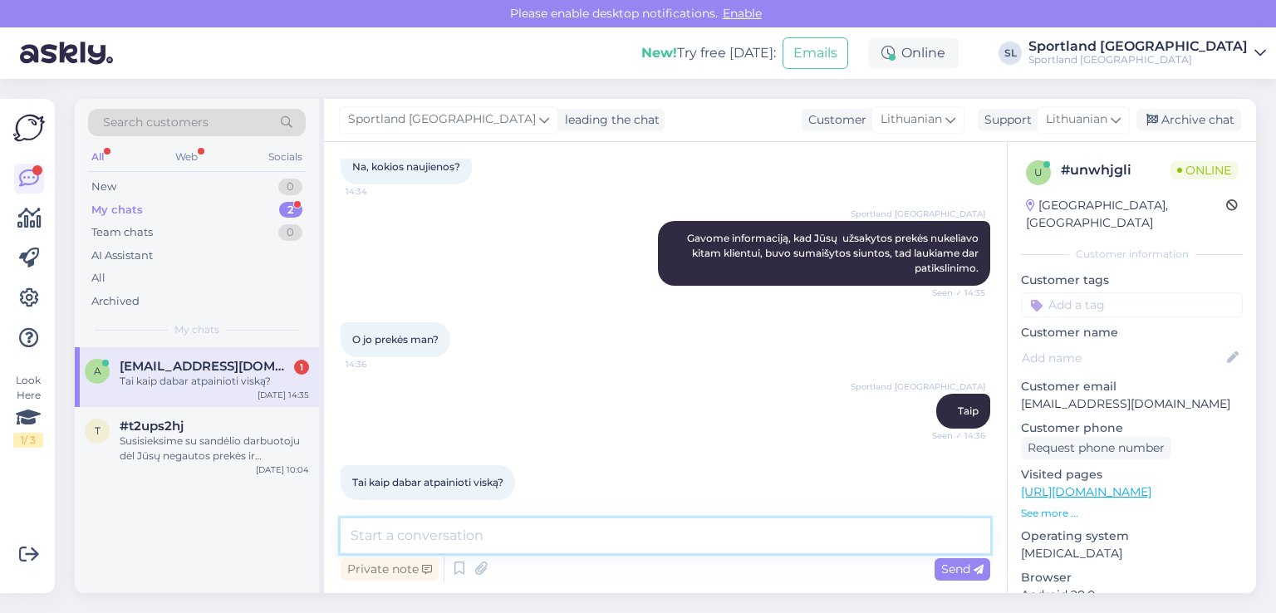
click at [704, 530] on textarea at bounding box center [664, 535] width 649 height 35
type textarea "S"
type textarea "s"
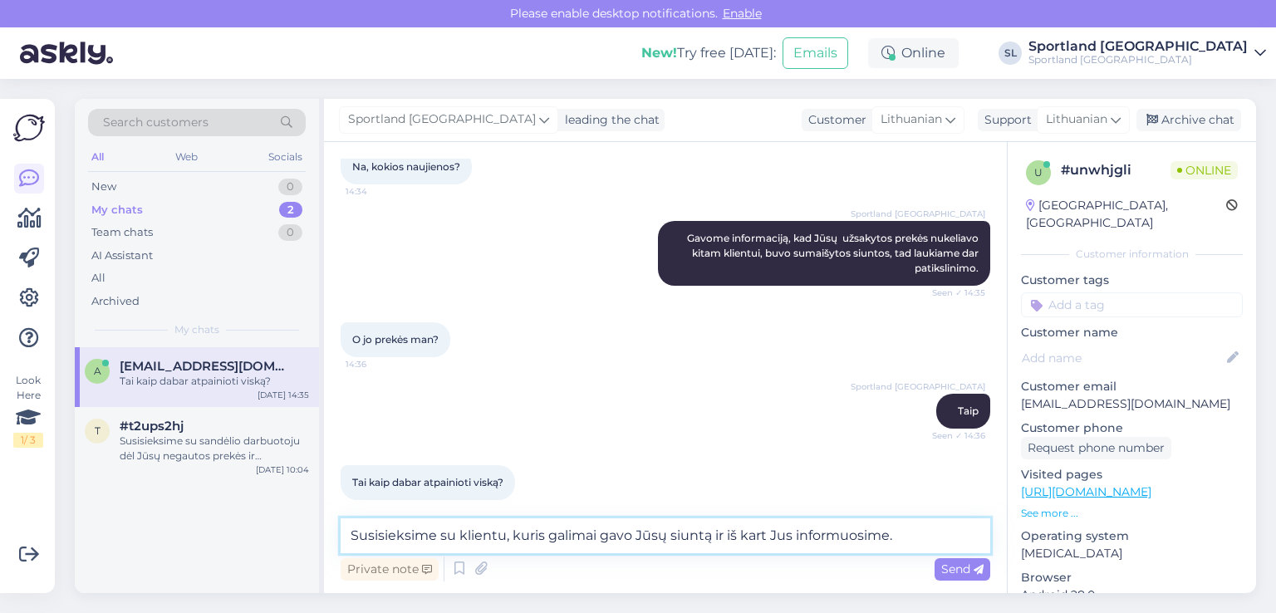
type textarea "Susisieksime su klientu, kuris galimai gavo Jūsų siuntą ir iš kart Jus informuo…"
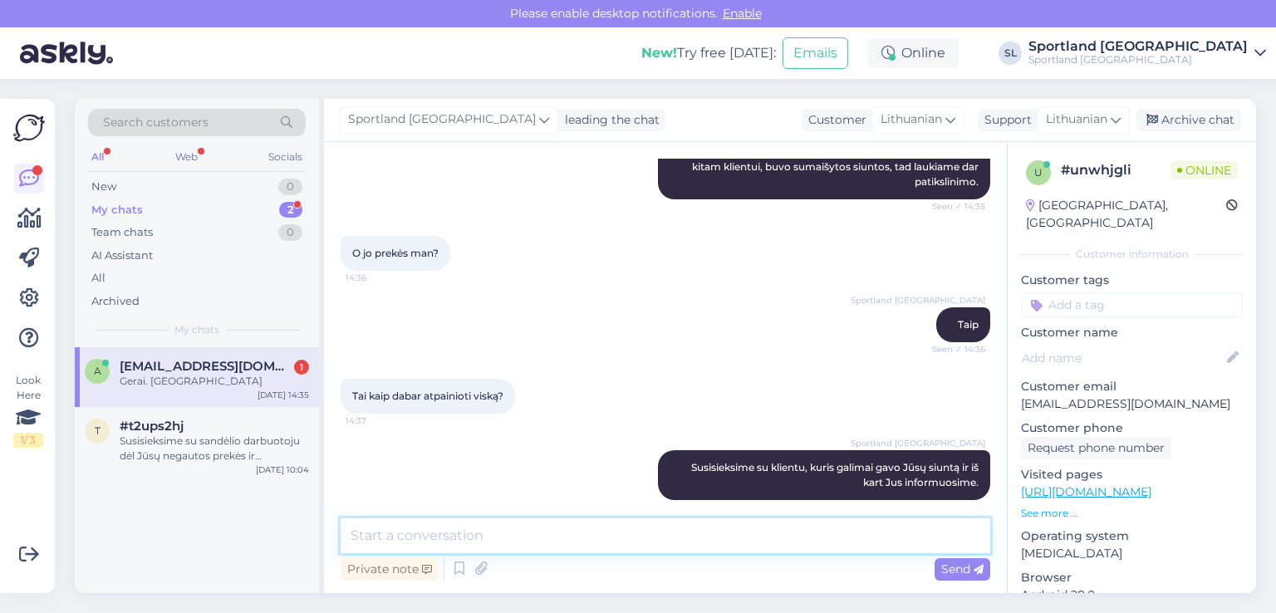
scroll to position [3422, 0]
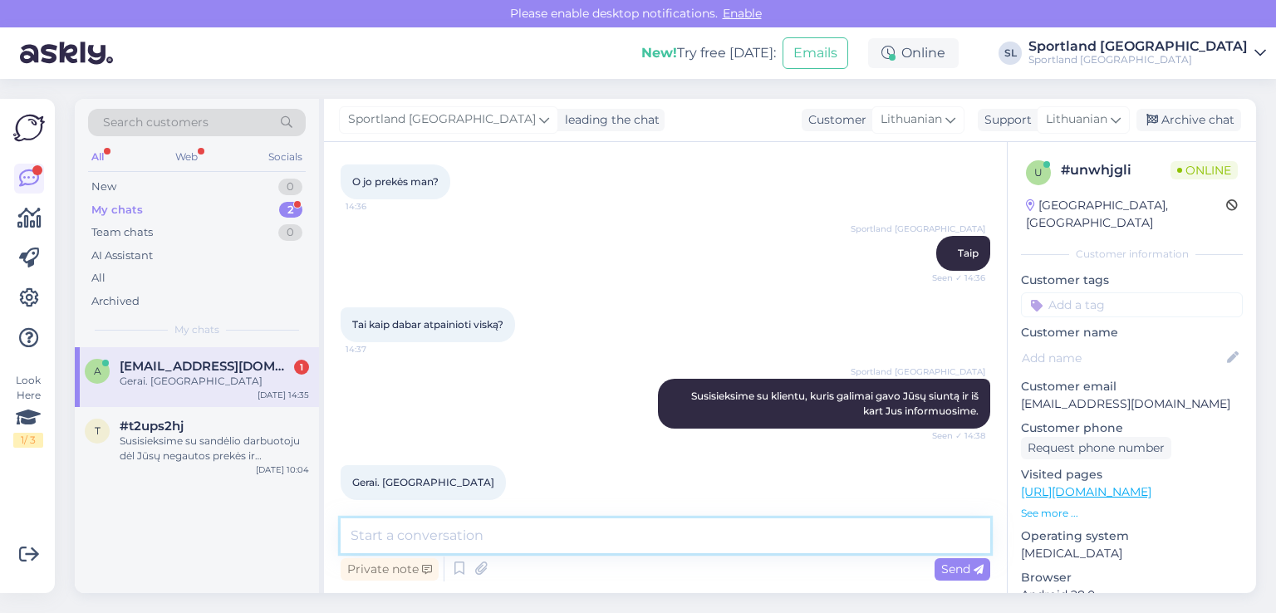
click at [599, 541] on textarea at bounding box center [664, 535] width 649 height 35
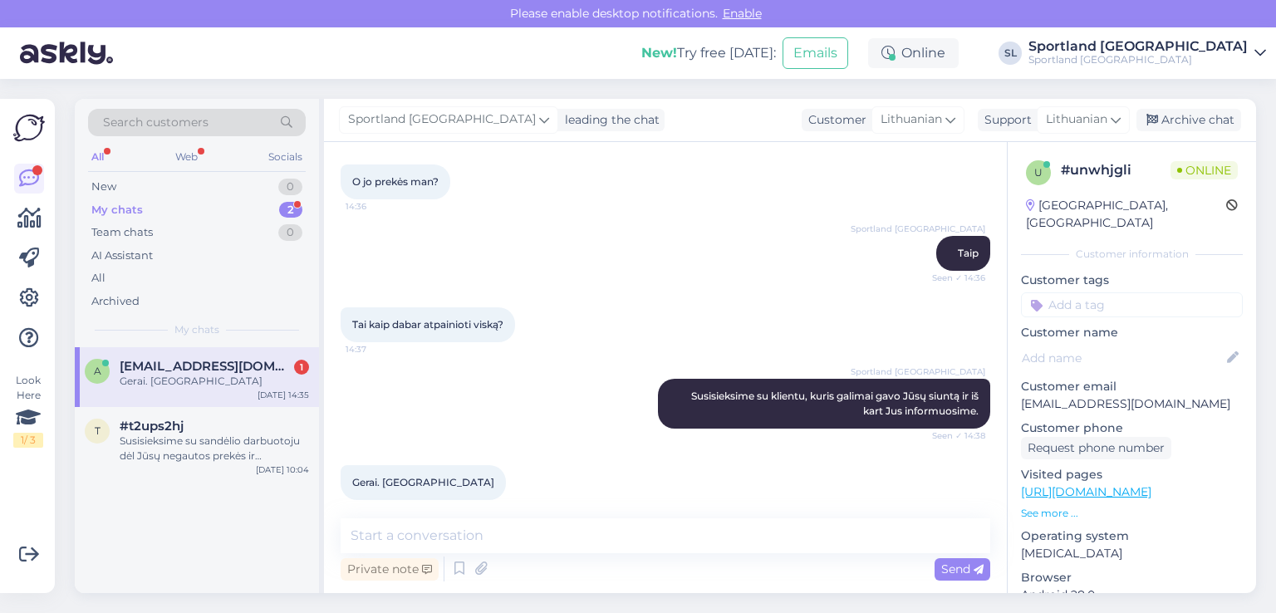
click at [219, 559] on div "a andriuskapitancukas@gmail.com 1 Gerai. Ačiū Sep 11 14:35 t #t2ups2hj Susisiek…" at bounding box center [197, 470] width 244 height 246
click at [180, 370] on span "[EMAIL_ADDRESS][DOMAIN_NAME]" at bounding box center [206, 366] width 173 height 15
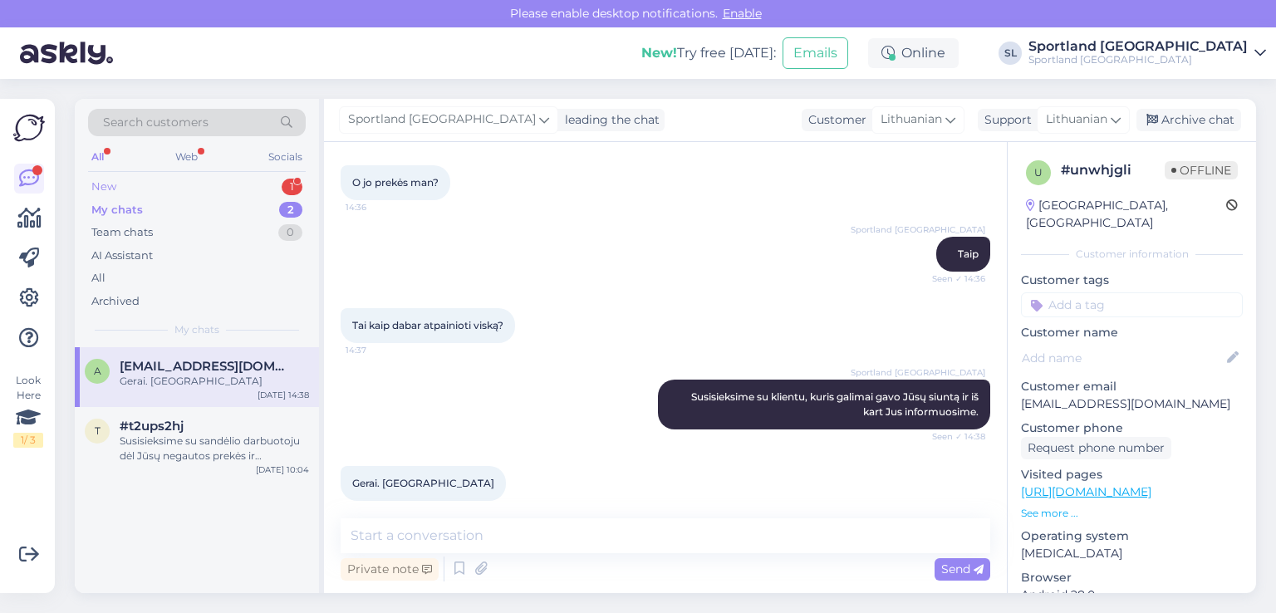
click at [221, 195] on div "New 1" at bounding box center [197, 186] width 218 height 23
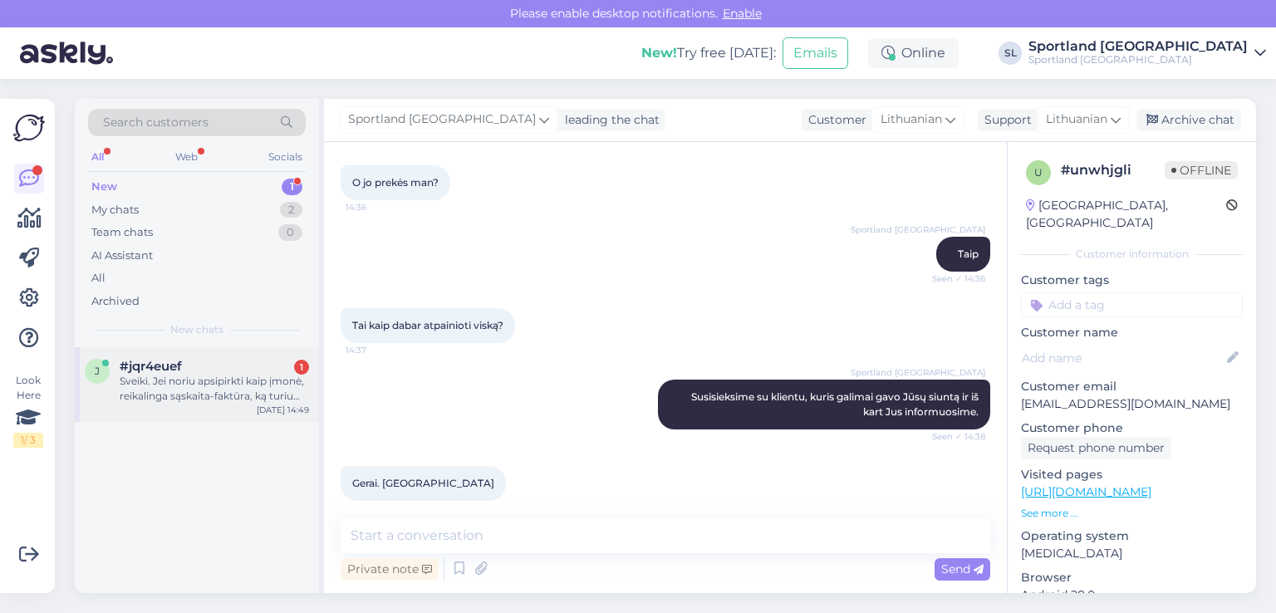
click at [140, 396] on div "Sveiki. Jei noriu apsipirkti kaip įmonė, reikalinga sąskaita-faktūra, ką turiu …" at bounding box center [214, 389] width 189 height 30
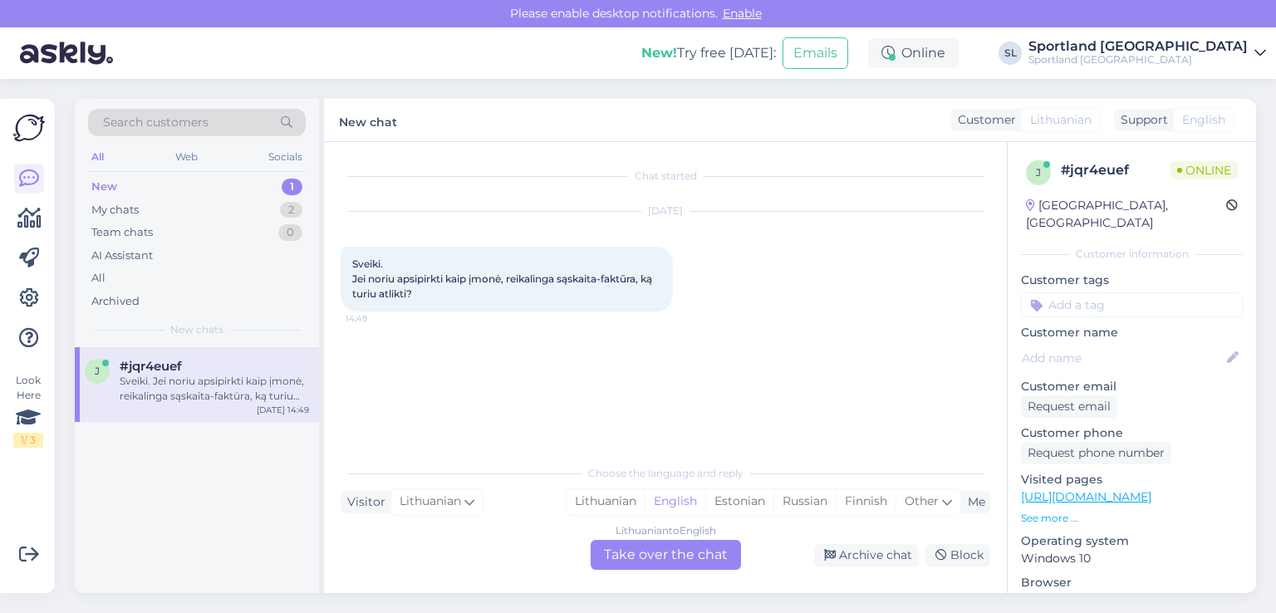
scroll to position [0, 0]
click at [615, 502] on div "Lithuanian" at bounding box center [605, 501] width 78 height 25
click at [648, 549] on div "Lithuanian to Lithuanian Take over the chat" at bounding box center [665, 555] width 150 height 30
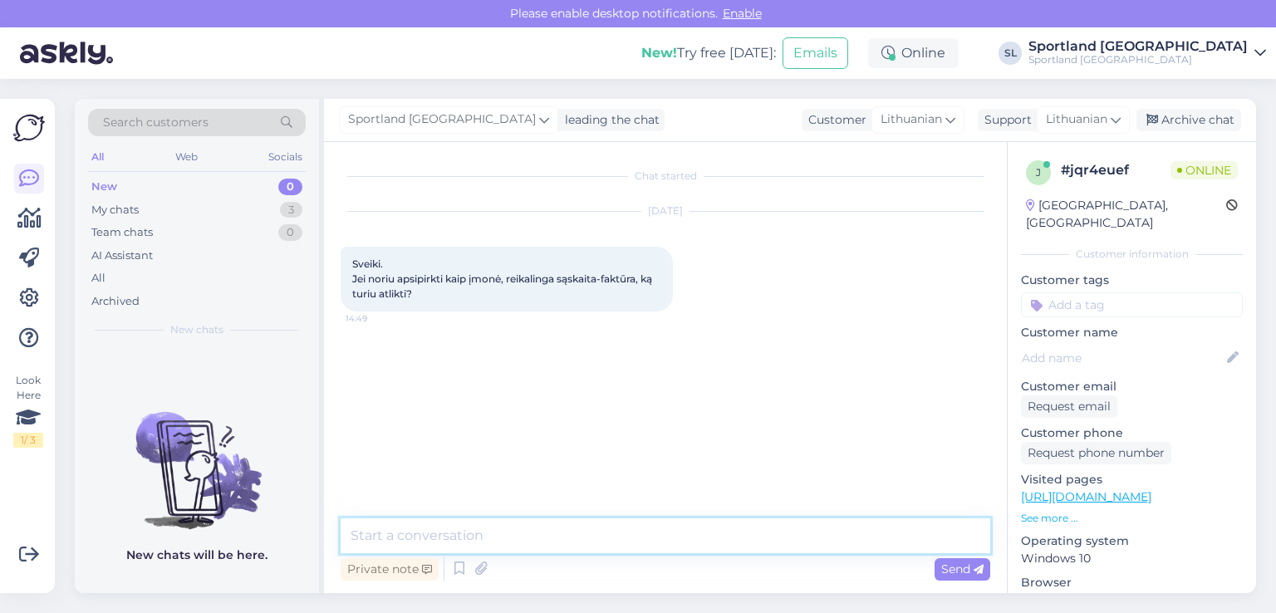
click at [546, 545] on textarea at bounding box center [664, 535] width 649 height 35
type textarea "Sveiki"
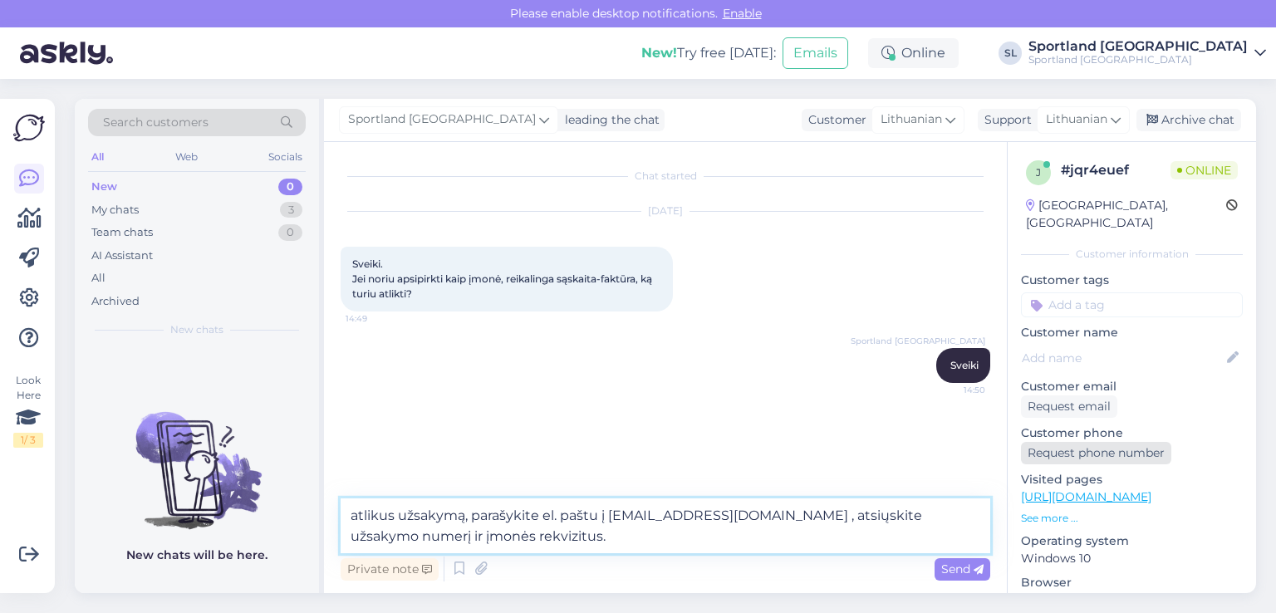
type textarea "atlikus užsakymą, parašykite el. paštu į aptarnavimas@sportland.lt , atsiųskite…"
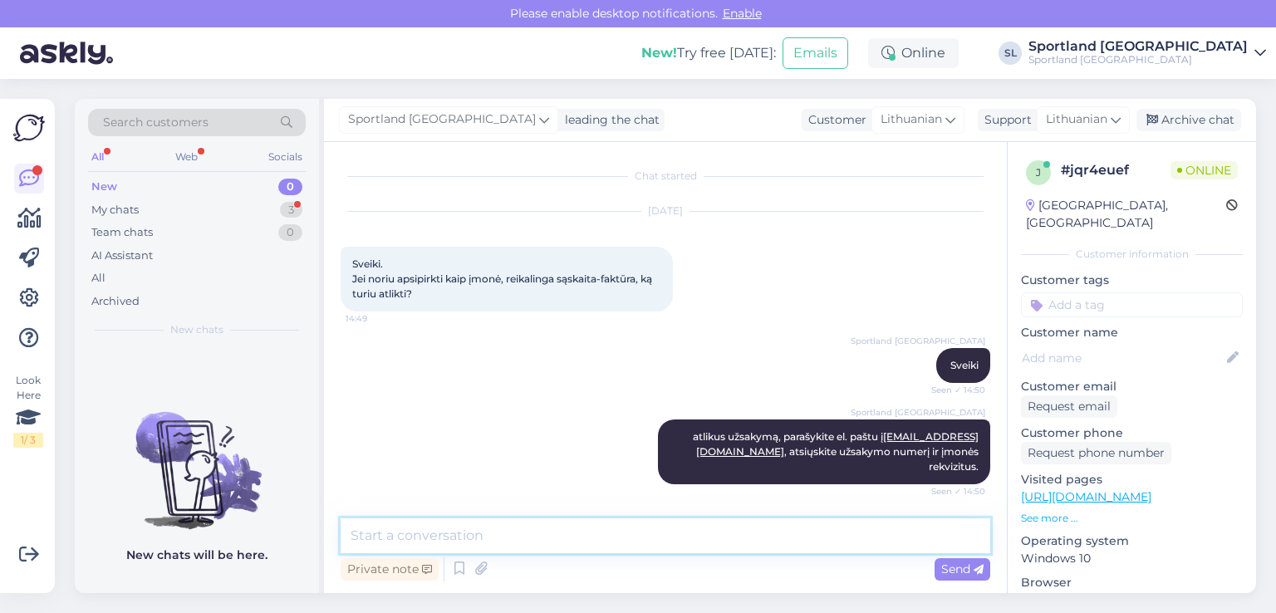
scroll to position [71, 0]
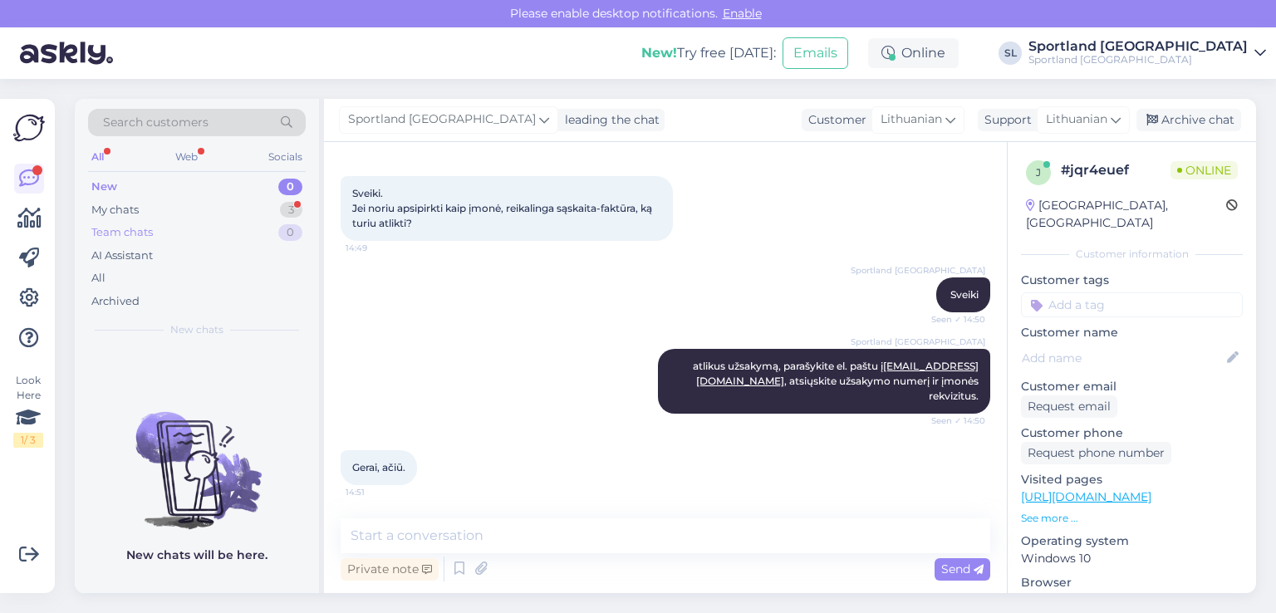
click at [155, 221] on div "Team chats 0" at bounding box center [197, 232] width 218 height 23
click at [164, 210] on div "My chats 3" at bounding box center [197, 209] width 218 height 23
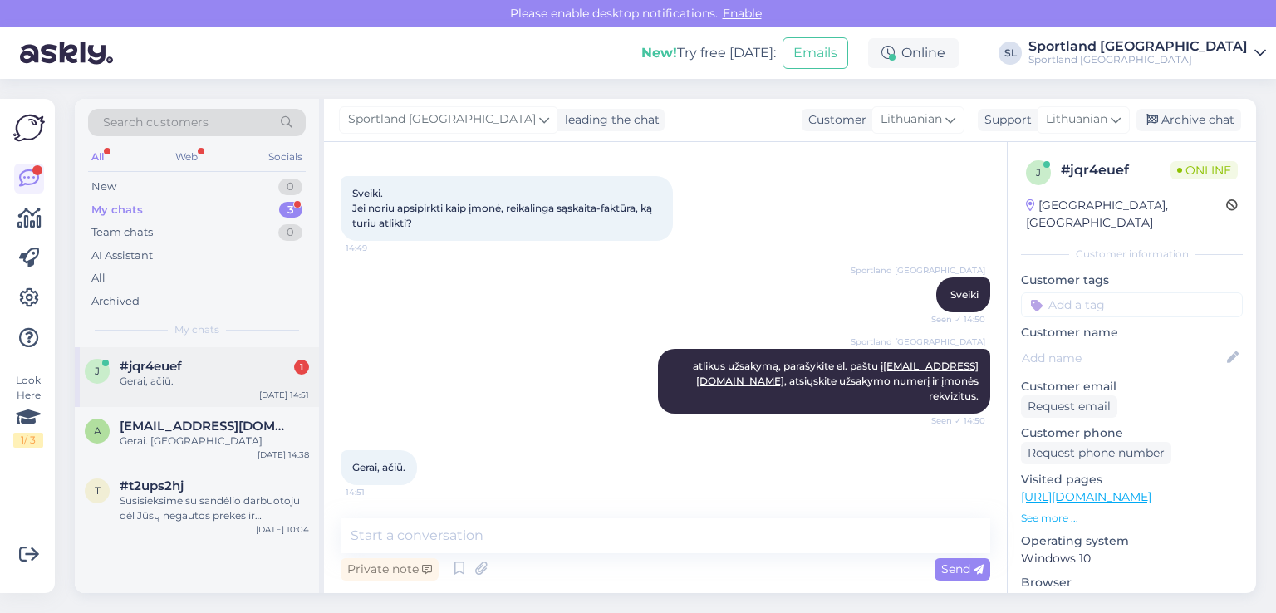
click at [121, 378] on div "Gerai, ačiū." at bounding box center [214, 381] width 189 height 15
